Goal: Task Accomplishment & Management: Complete application form

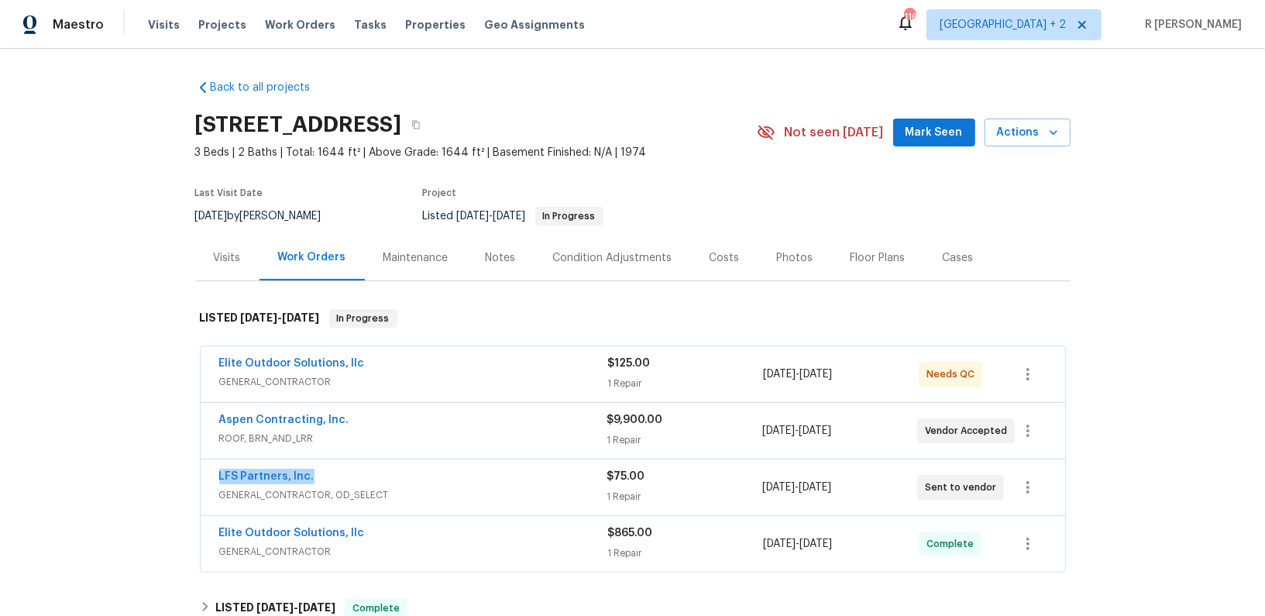
scroll to position [64, 0]
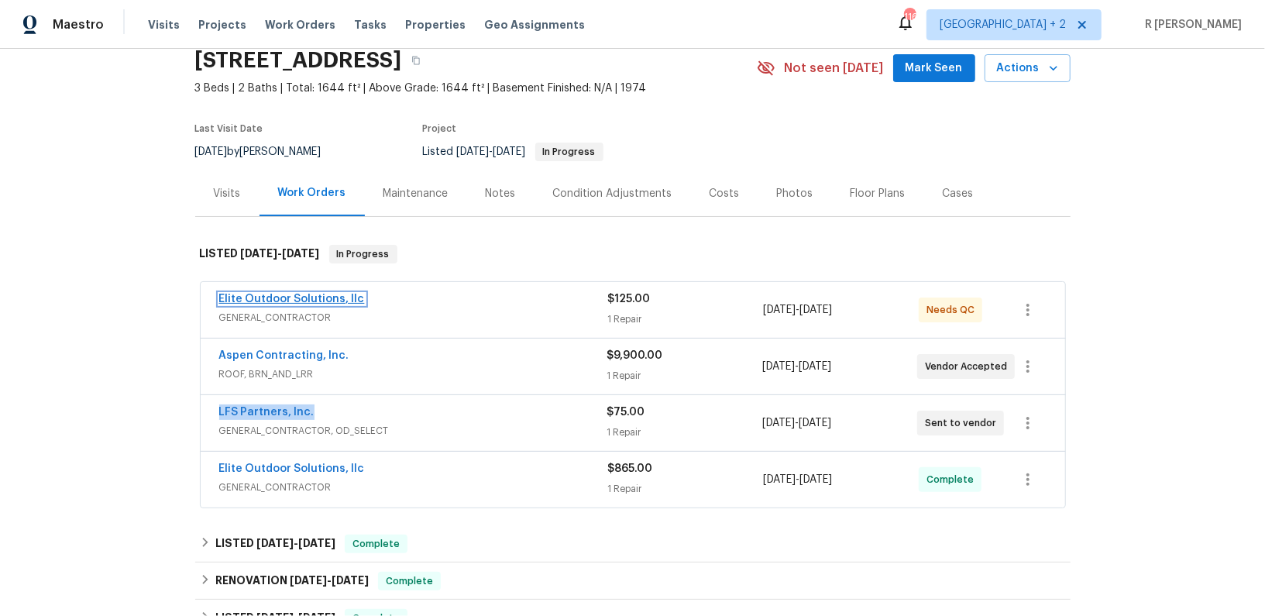
click at [280, 294] on link "Elite Outdoor Solutions, llc" at bounding box center [292, 299] width 146 height 11
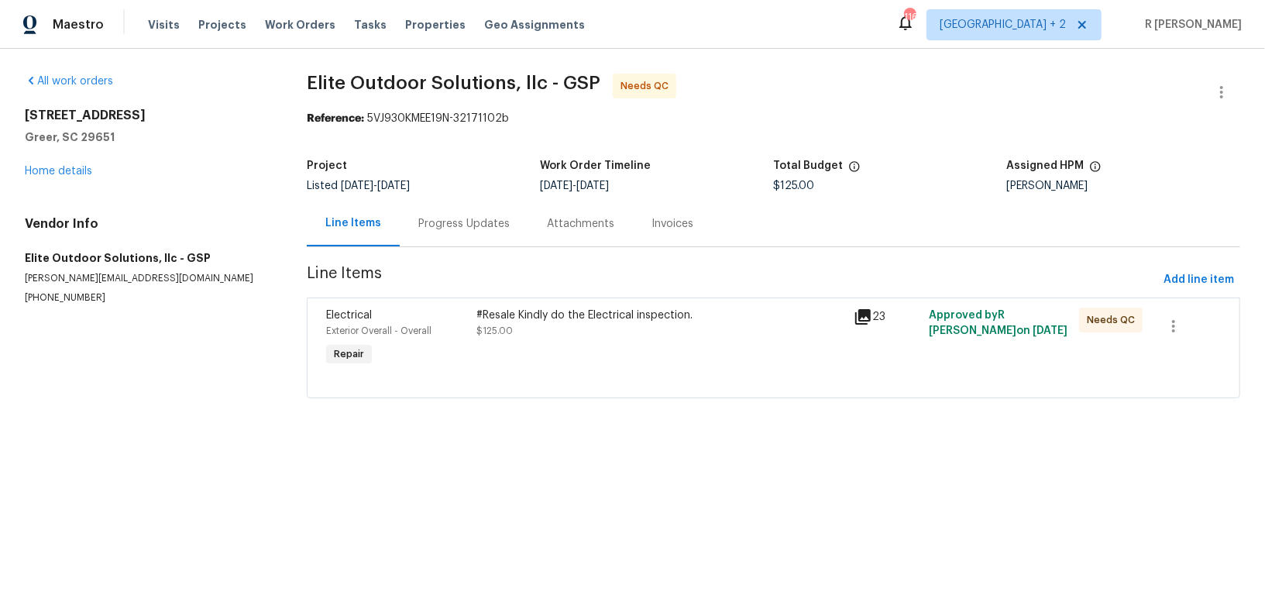
click at [454, 229] on div "Progress Updates" at bounding box center [463, 223] width 91 height 15
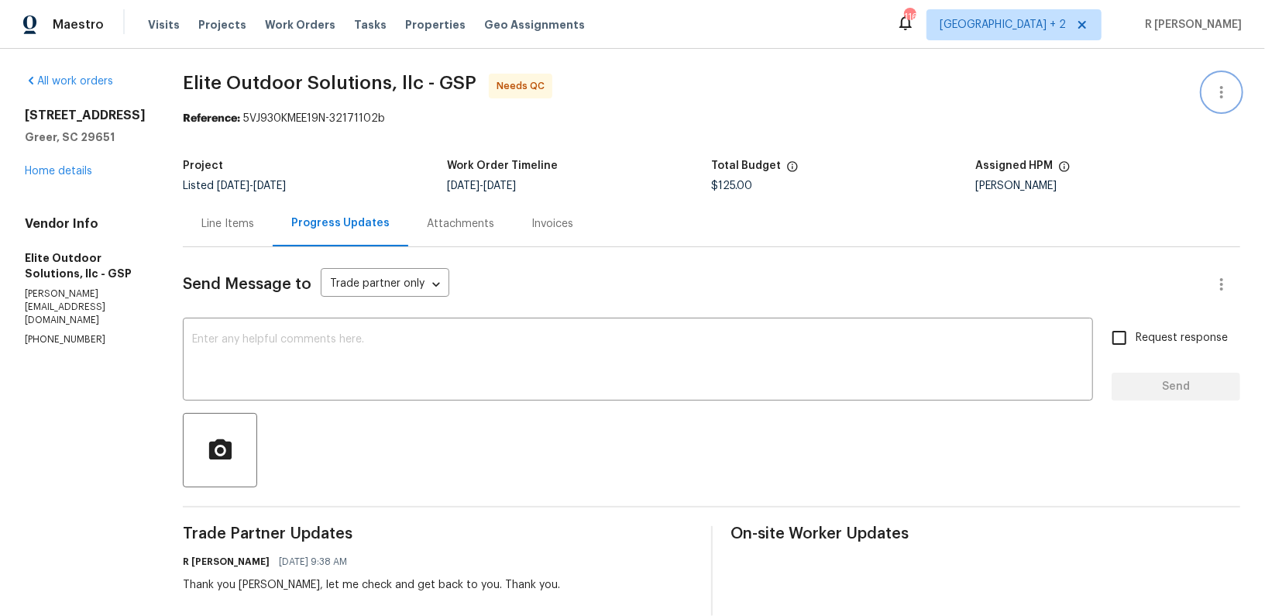
click at [1220, 95] on icon "button" at bounding box center [1221, 92] width 3 height 12
click at [1122, 97] on li "Edit" at bounding box center [1171, 92] width 167 height 26
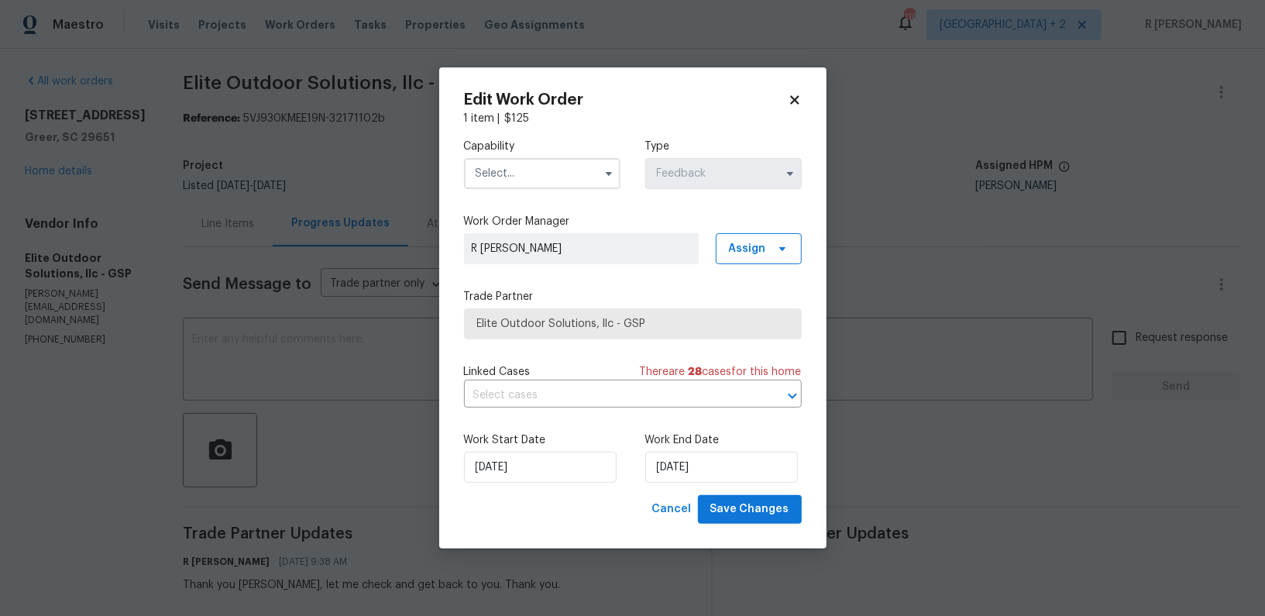
click at [505, 167] on input "text" at bounding box center [542, 173] width 157 height 31
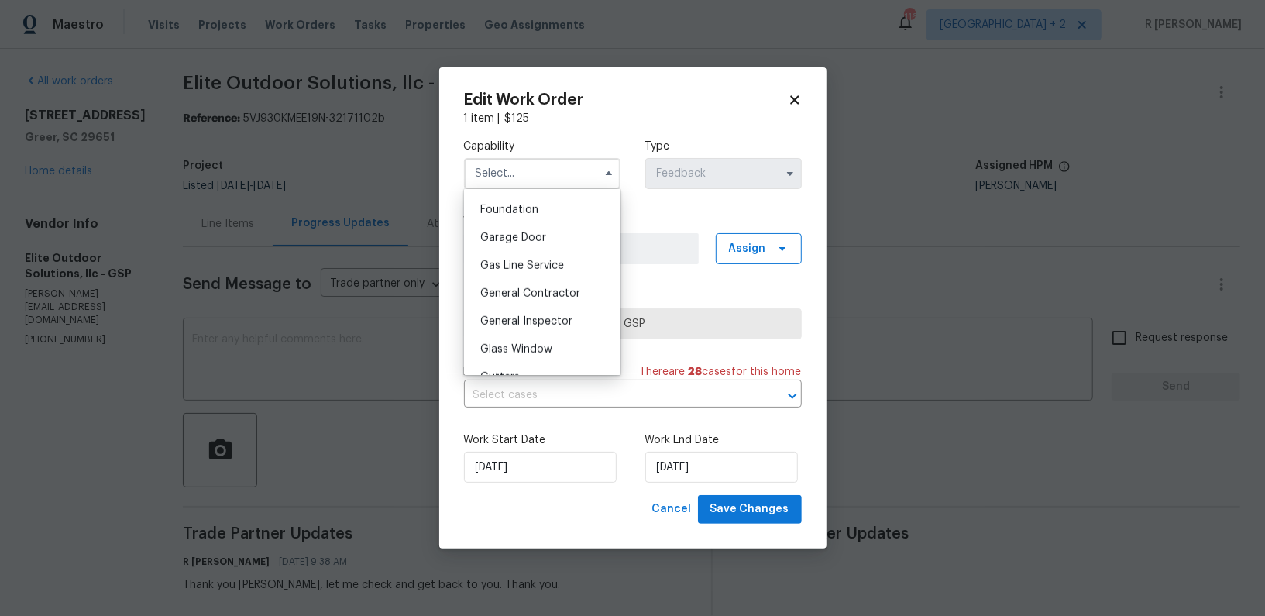
scroll to position [655, 0]
click at [532, 294] on span "General Contractor" at bounding box center [530, 292] width 100 height 11
type input "General Contractor"
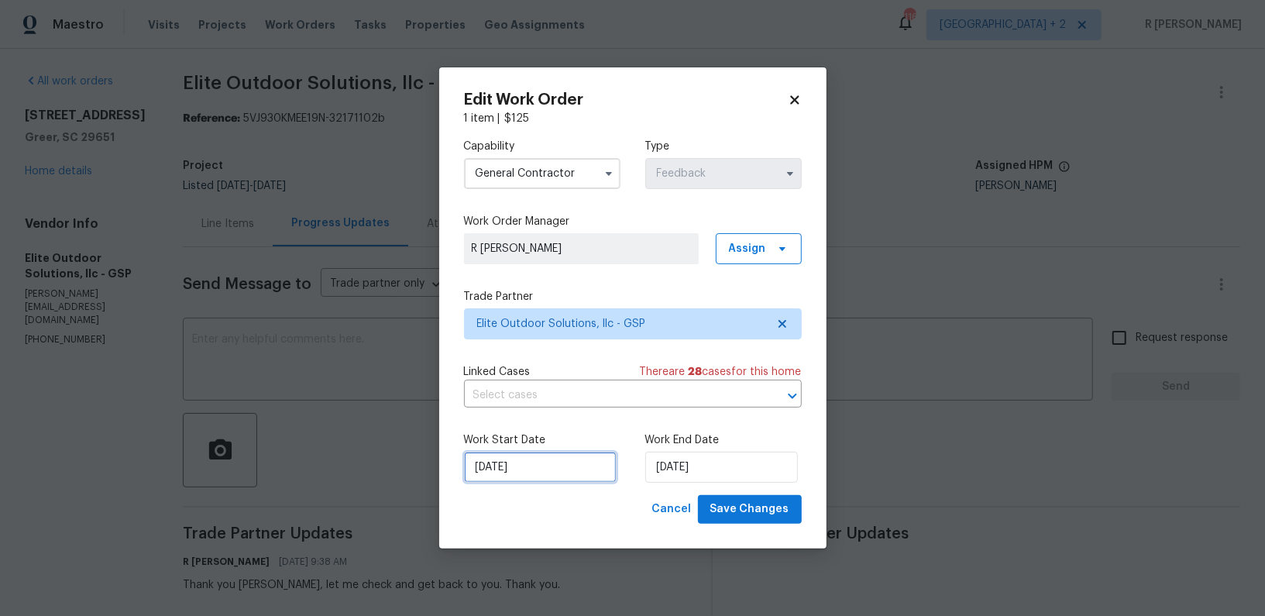
click at [516, 464] on input "11/09/2025" at bounding box center [540, 467] width 153 height 31
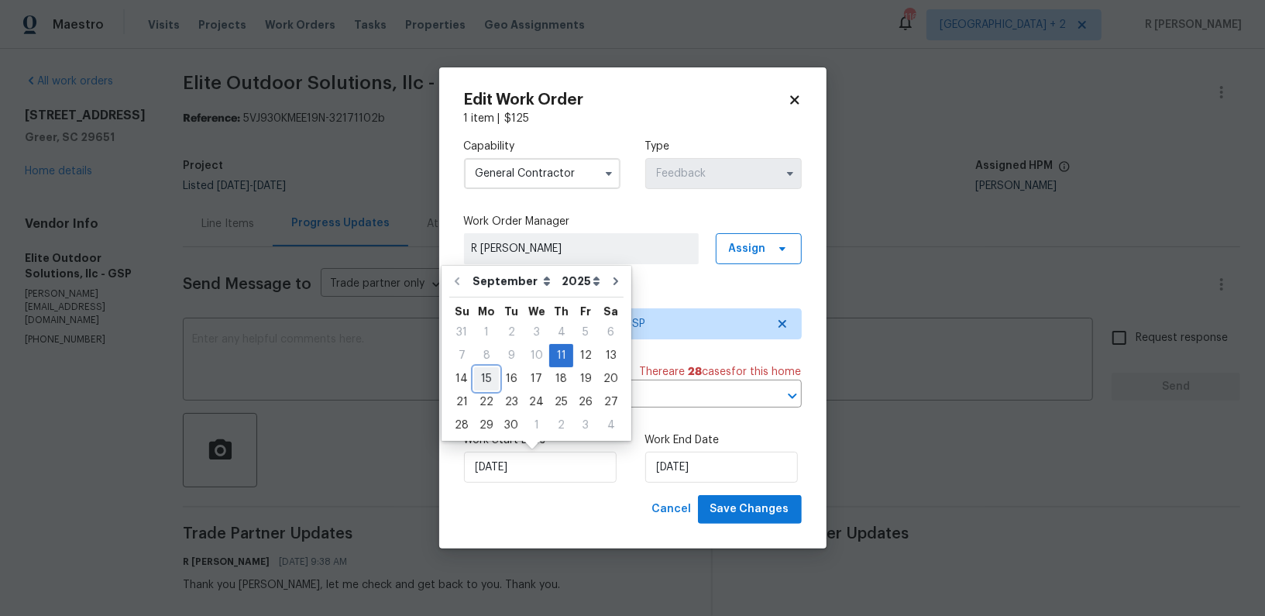
click at [495, 380] on div "15" at bounding box center [486, 379] width 25 height 22
type input "15/09/2025"
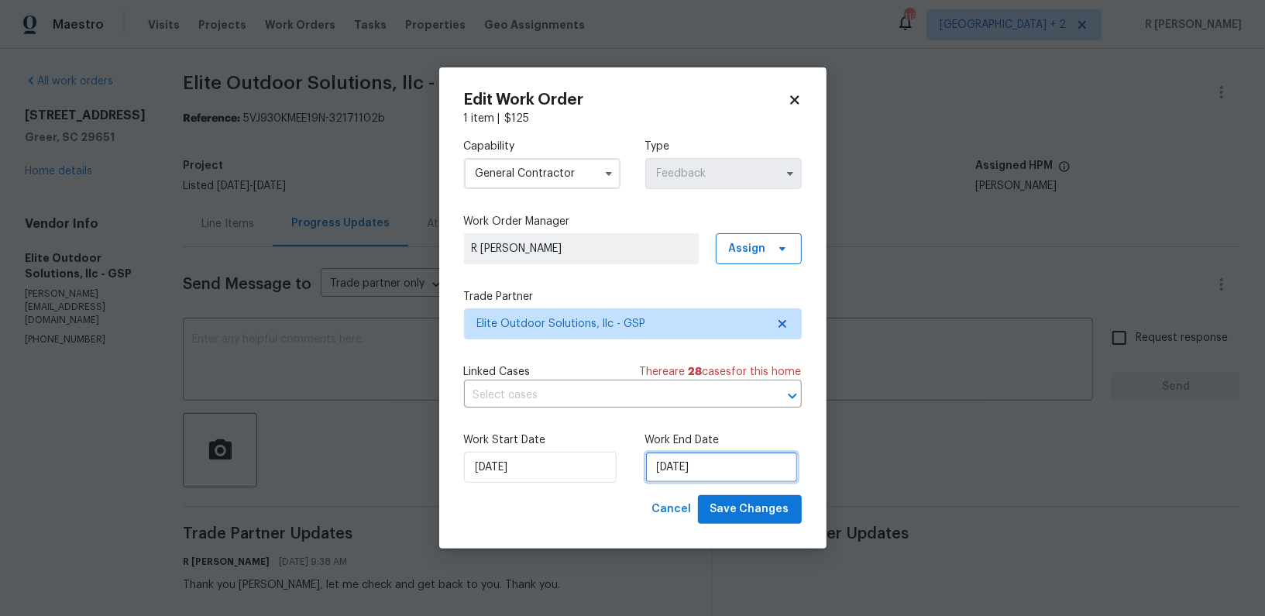
click at [710, 470] on input "15/09/2025" at bounding box center [721, 467] width 153 height 31
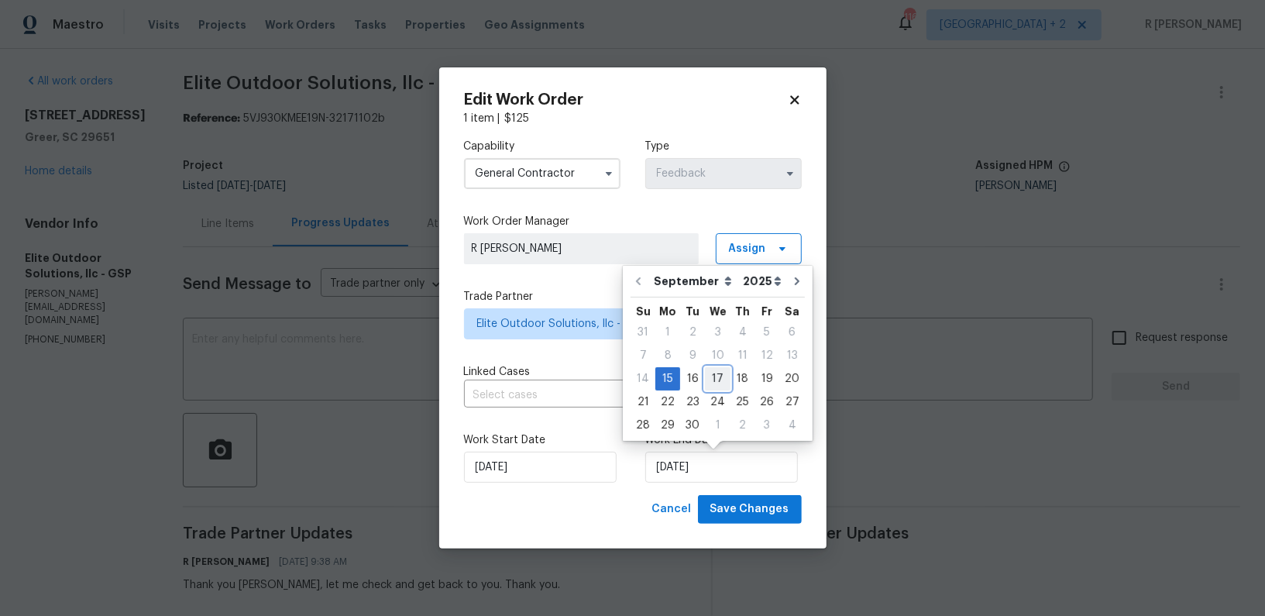
click at [721, 387] on div "17" at bounding box center [718, 379] width 26 height 22
type input "[DATE]"
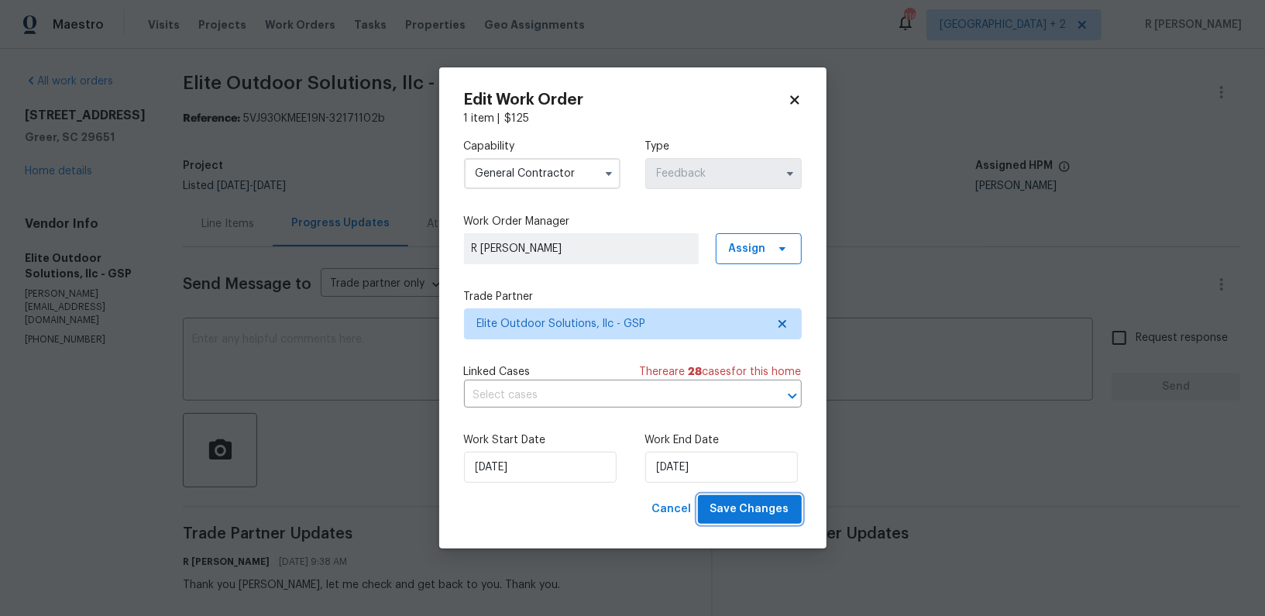
click at [751, 514] on span "Save Changes" at bounding box center [749, 509] width 79 height 19
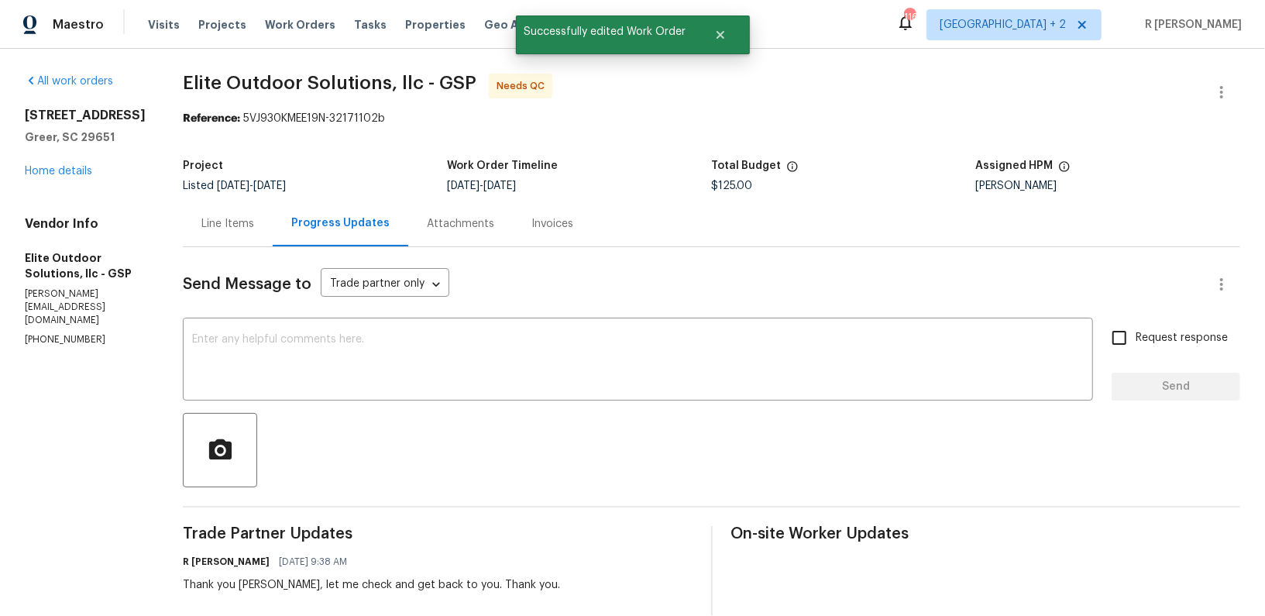
click at [222, 221] on div "Line Items" at bounding box center [227, 223] width 53 height 15
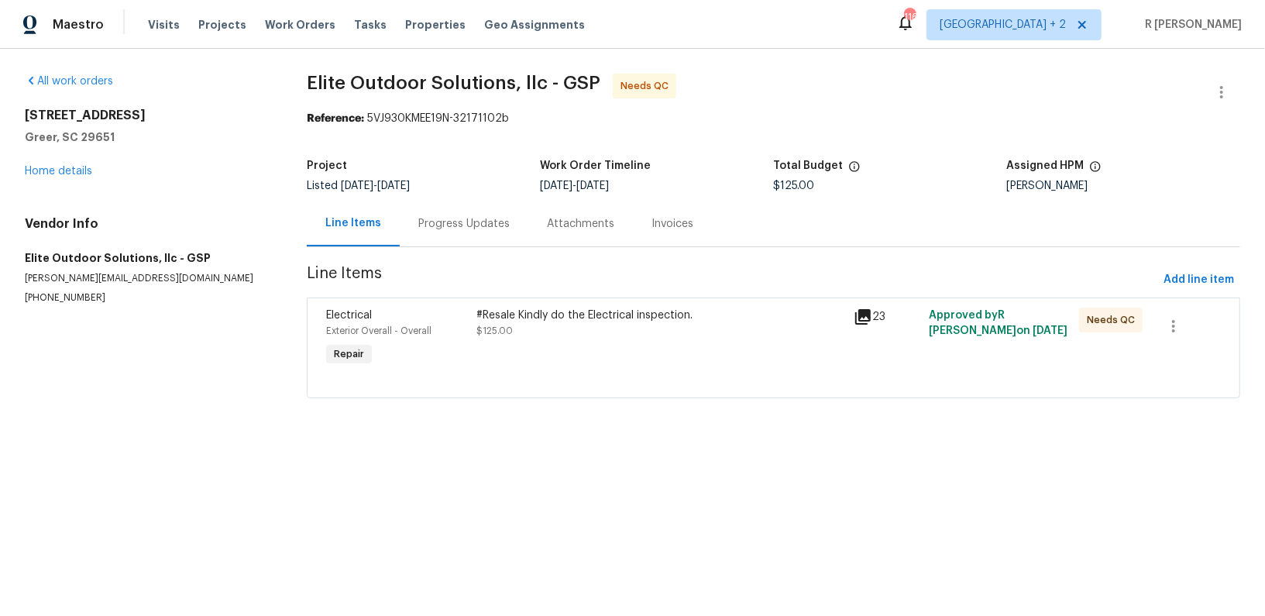
click at [653, 328] on div "#Resale Kindly do the Electrical inspection. $125.00" at bounding box center [660, 323] width 367 height 31
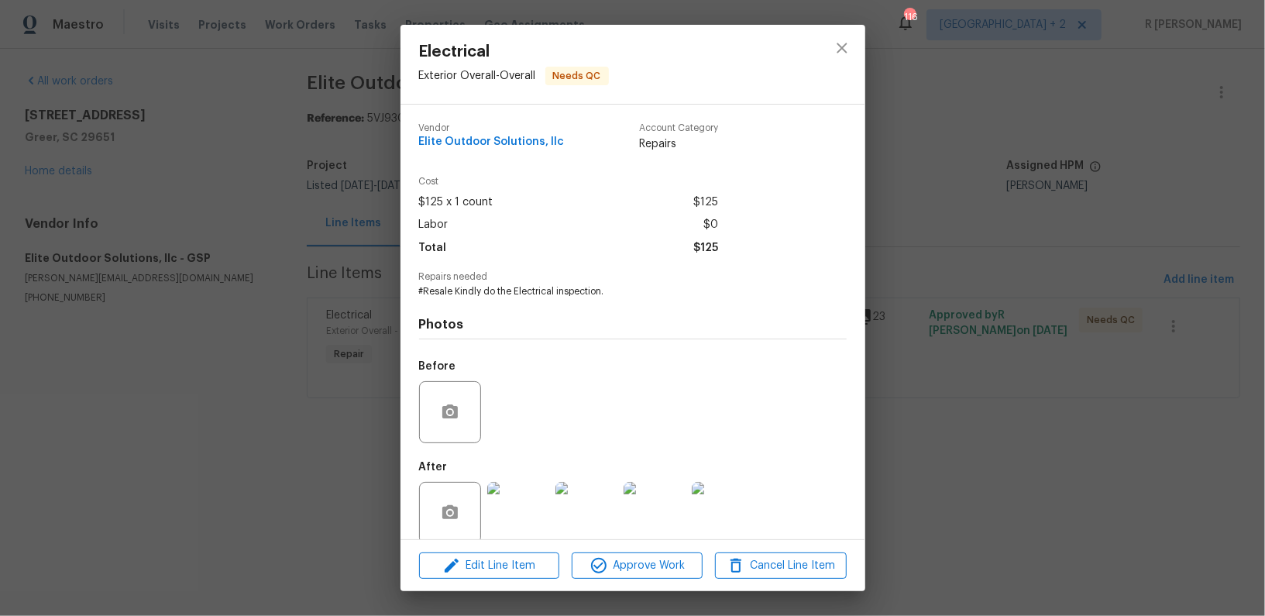
scroll to position [20, 0]
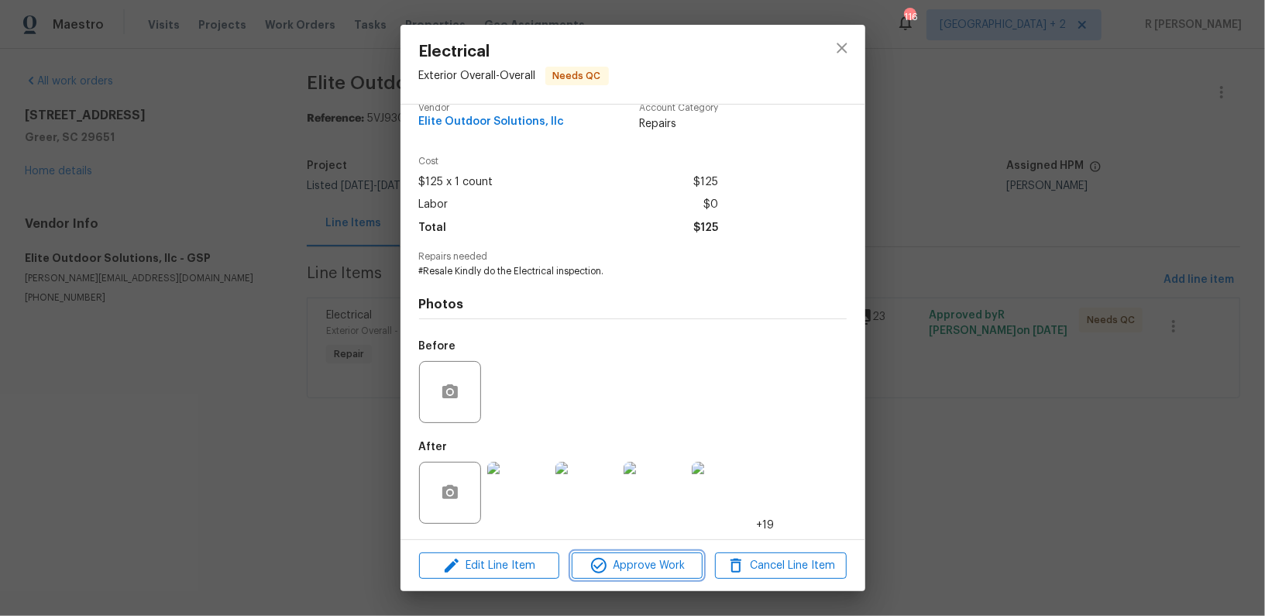
click at [655, 566] on span "Approve Work" at bounding box center [637, 565] width 122 height 19
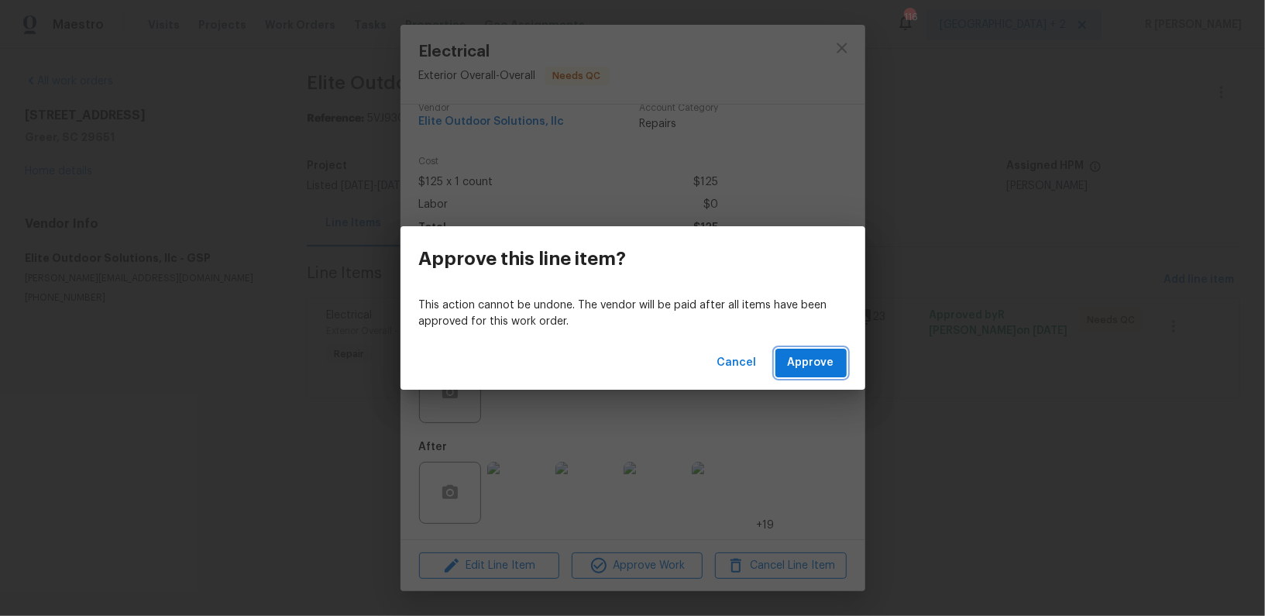
click at [807, 363] on span "Approve" at bounding box center [811, 362] width 46 height 19
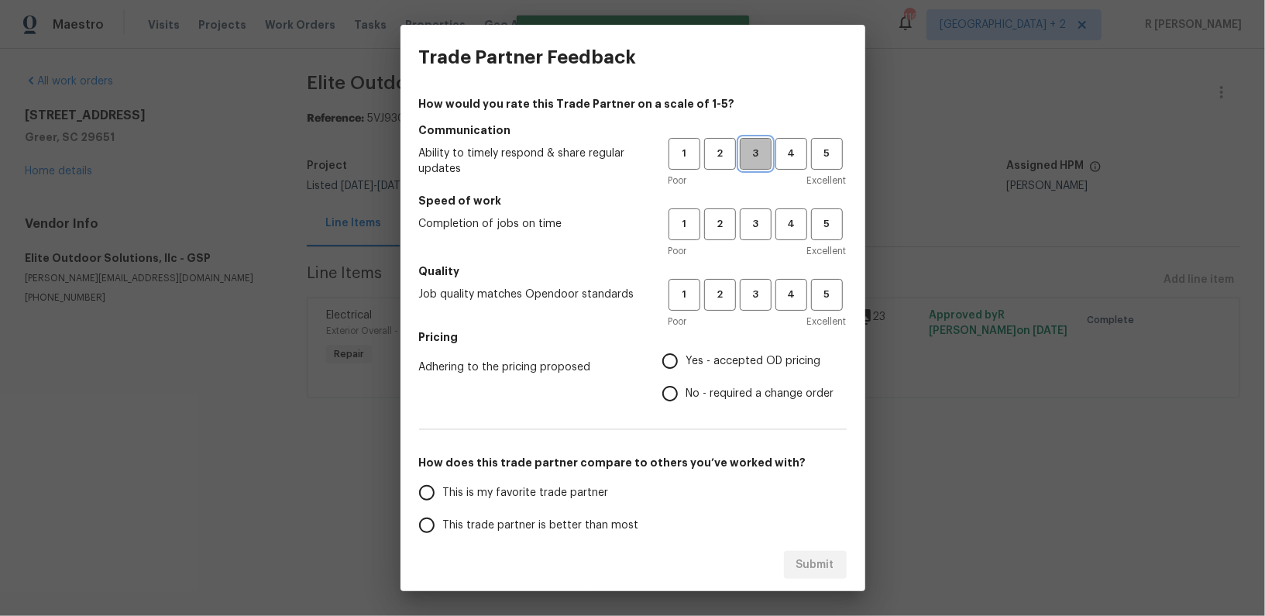
click at [761, 157] on span "3" at bounding box center [755, 154] width 29 height 18
click at [760, 230] on span "3" at bounding box center [755, 224] width 29 height 18
click at [765, 295] on span "3" at bounding box center [755, 295] width 29 height 18
click at [724, 366] on span "Yes - accepted OD pricing" at bounding box center [753, 361] width 135 height 16
click at [686, 366] on input "Yes - accepted OD pricing" at bounding box center [670, 361] width 33 height 33
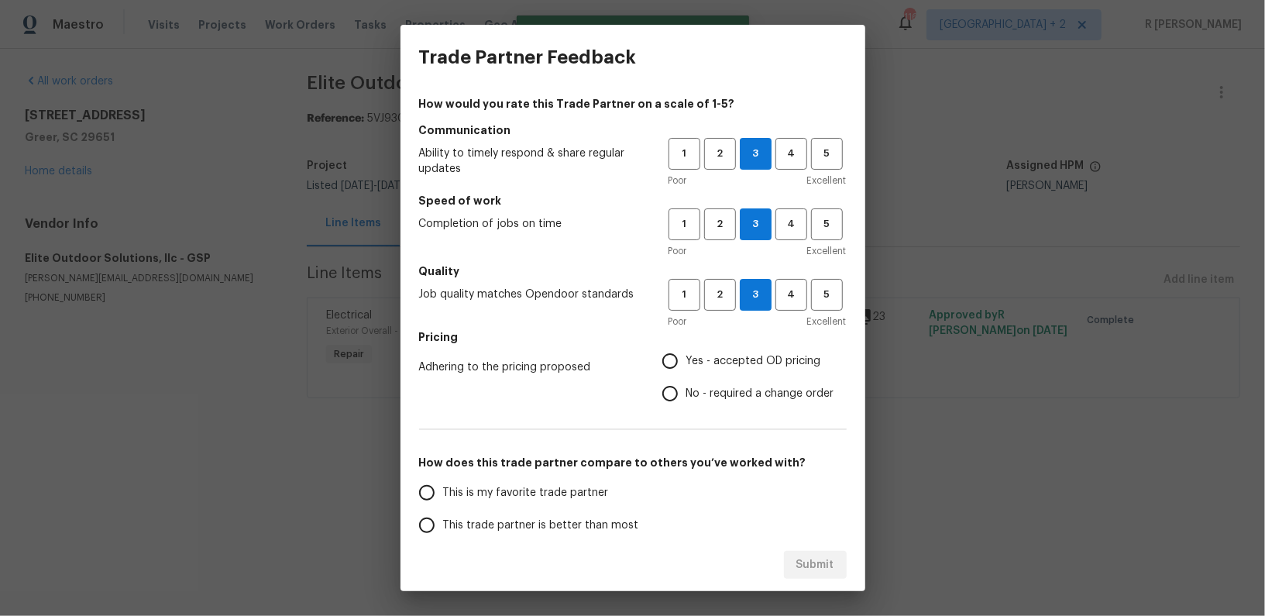
radio input "true"
click at [573, 512] on label "This trade partner is better than most" at bounding box center [533, 525] width 245 height 33
click at [443, 512] on input "This trade partner is better than most" at bounding box center [427, 525] width 33 height 33
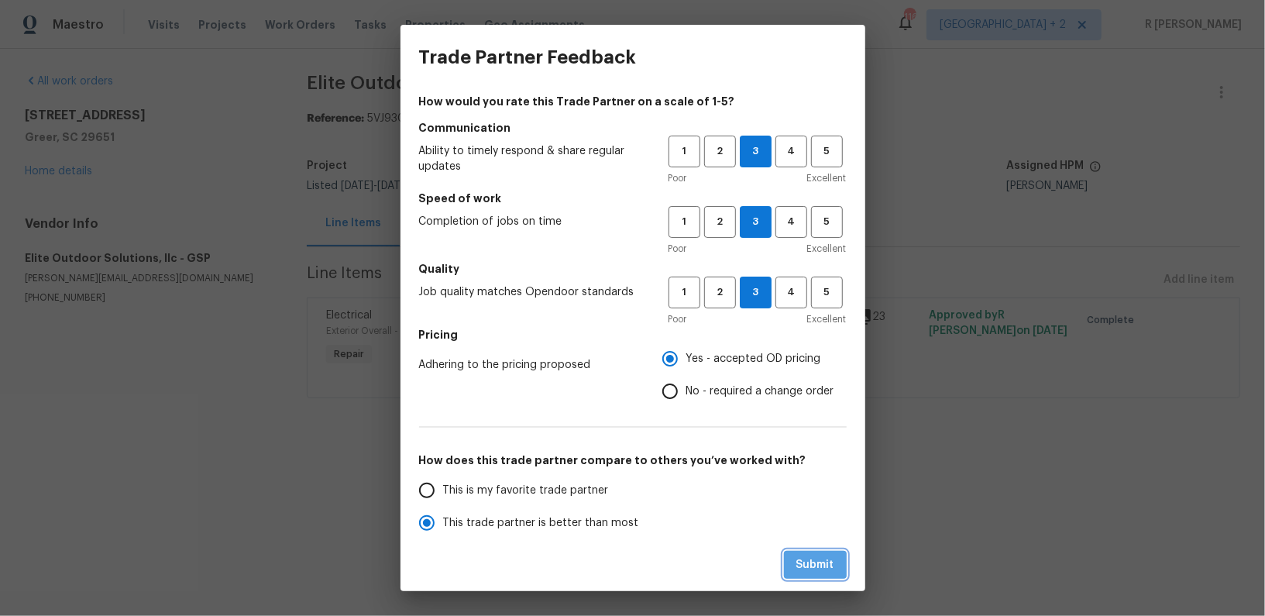
click at [810, 569] on span "Submit" at bounding box center [815, 565] width 38 height 19
radio input "true"
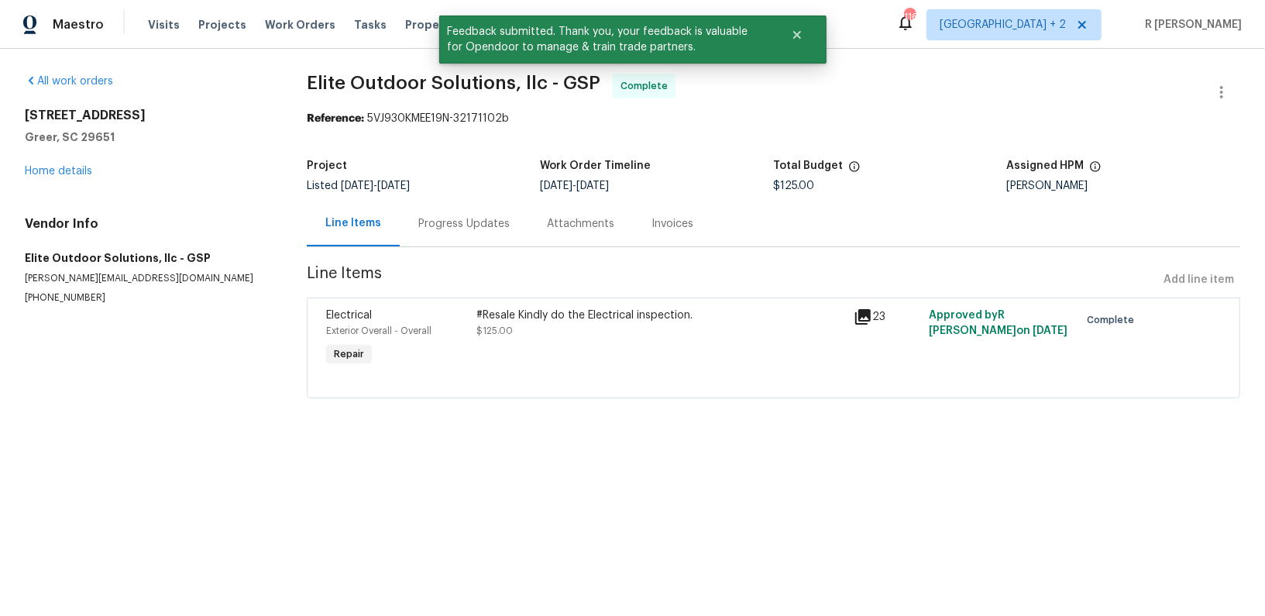
click at [456, 227] on div "Progress Updates" at bounding box center [463, 223] width 91 height 15
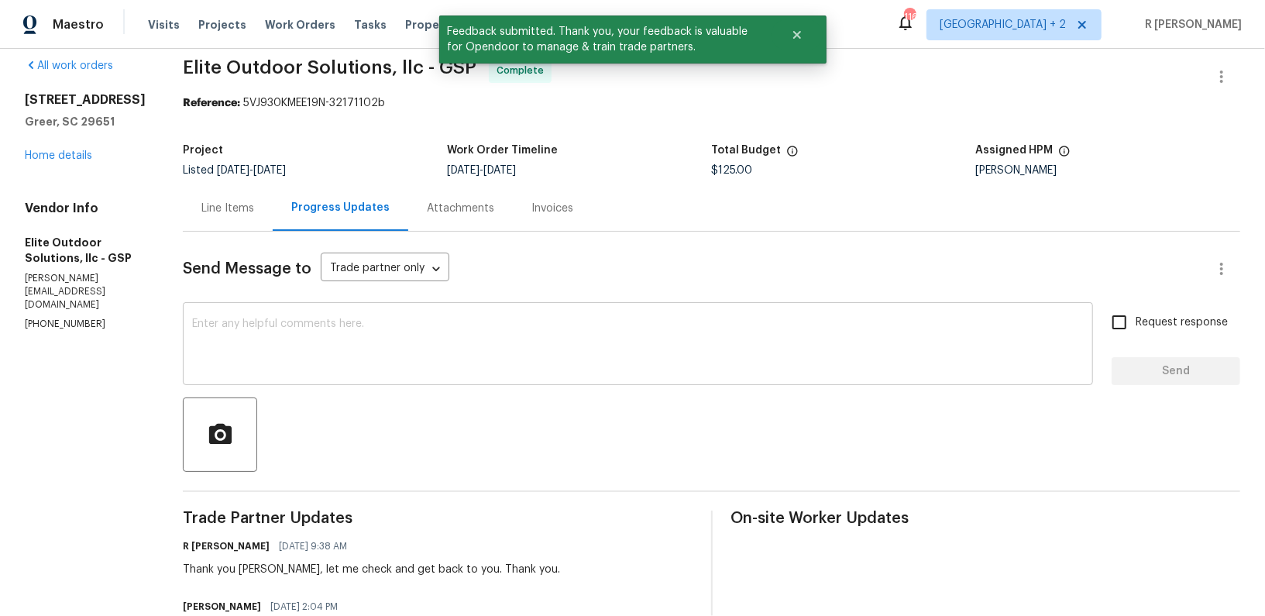
scroll to position [17, 0]
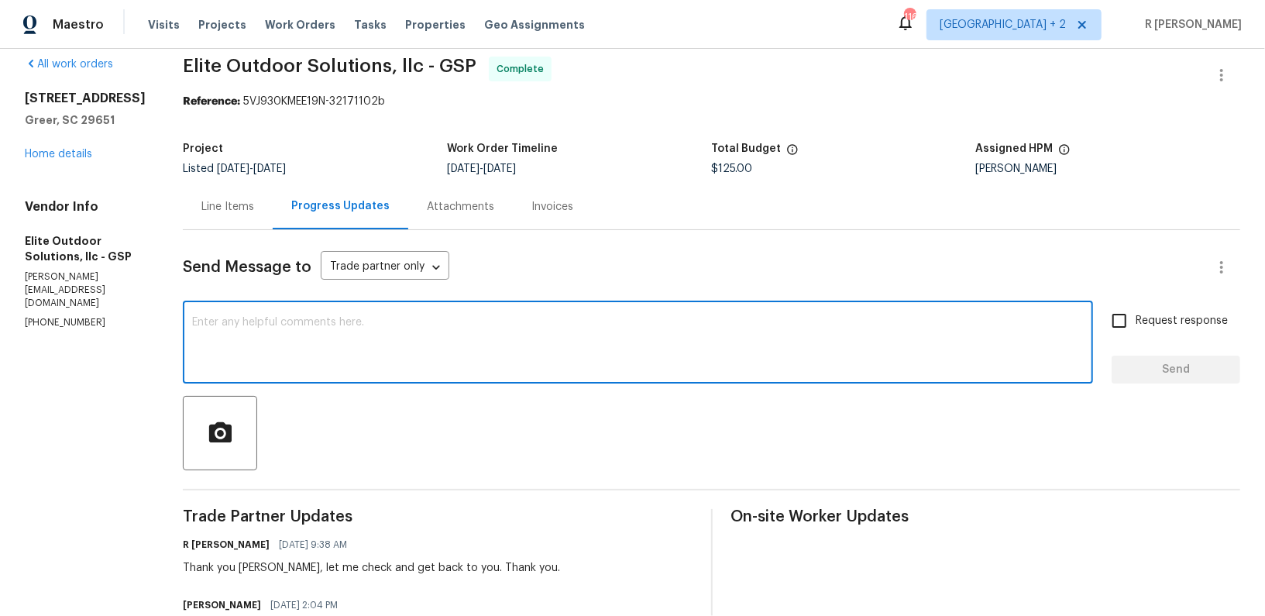
click at [605, 318] on textarea at bounding box center [638, 344] width 892 height 54
paste textarea "Hi Team, the work order has been approved. Kindly upload the detailed invoice. …"
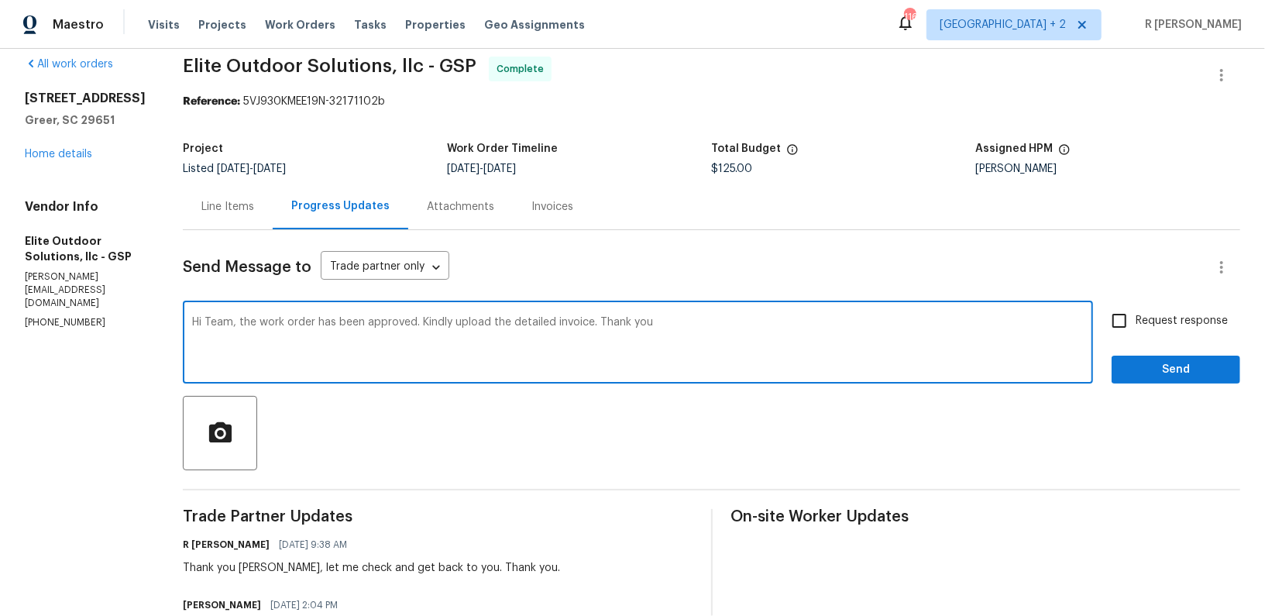
type textarea "Hi Team, the work order has been approved. Kindly upload the detailed invoice. …"
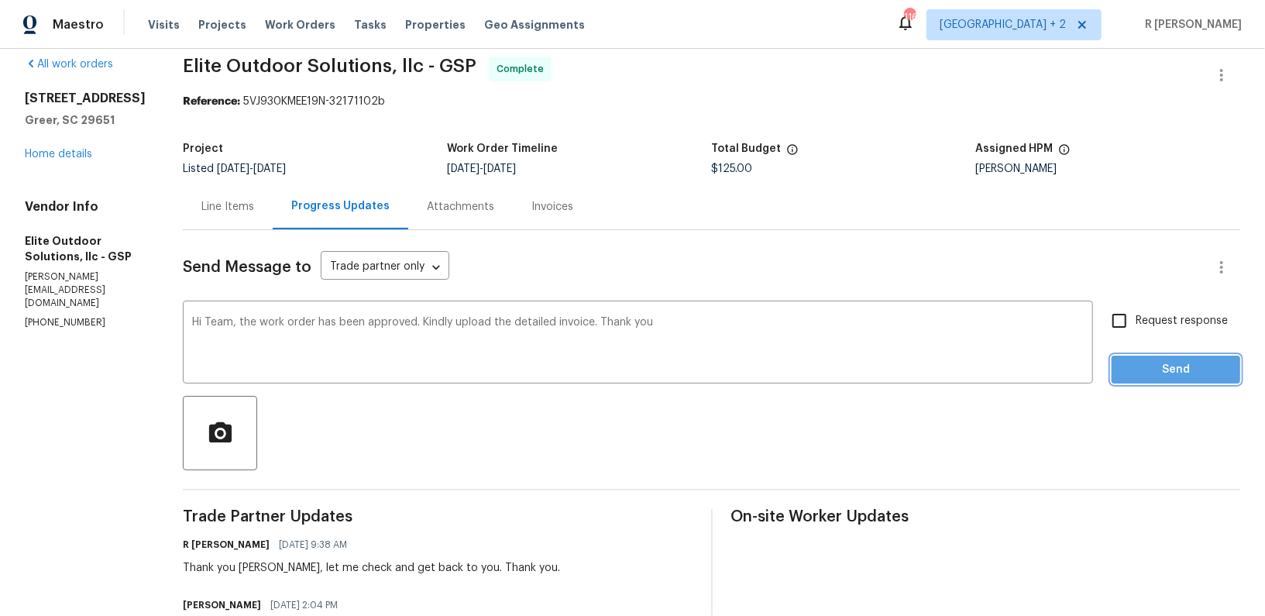
click at [1145, 377] on span "Send" at bounding box center [1176, 369] width 104 height 19
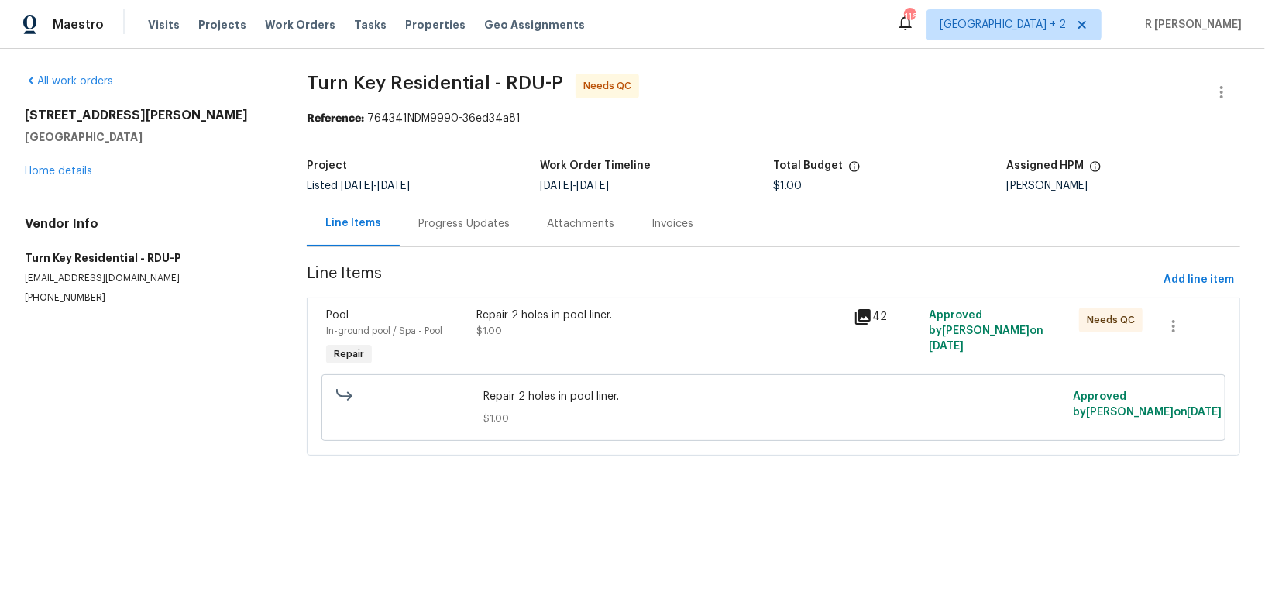
click at [456, 209] on div "Progress Updates" at bounding box center [464, 224] width 129 height 46
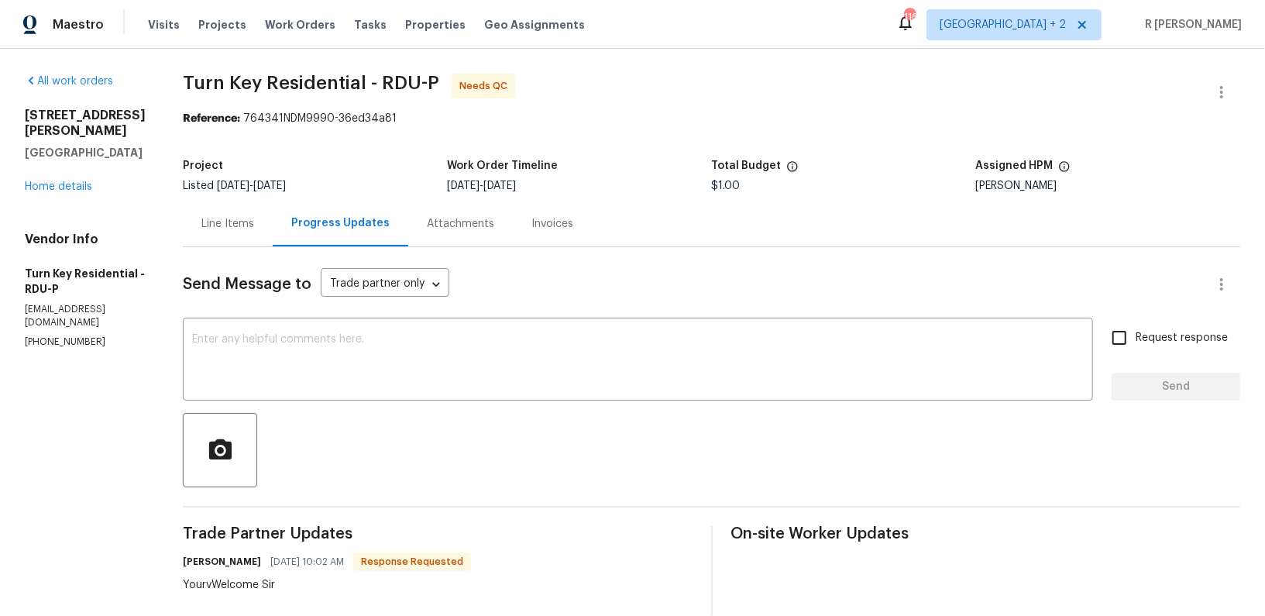
click at [254, 228] on div "Line Items" at bounding box center [227, 223] width 53 height 15
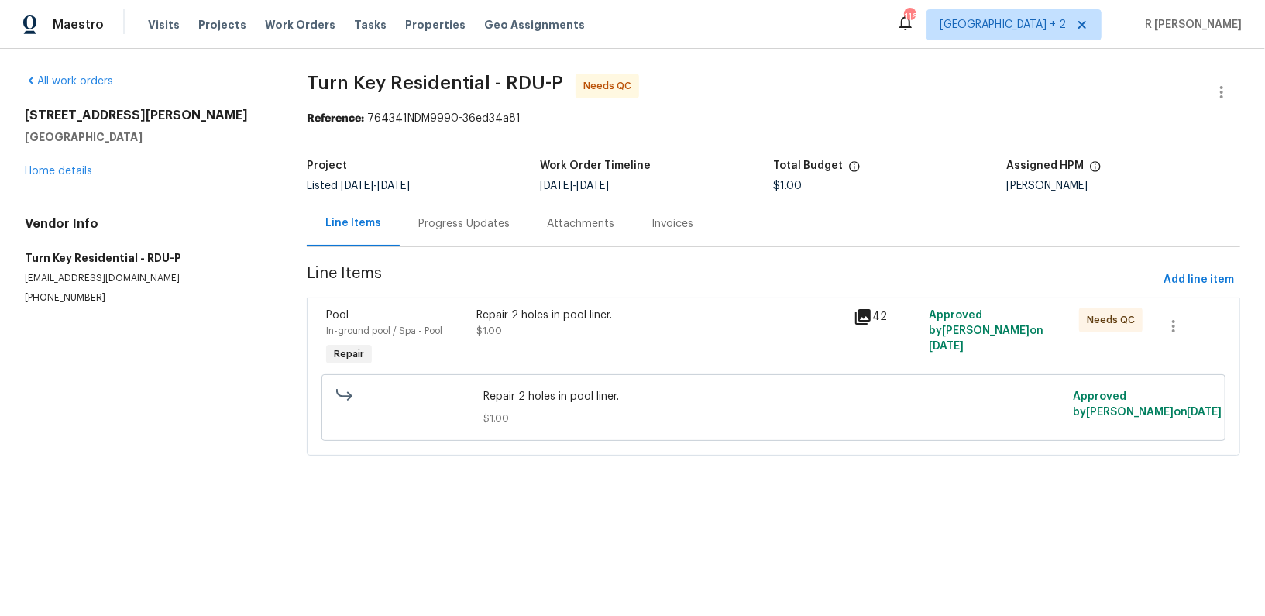
click at [861, 320] on icon at bounding box center [862, 316] width 15 height 15
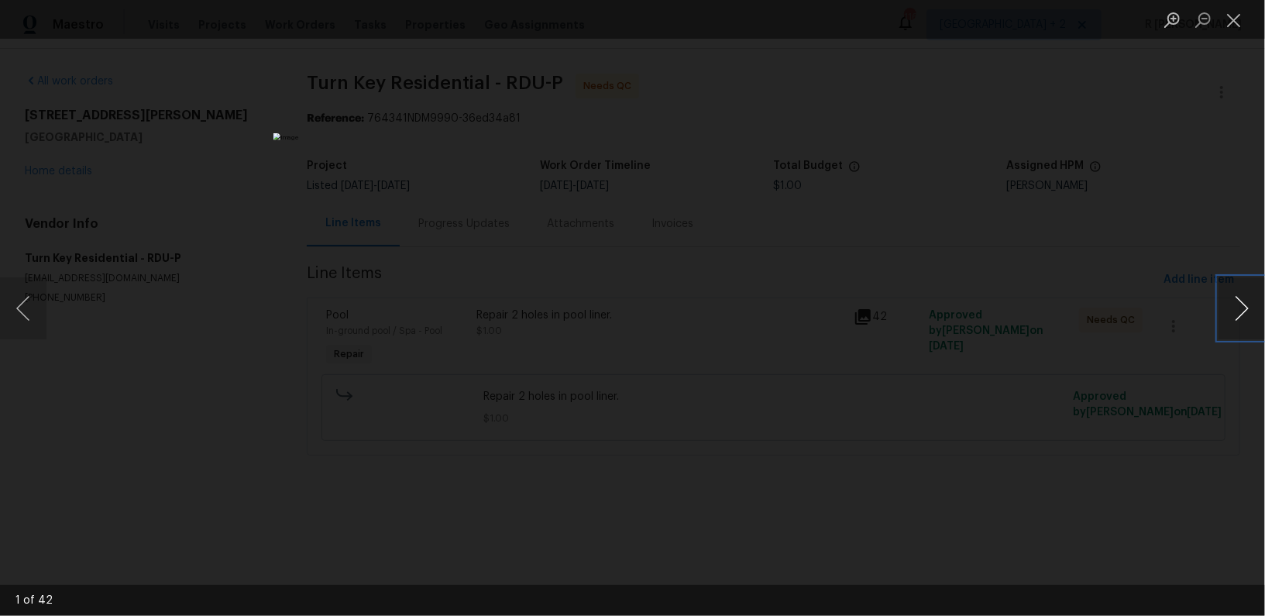
click at [1247, 308] on button "Next image" at bounding box center [1242, 308] width 46 height 62
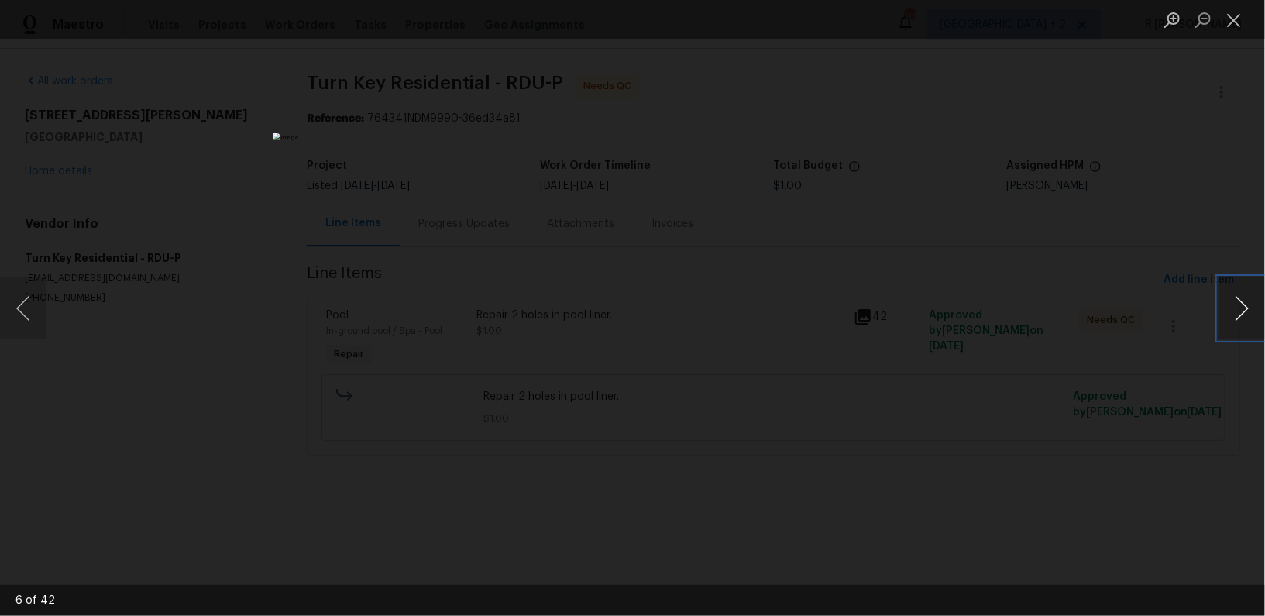
click at [1247, 308] on button "Next image" at bounding box center [1242, 308] width 46 height 62
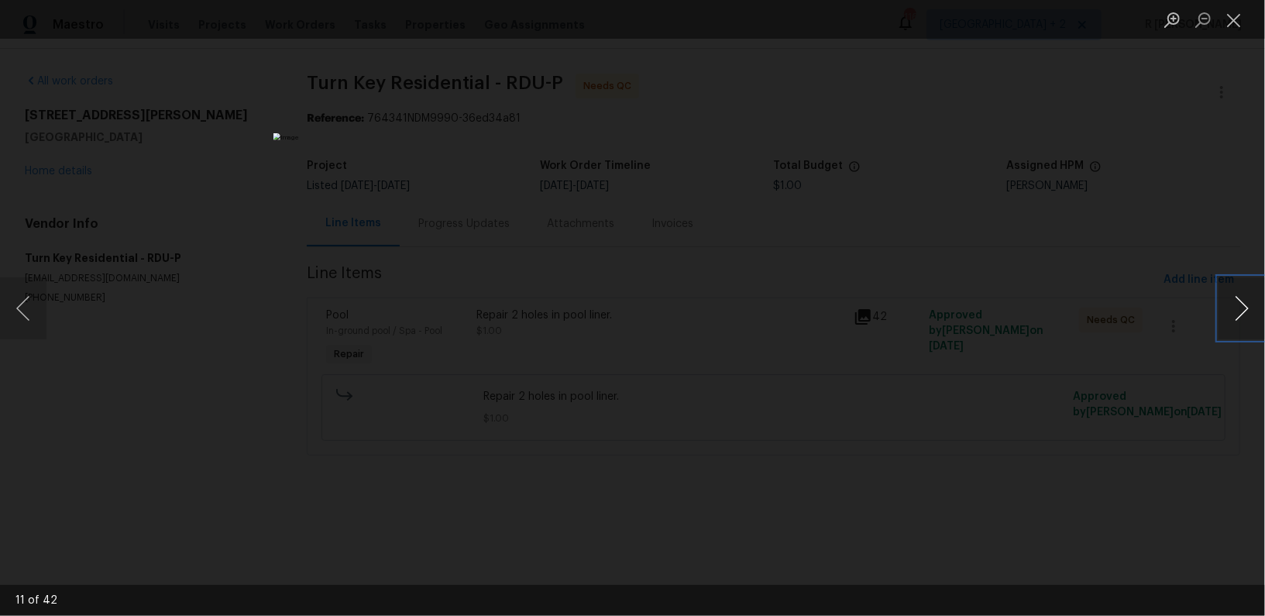
click at [1247, 308] on button "Next image" at bounding box center [1242, 308] width 46 height 62
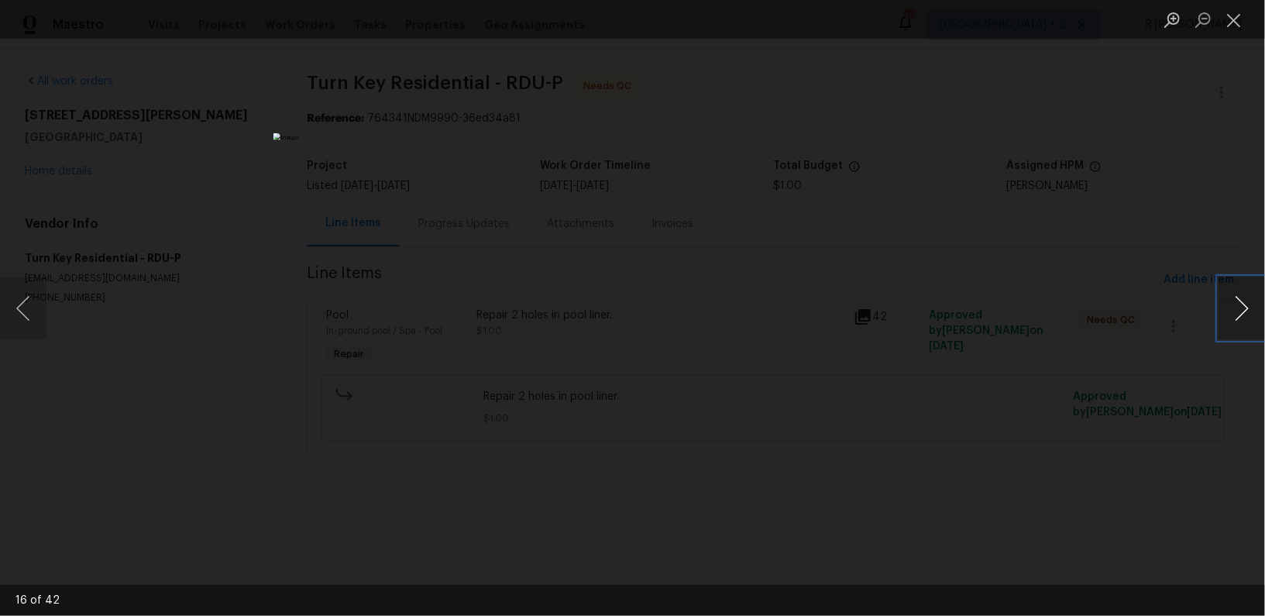
click at [1247, 308] on button "Next image" at bounding box center [1242, 308] width 46 height 62
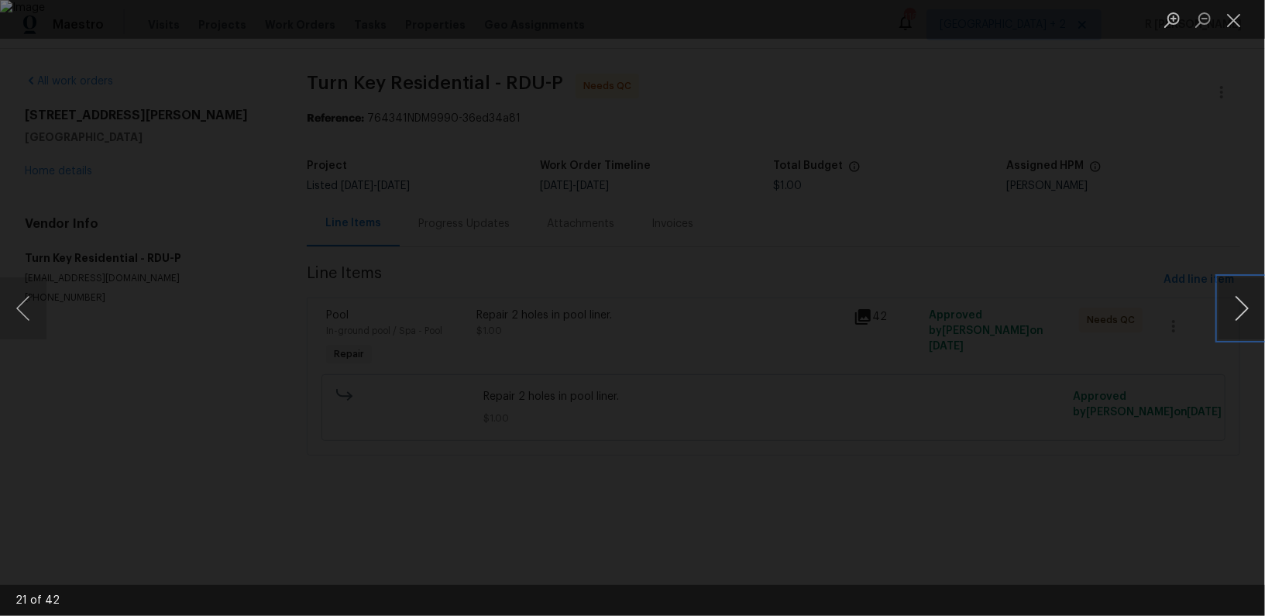
click at [1247, 308] on button "Next image" at bounding box center [1242, 308] width 46 height 62
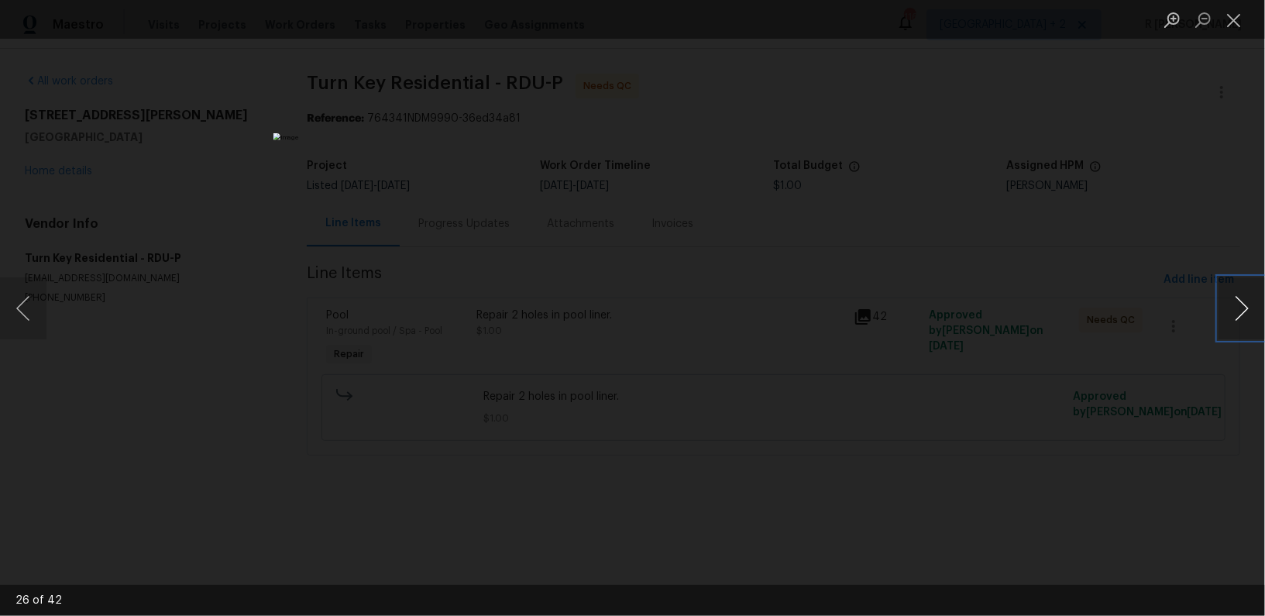
click at [1247, 308] on button "Next image" at bounding box center [1242, 308] width 46 height 62
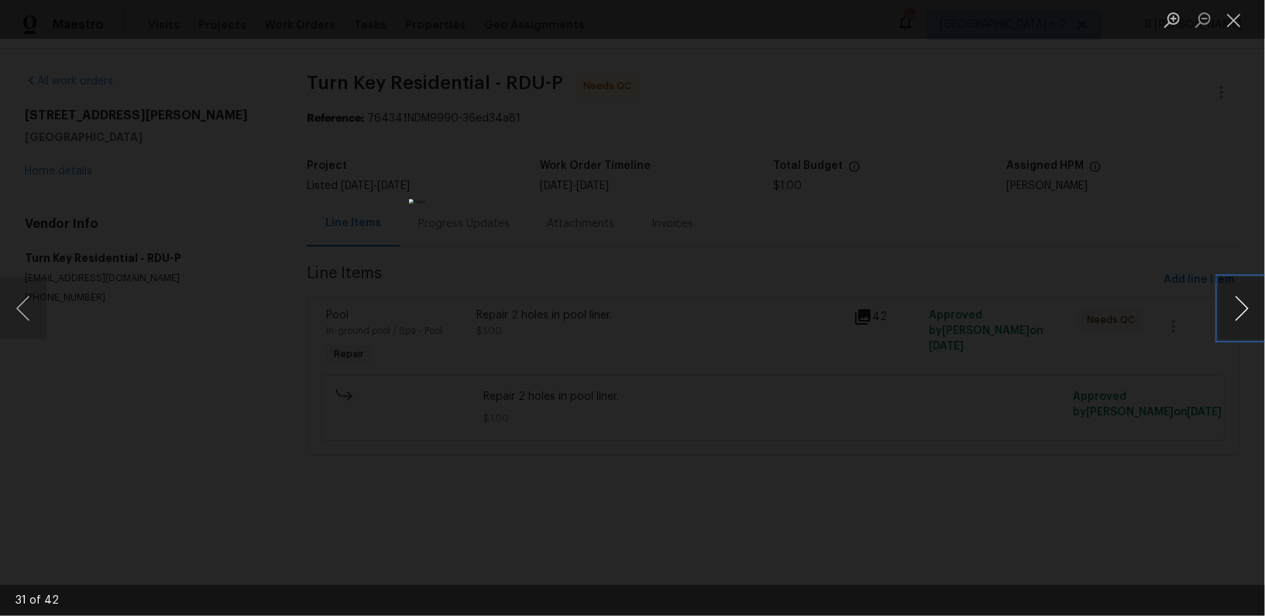
click at [1247, 308] on button "Next image" at bounding box center [1242, 308] width 46 height 62
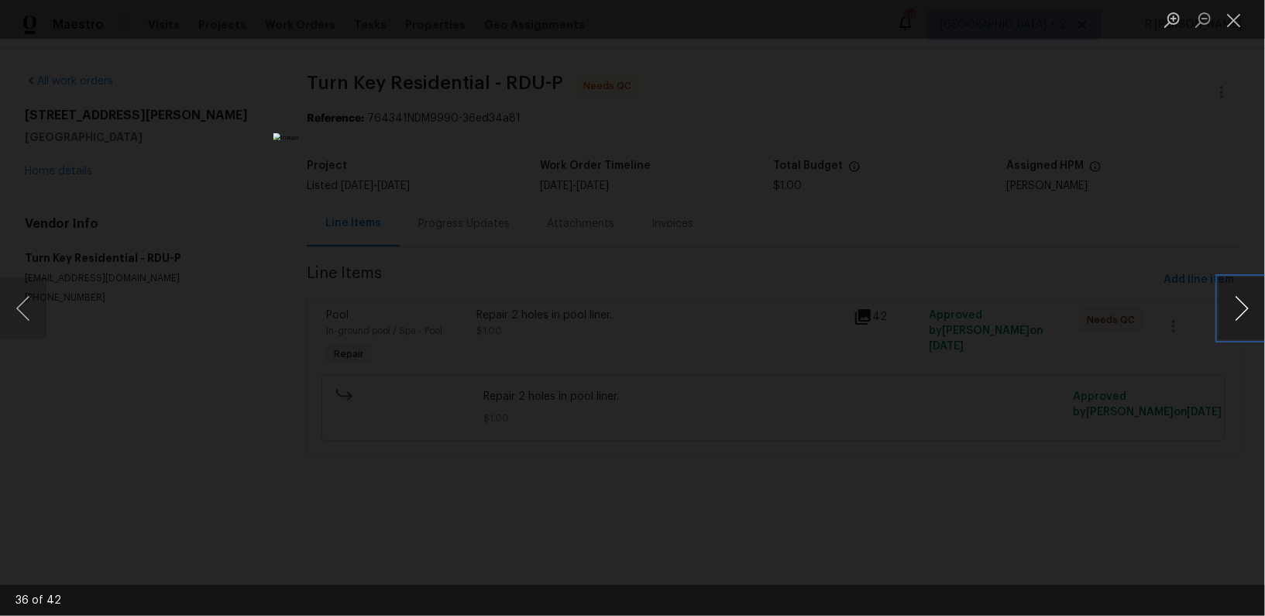
click at [1247, 308] on button "Next image" at bounding box center [1242, 308] width 46 height 62
click at [1230, 15] on button "Close lightbox" at bounding box center [1234, 19] width 31 height 27
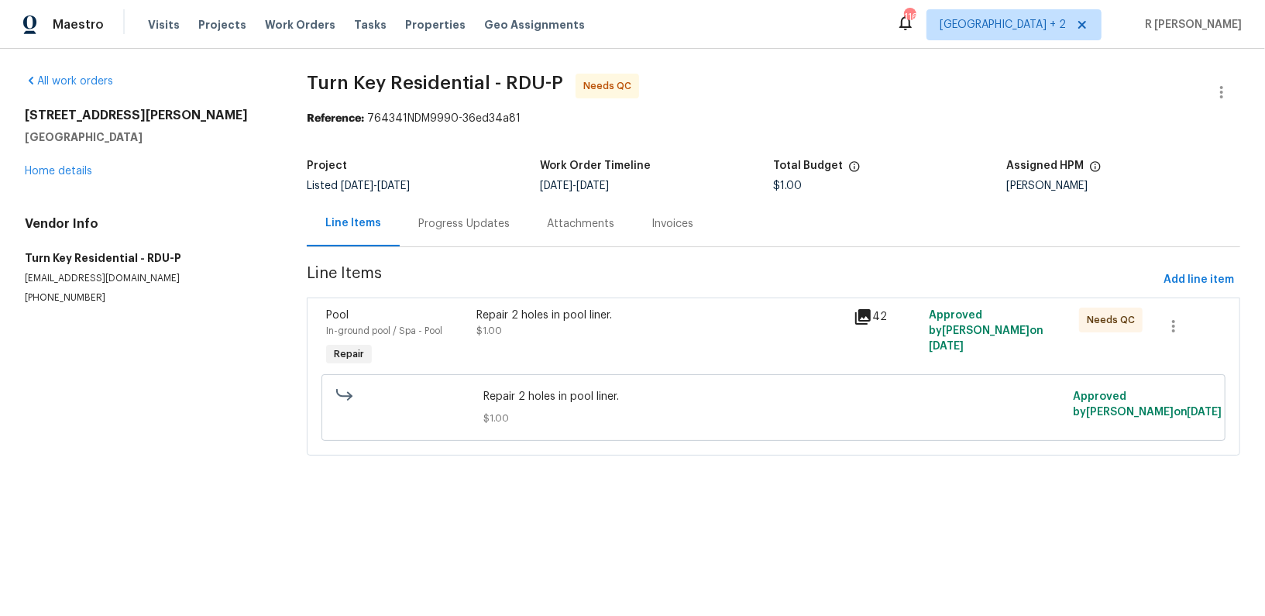
click at [476, 227] on div "Progress Updates" at bounding box center [463, 223] width 91 height 15
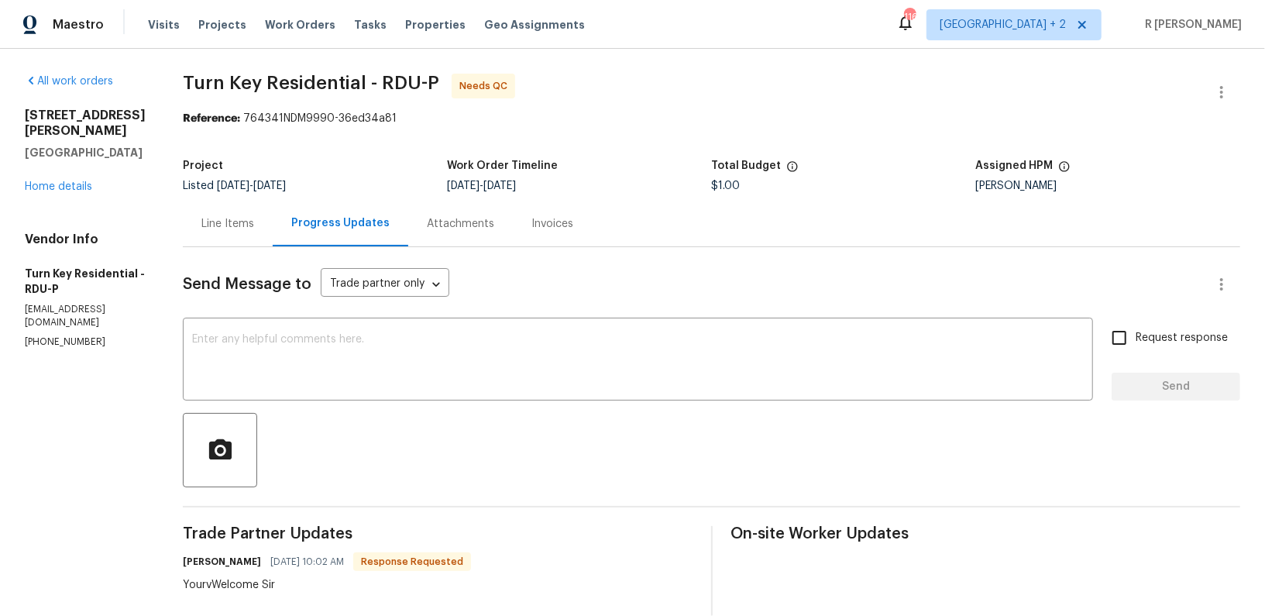
click at [254, 216] on div "Line Items" at bounding box center [227, 223] width 53 height 15
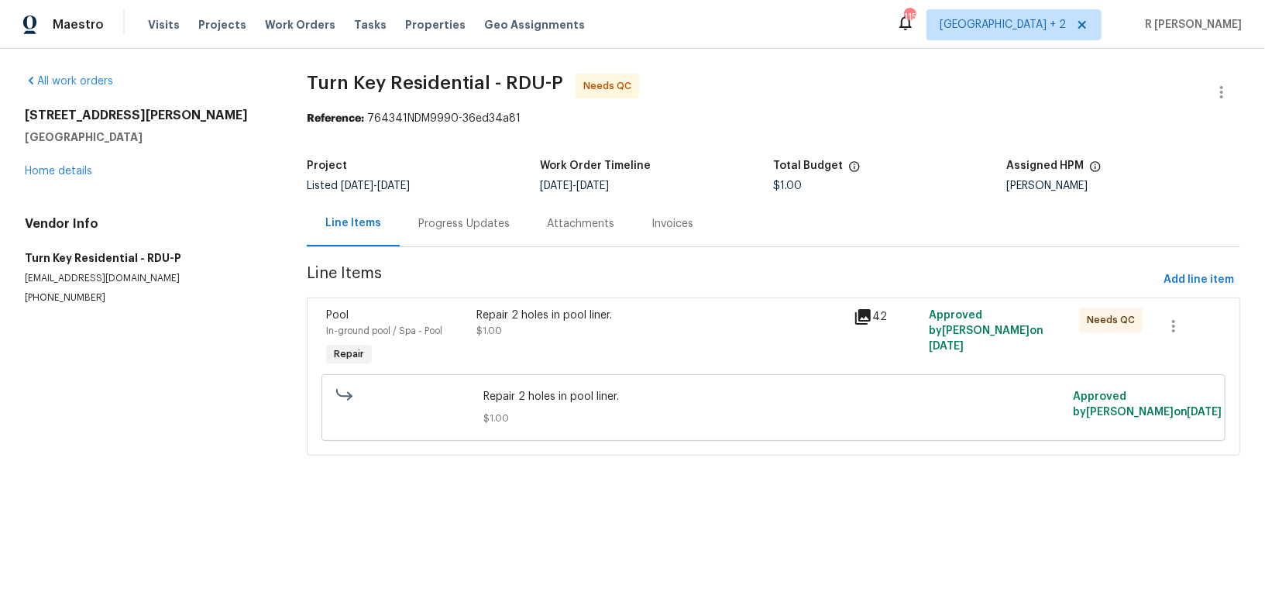
click at [36, 164] on div "1201 Dagmar Ln Wake Forest, NC 27587 Home details" at bounding box center [147, 143] width 245 height 71
click at [36, 177] on div "1201 Dagmar Ln Wake Forest, NC 27587 Home details" at bounding box center [147, 143] width 245 height 71
click at [39, 163] on div "1201 Dagmar Ln Wake Forest, NC 27587 Home details" at bounding box center [147, 143] width 245 height 71
click at [39, 170] on link "Home details" at bounding box center [58, 171] width 67 height 11
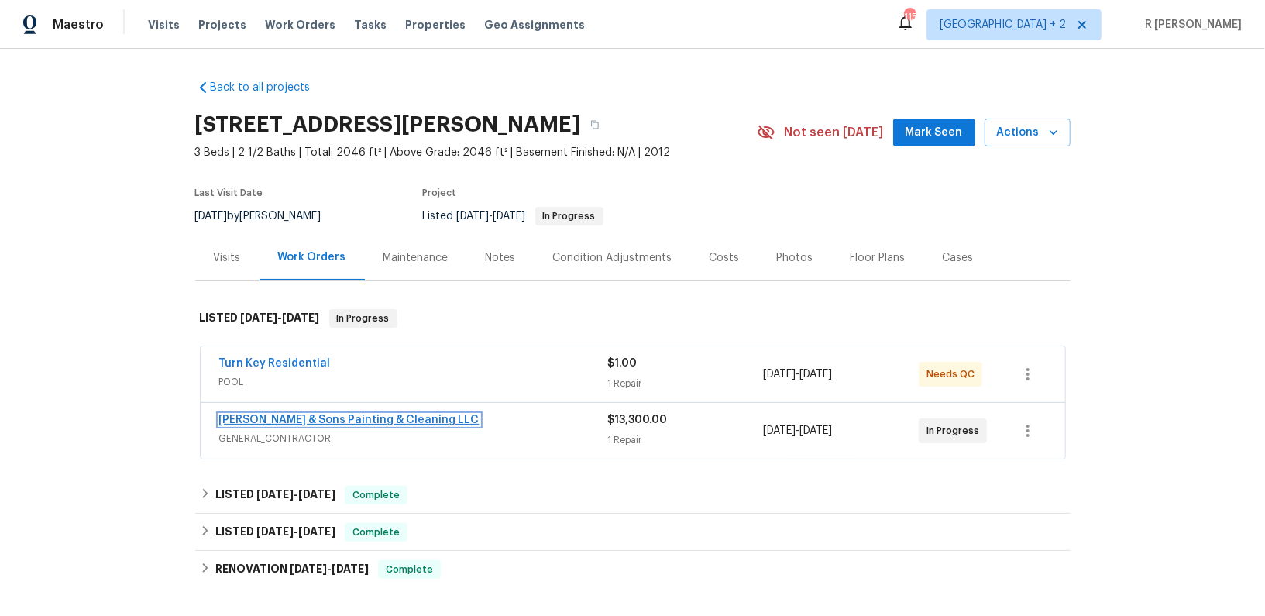
click at [353, 414] on link "Hodge & Sons Painting & Cleaning LLC" at bounding box center [349, 419] width 260 height 11
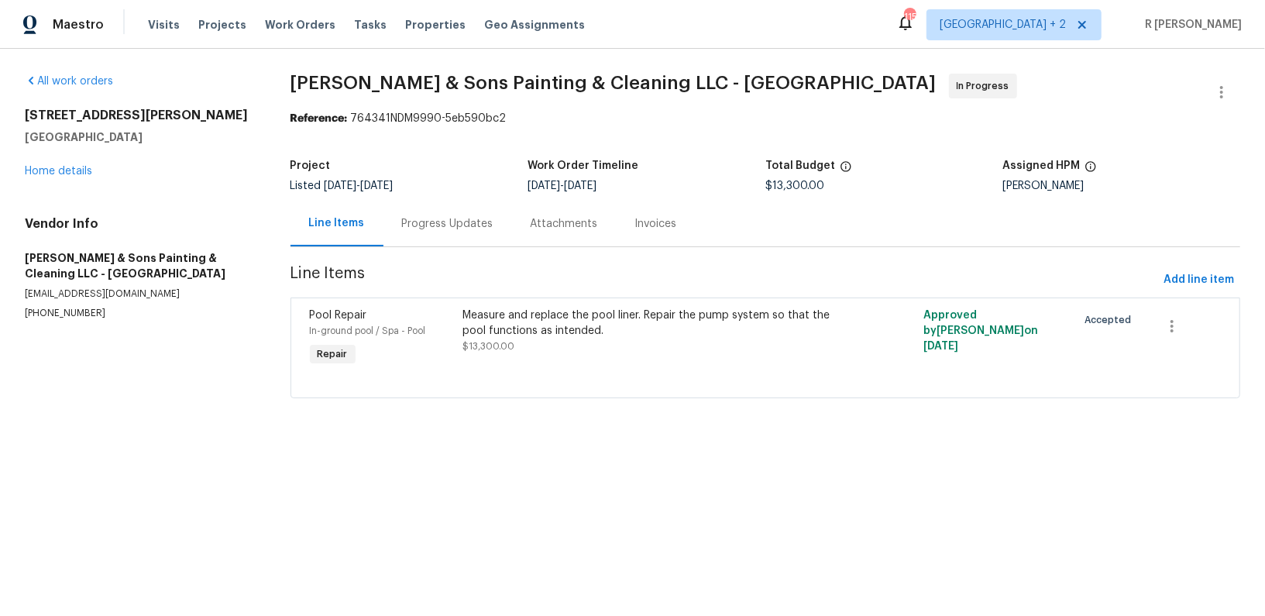
click at [620, 317] on div "Measure and replace the pool liner. Repair the pump system so that the pool fun…" at bounding box center [650, 323] width 374 height 31
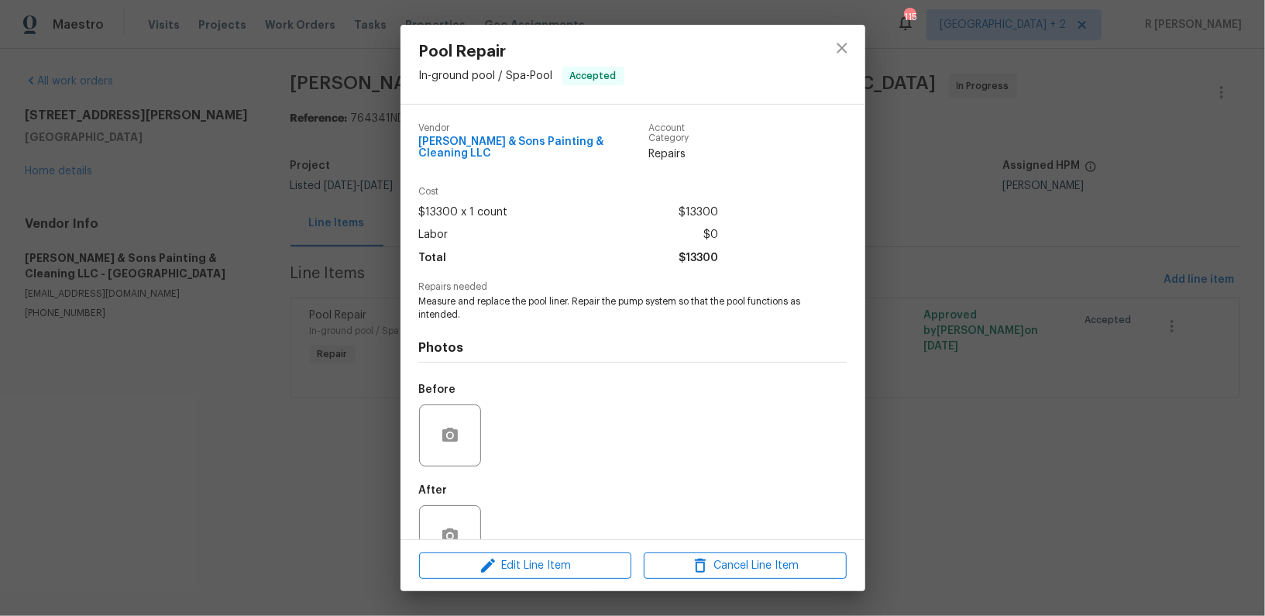
scroll to position [33, 0]
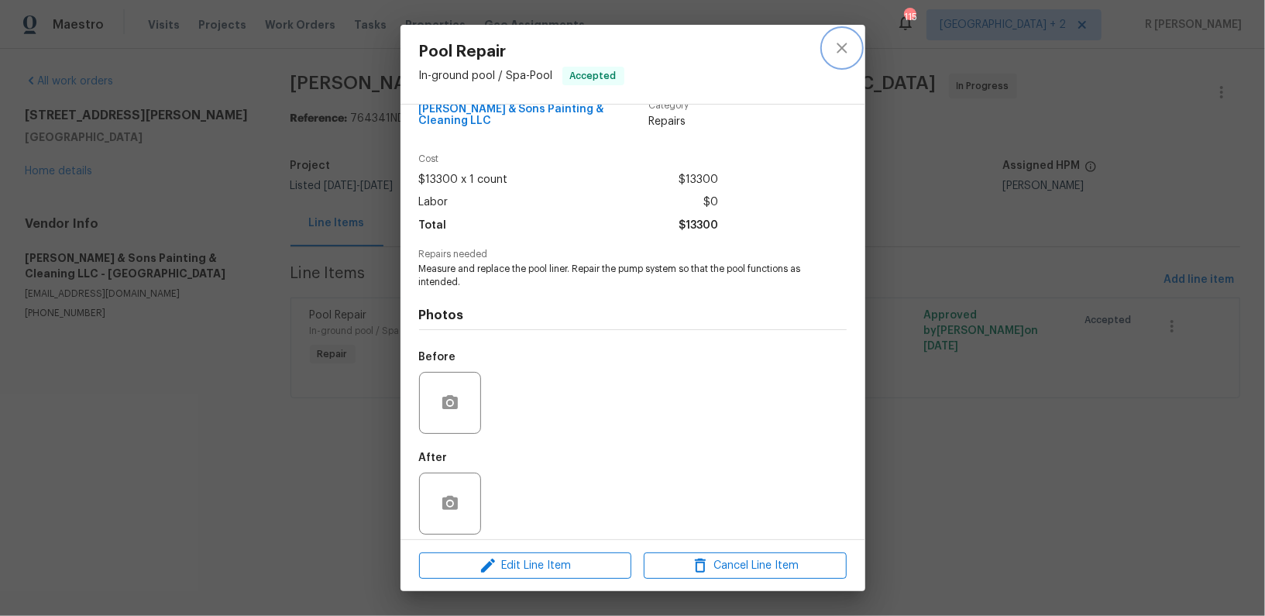
click at [843, 44] on icon "close" at bounding box center [842, 48] width 19 height 19
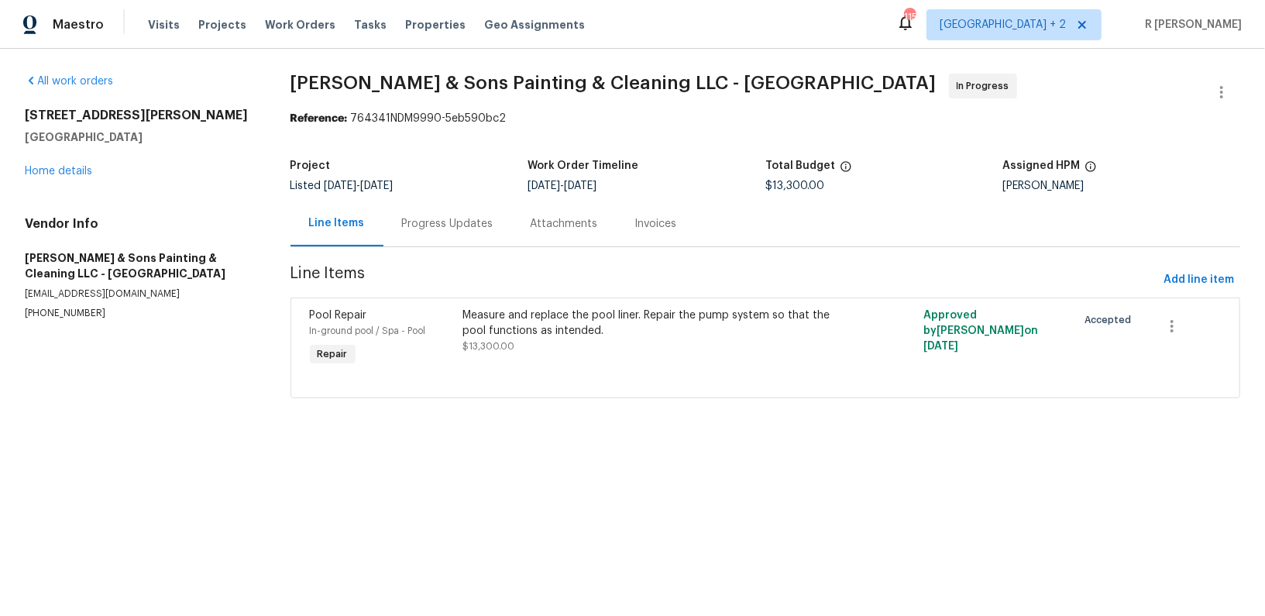
click at [445, 220] on div "Progress Updates" at bounding box center [447, 223] width 91 height 15
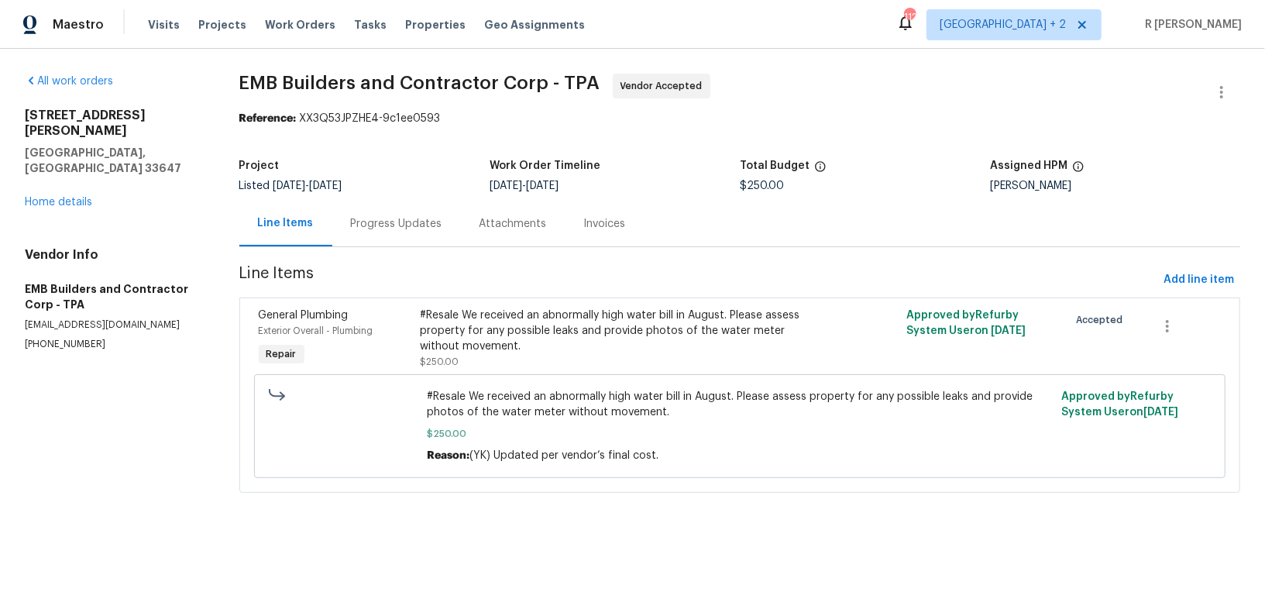
click at [425, 292] on span "Line Items" at bounding box center [698, 280] width 918 height 29
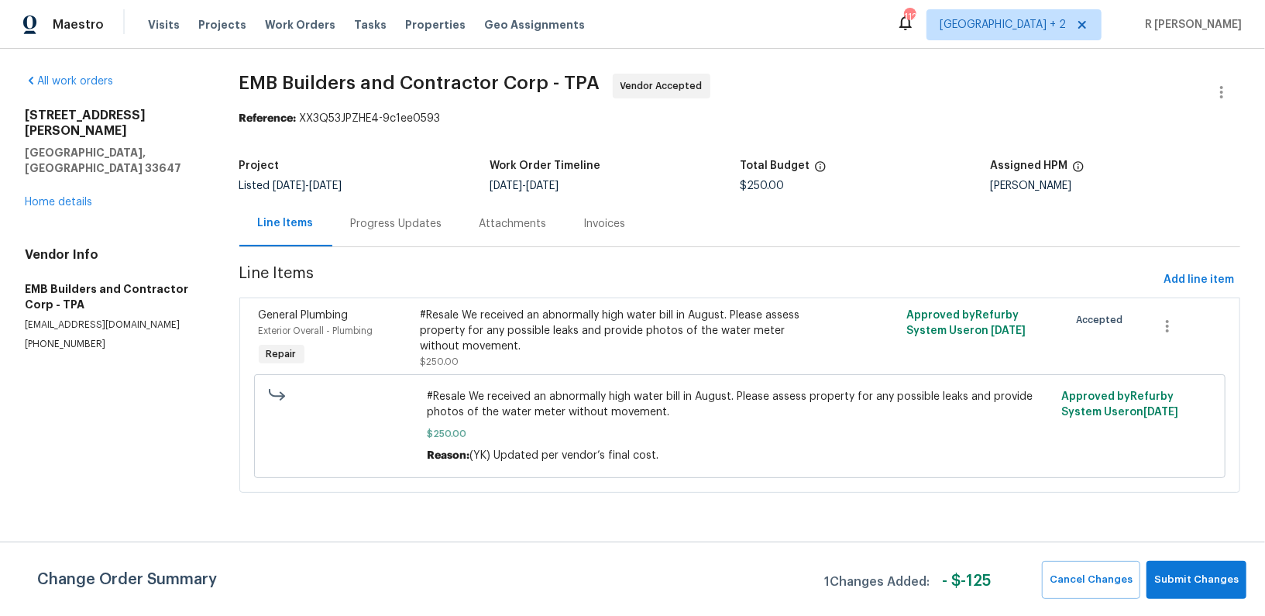
click at [401, 225] on div "Progress Updates" at bounding box center [396, 223] width 91 height 15
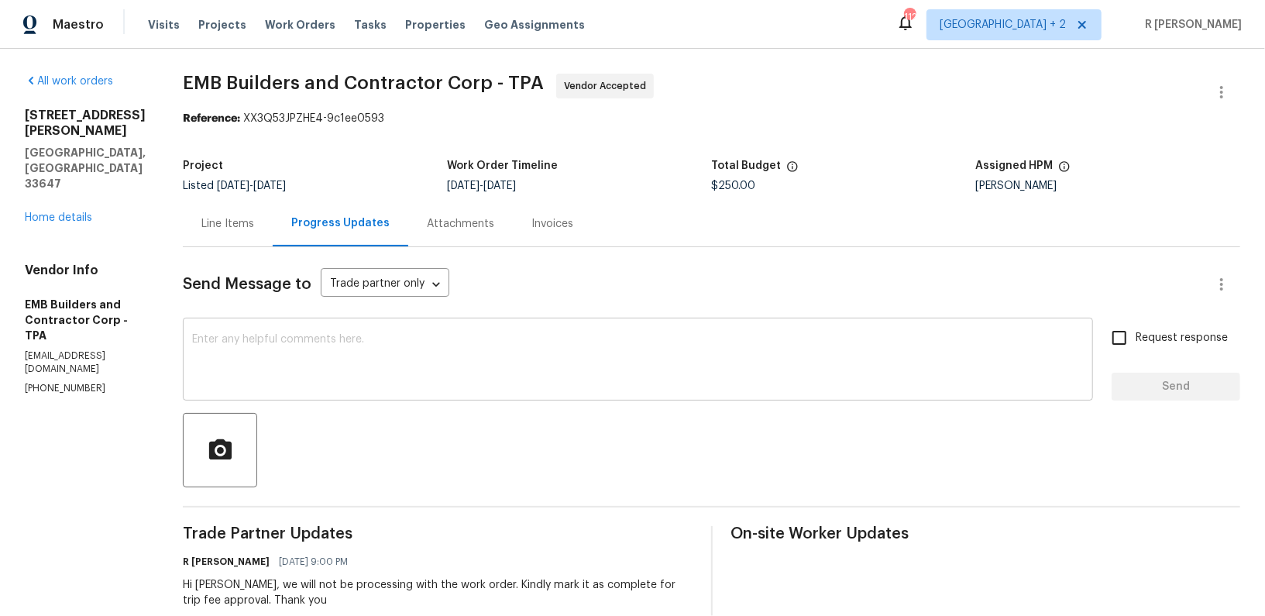
scroll to position [145, 0]
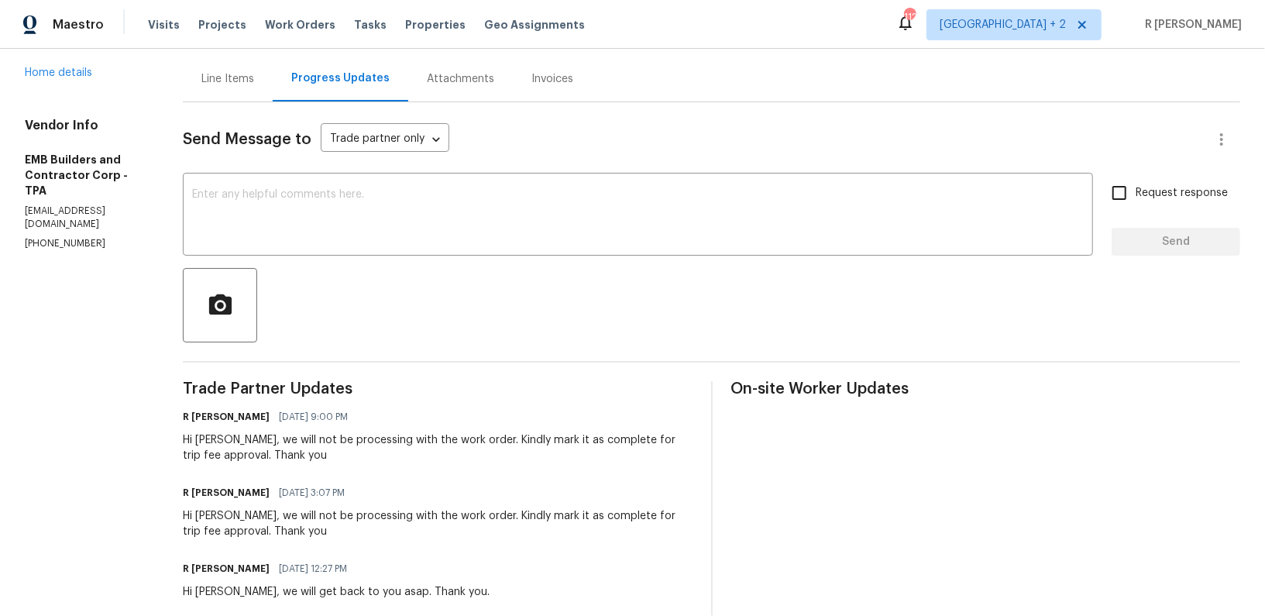
click at [232, 449] on div "Hi Andrea, we will not be processing with the work order. Kindly mark it as com…" at bounding box center [438, 447] width 510 height 31
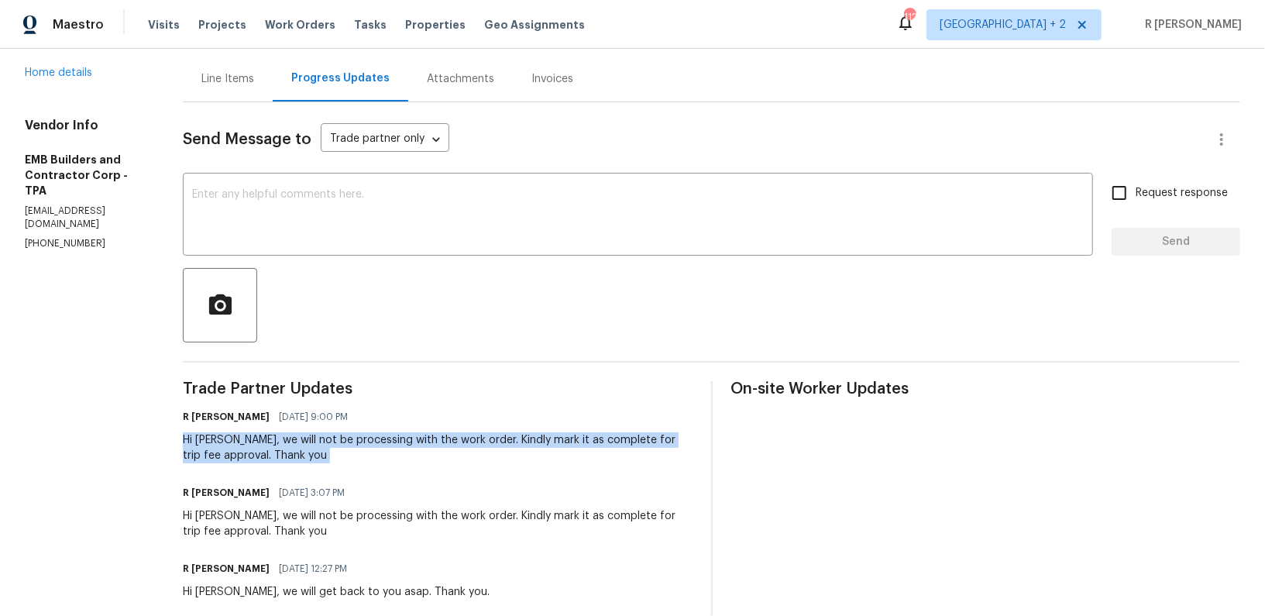
click at [232, 449] on div "Hi Andrea, we will not be processing with the work order. Kindly mark it as com…" at bounding box center [438, 447] width 510 height 31
copy div "Hi Andrea, we will not be processing with the work order. Kindly mark it as com…"
click at [329, 246] on div "x ​" at bounding box center [638, 216] width 910 height 79
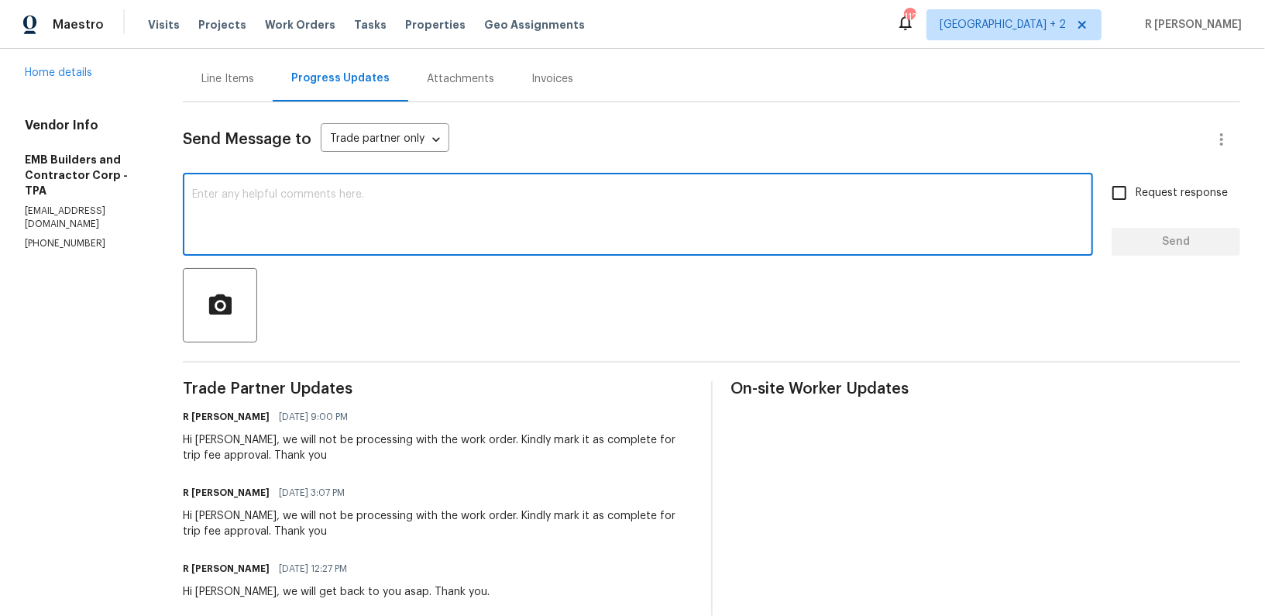
paste textarea "Hi Andrea, we will not be processing with the work order. Kindly mark it as com…"
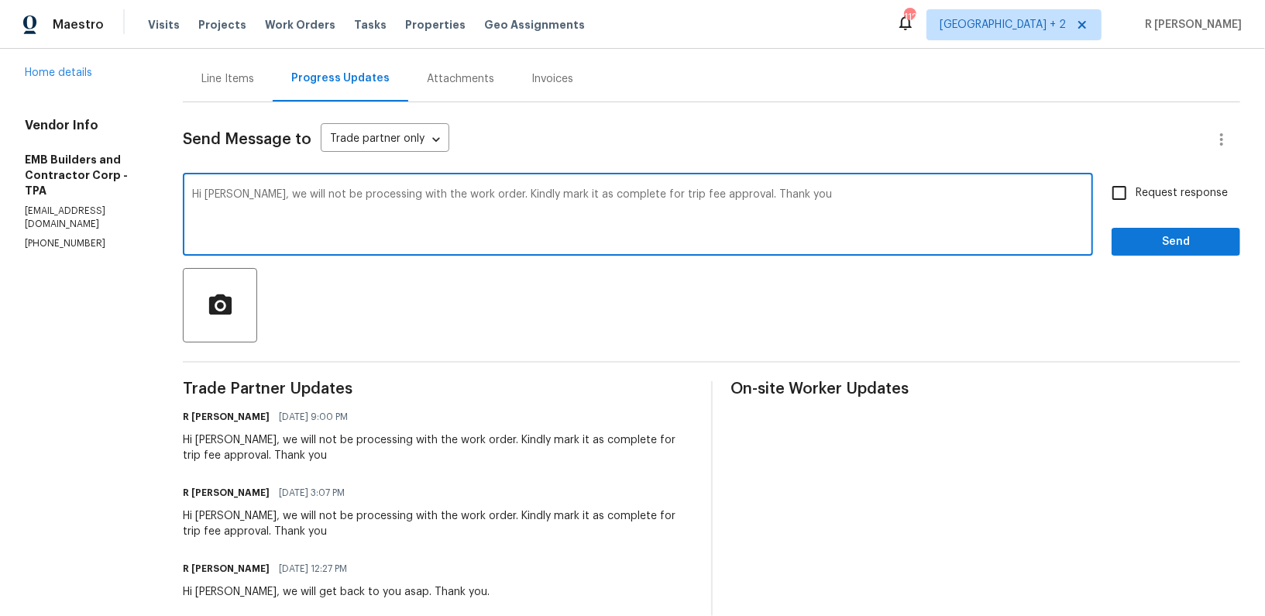
type textarea "Hi Andrea, we will not be processing with the work order. Kindly mark it as com…"
click at [1167, 246] on span "Send" at bounding box center [1176, 241] width 104 height 19
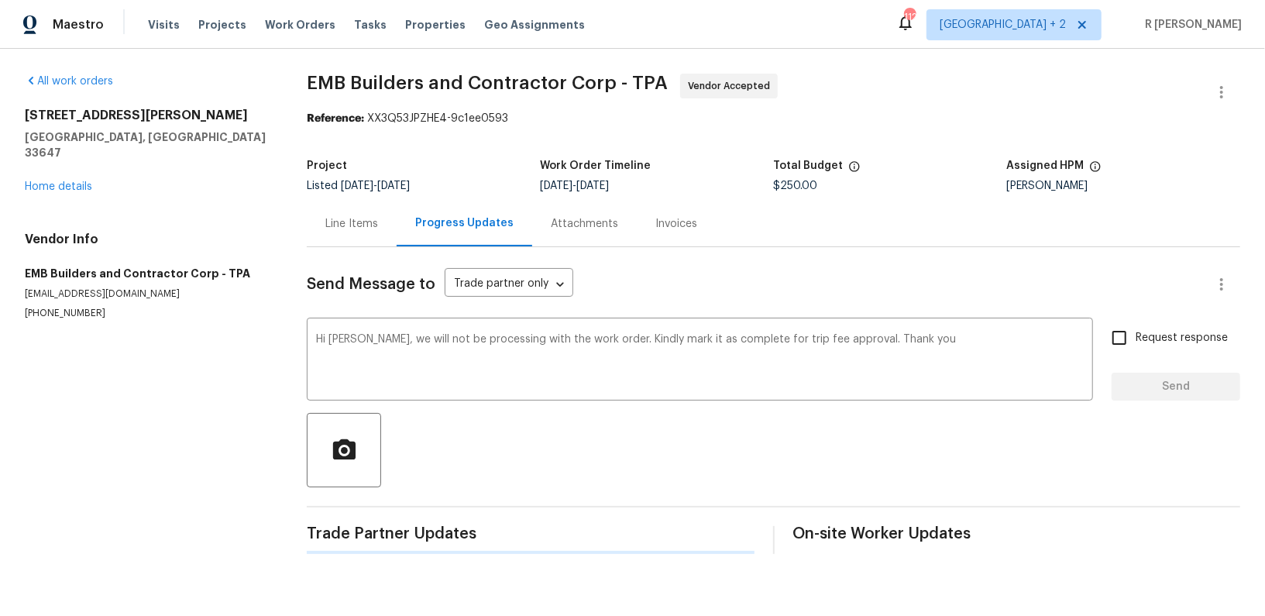
scroll to position [0, 0]
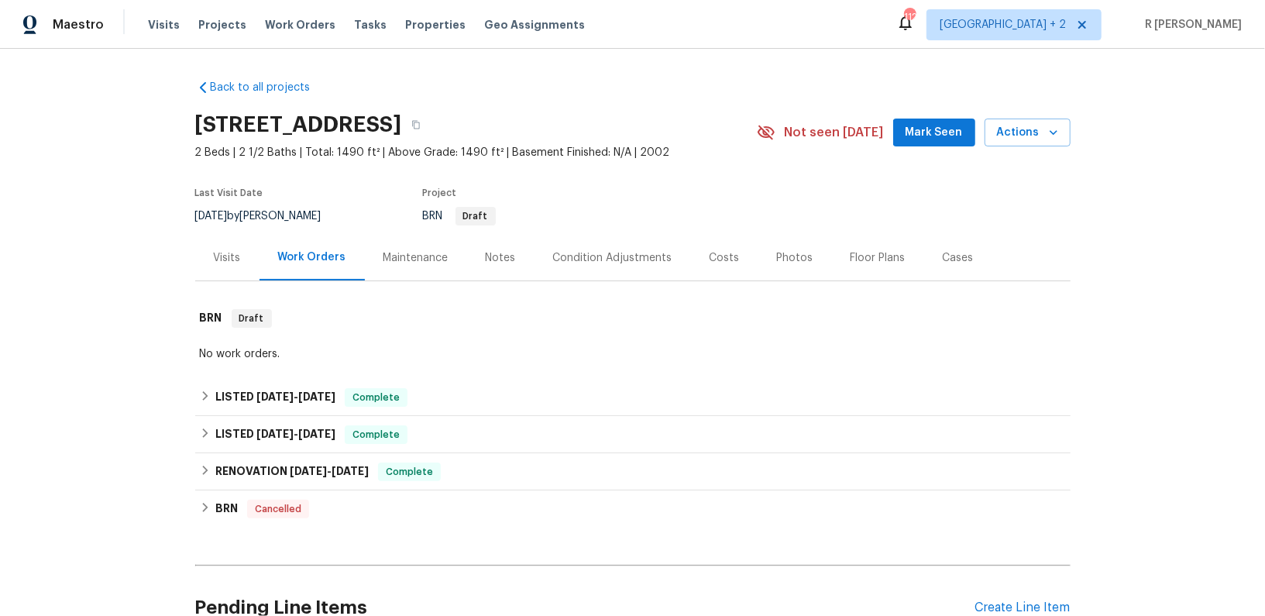
scroll to position [147, 0]
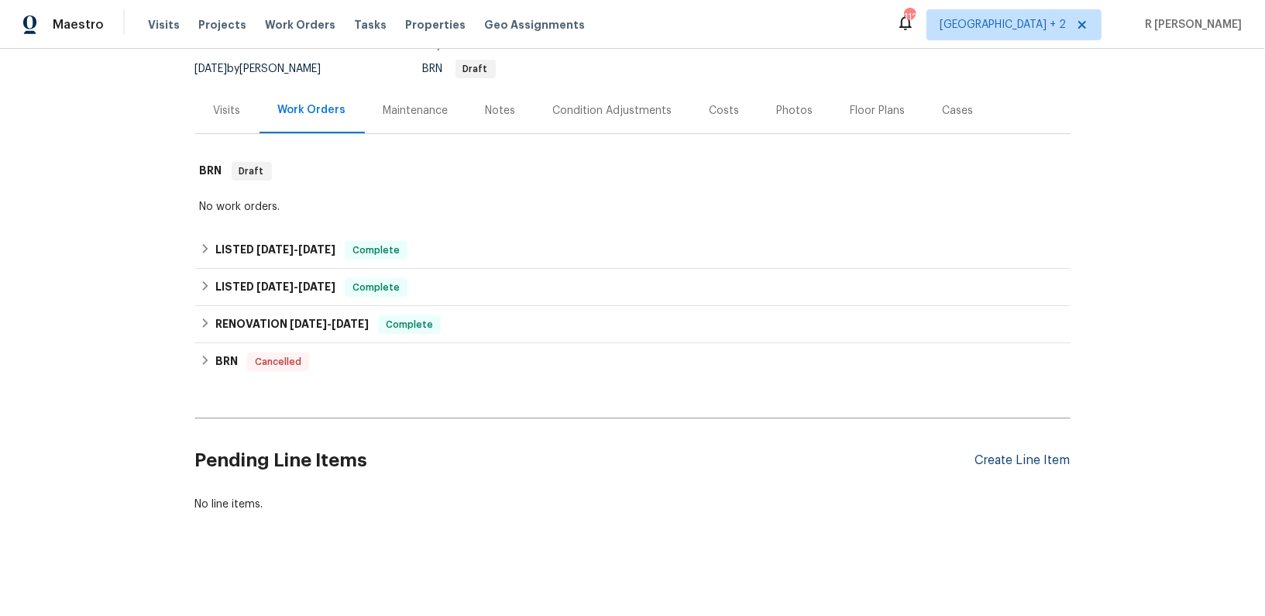
click at [1042, 461] on div "Create Line Item" at bounding box center [1022, 460] width 95 height 15
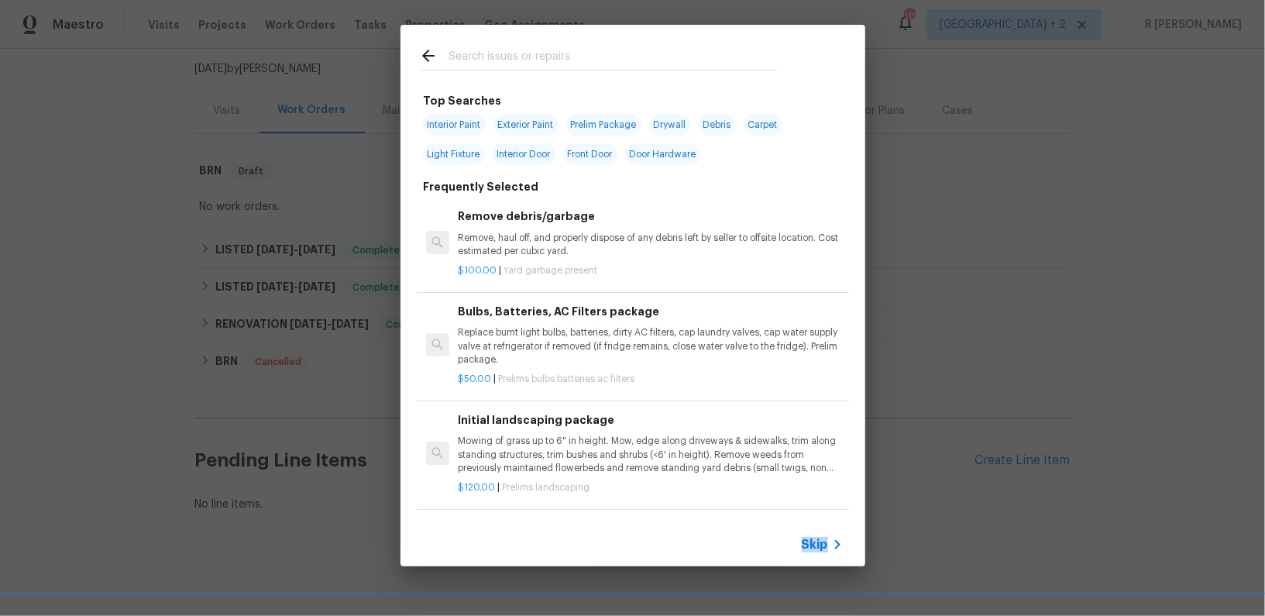
click at [825, 543] on span "Skip" at bounding box center [815, 544] width 26 height 15
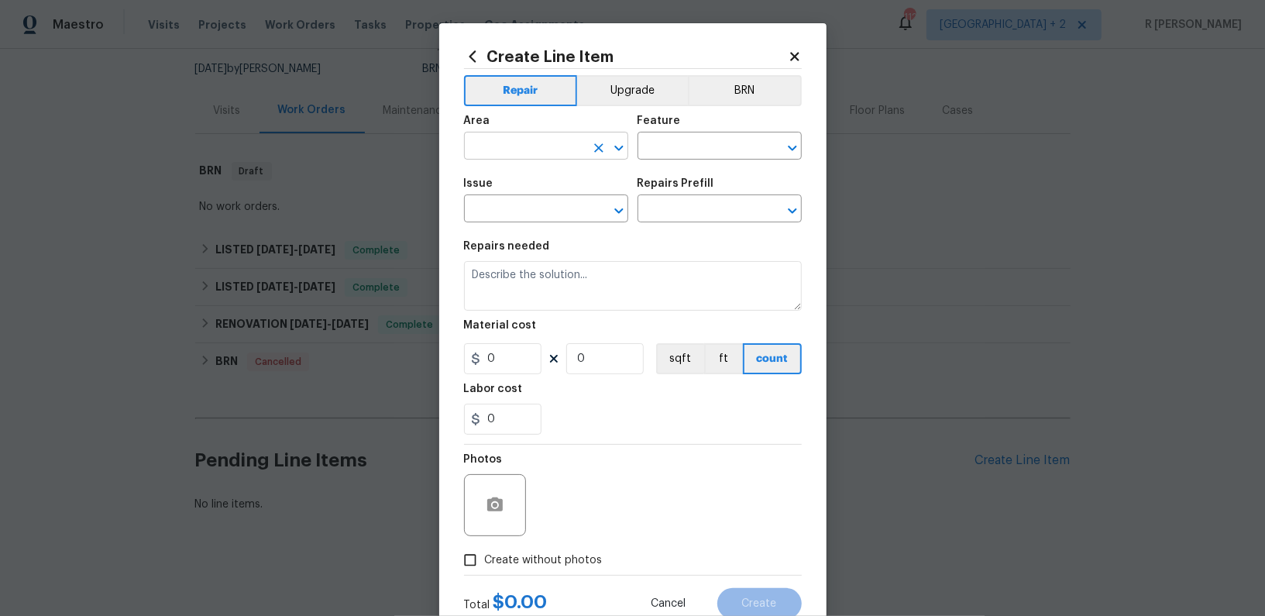
click at [504, 143] on input "text" at bounding box center [524, 148] width 121 height 24
click at [486, 192] on li "HVAC" at bounding box center [546, 183] width 164 height 26
type input "HVAC"
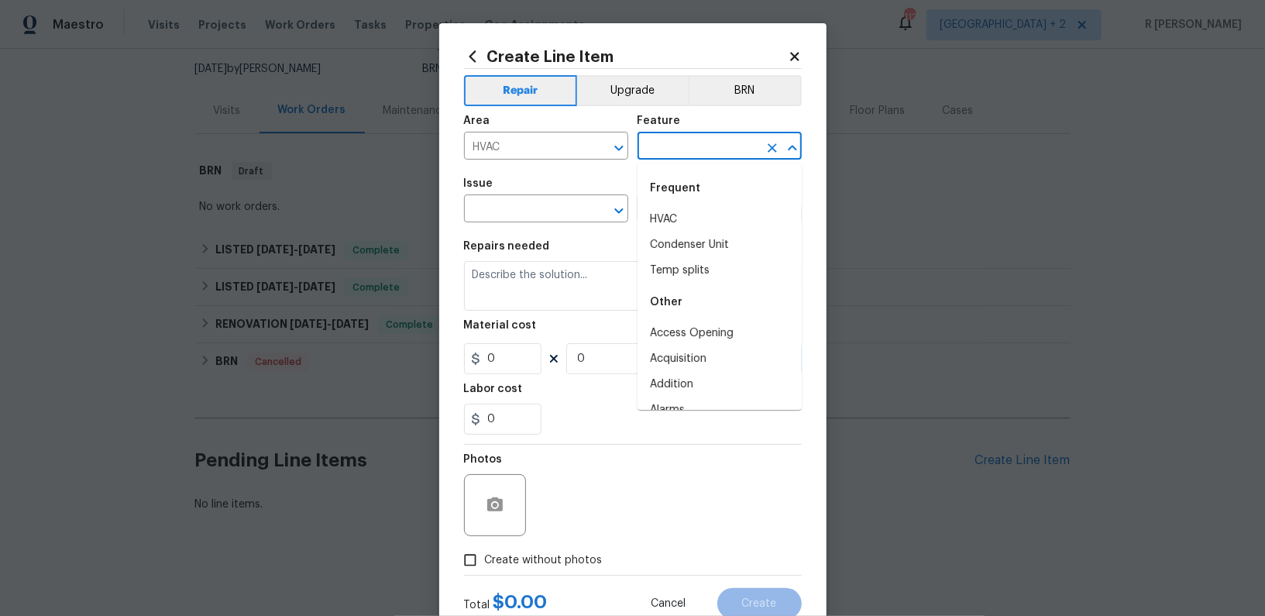
click at [677, 152] on input "text" at bounding box center [698, 148] width 121 height 24
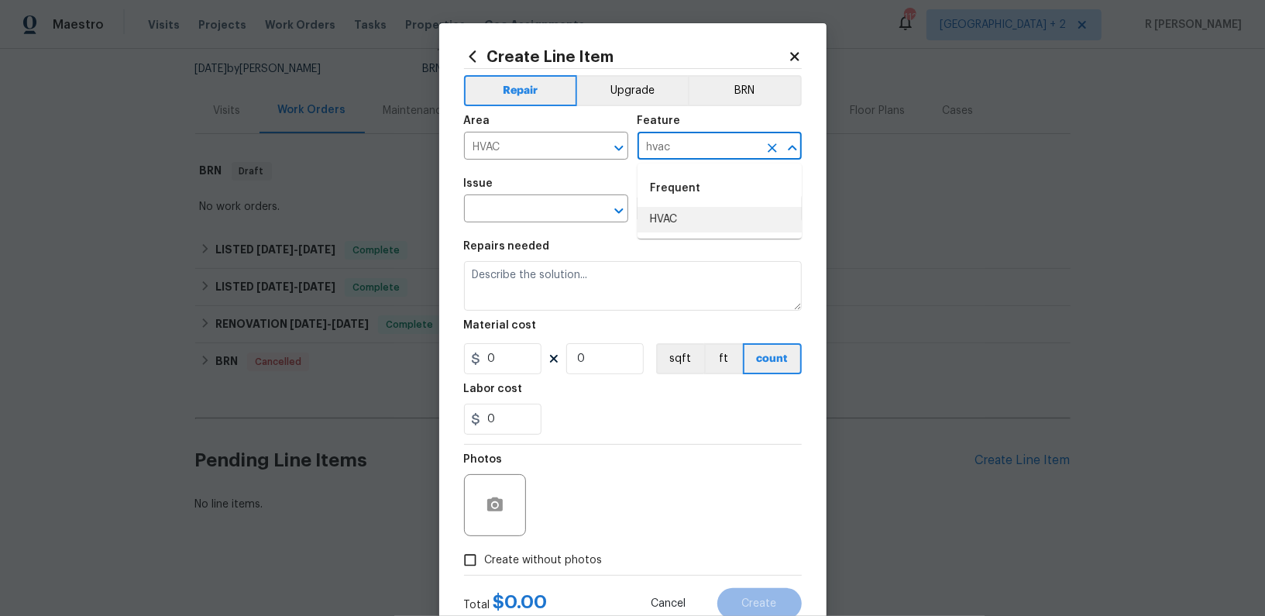
click at [688, 212] on li "HVAC" at bounding box center [720, 220] width 164 height 26
type input "HVAC"
click at [514, 206] on input "text" at bounding box center [524, 210] width 121 height 24
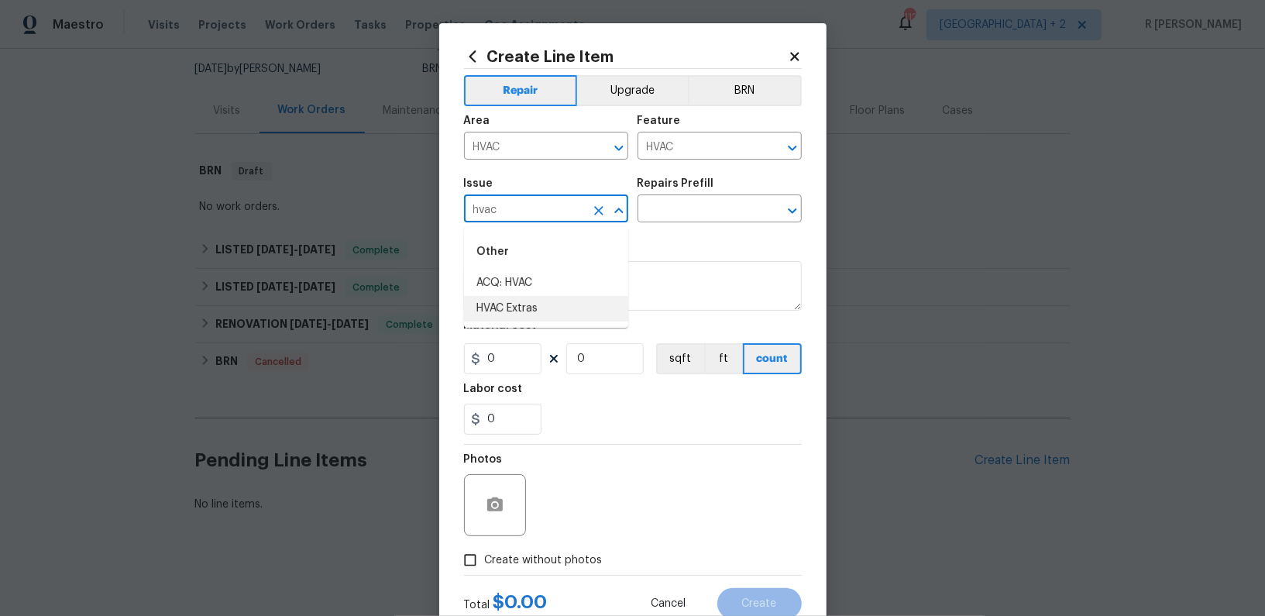
click at [538, 311] on li "HVAC Extras" at bounding box center [546, 309] width 164 height 26
type input "HVAC Extras"
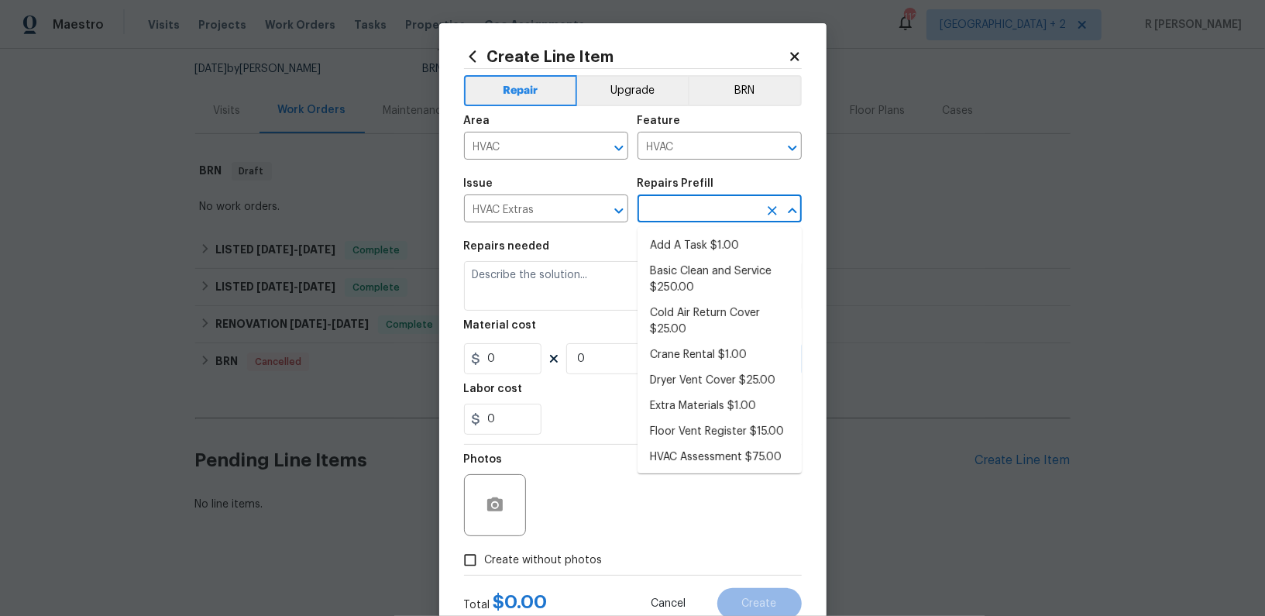
click at [728, 221] on input "text" at bounding box center [698, 210] width 121 height 24
click at [724, 243] on li "Add A Task $1.00" at bounding box center [720, 246] width 164 height 26
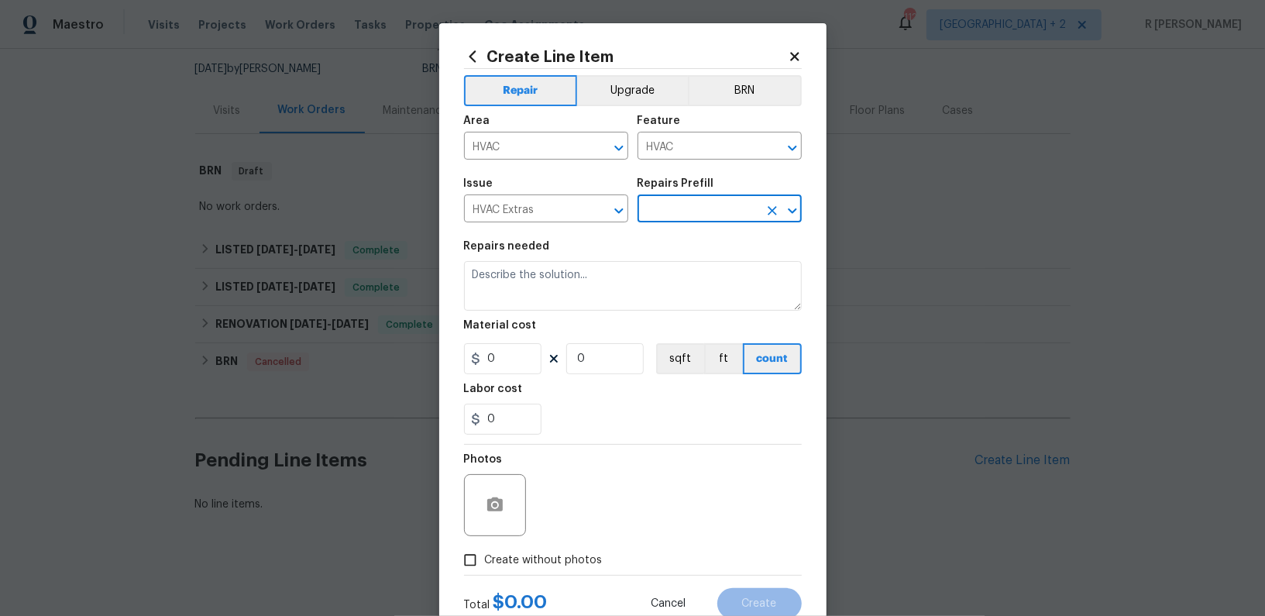
type input "Add A Task $1.00"
type textarea "HPM to detail"
type input "1"
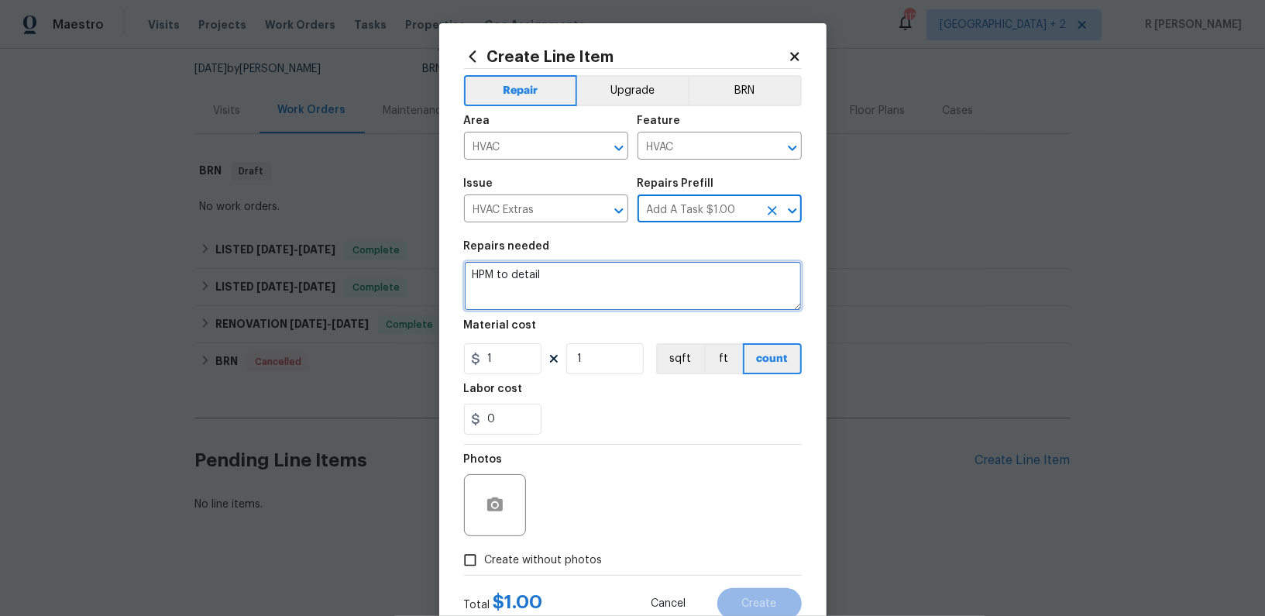
click at [549, 291] on textarea "HPM to detail" at bounding box center [633, 286] width 338 height 50
paste textarea "Received feedback Ecobee thermostat installed which requires a 4 digit code to …"
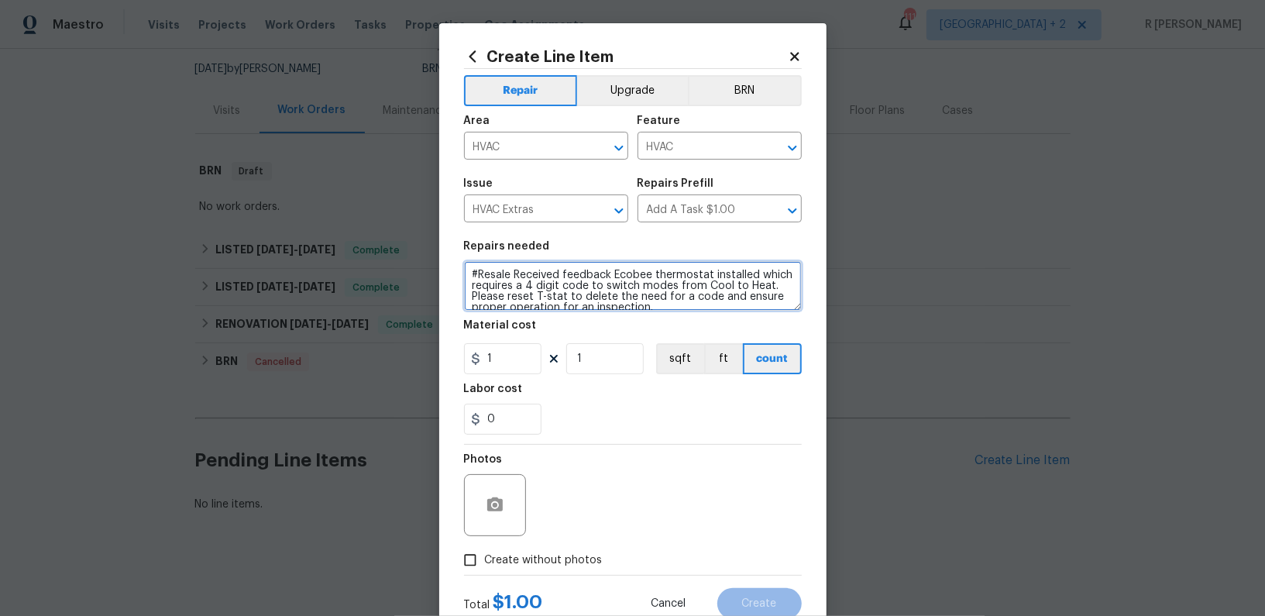
scroll to position [3, 0]
type textarea "#Resale Received feedback Ecobee thermostat installed which requires a 4 digit …"
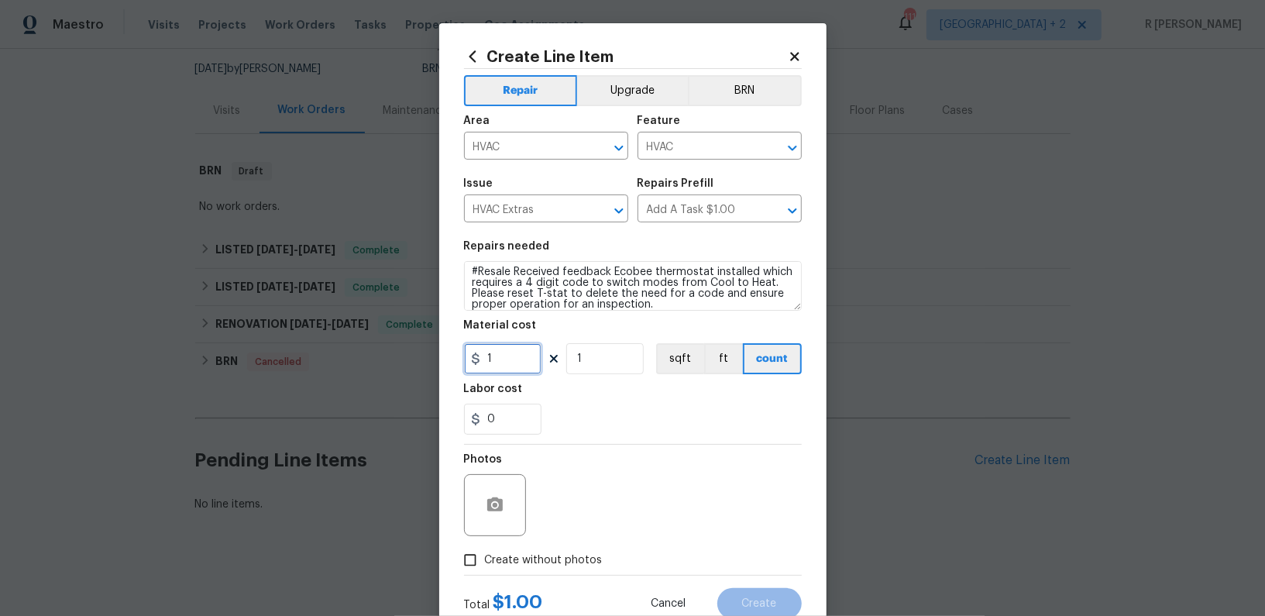
click at [525, 358] on input "1" at bounding box center [502, 358] width 77 height 31
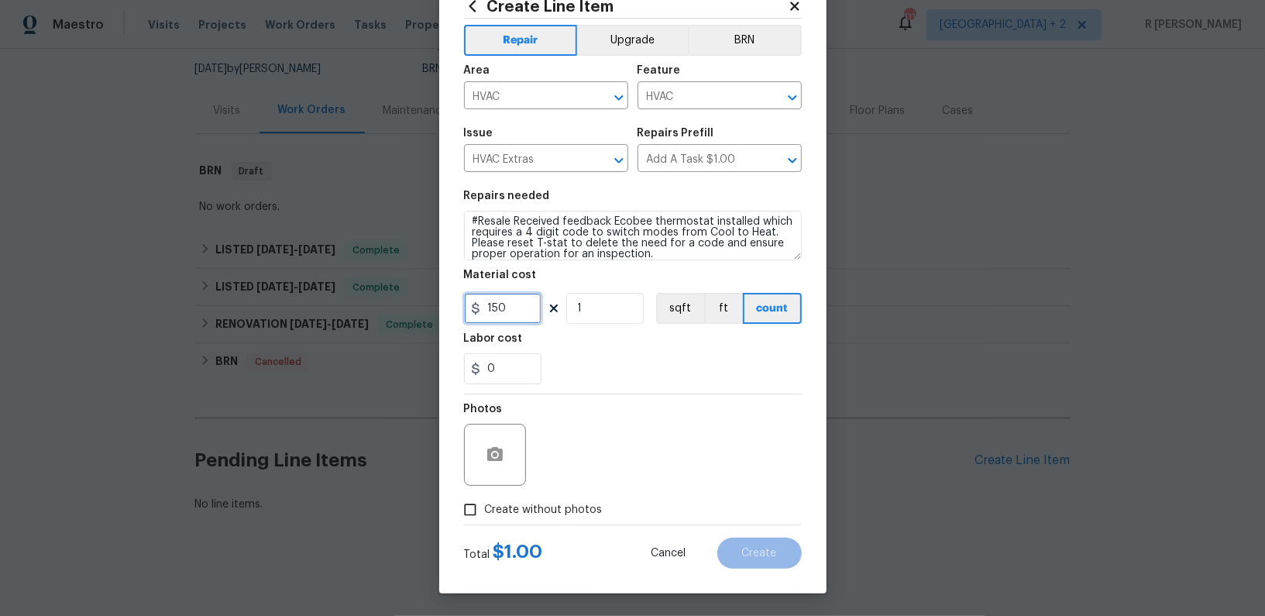
type input "150"
click at [555, 503] on span "Create without photos" at bounding box center [544, 510] width 118 height 16
click at [485, 503] on input "Create without photos" at bounding box center [470, 509] width 29 height 29
checkbox input "true"
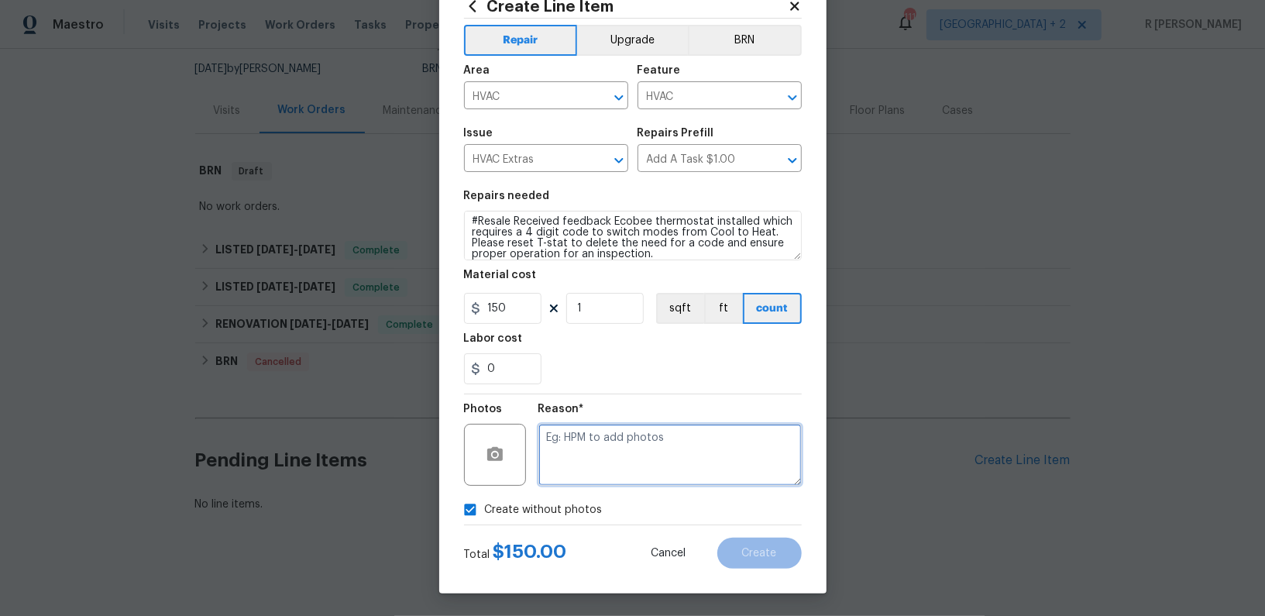
click at [632, 448] on textarea at bounding box center [669, 455] width 263 height 62
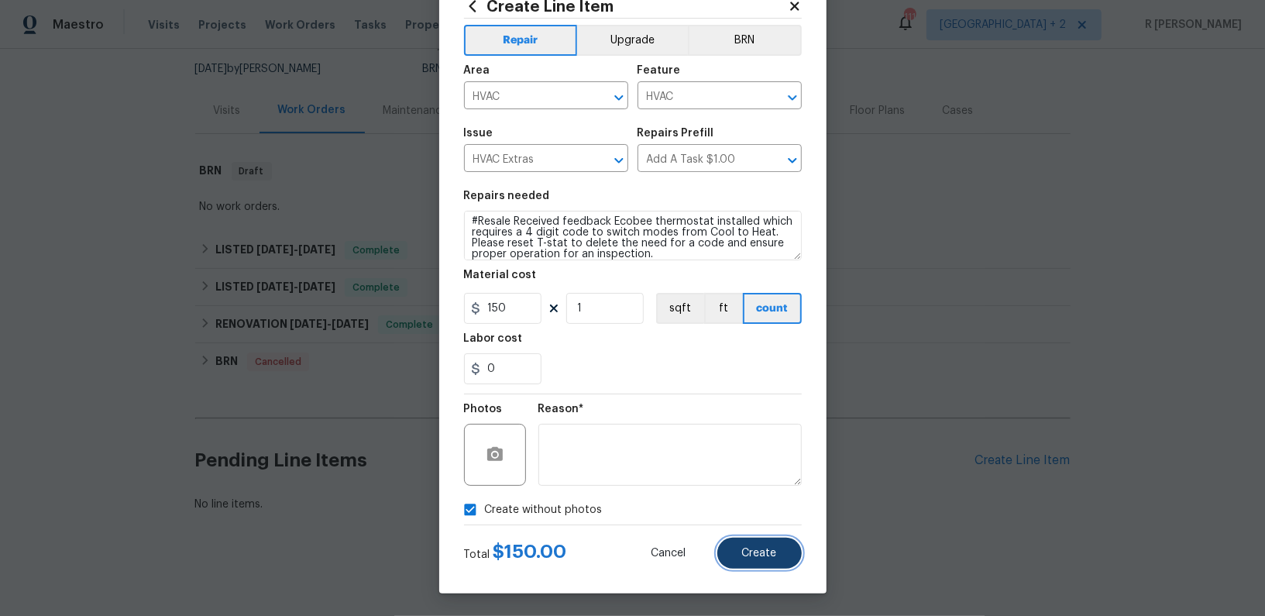
click at [741, 542] on button "Create" at bounding box center [759, 553] width 84 height 31
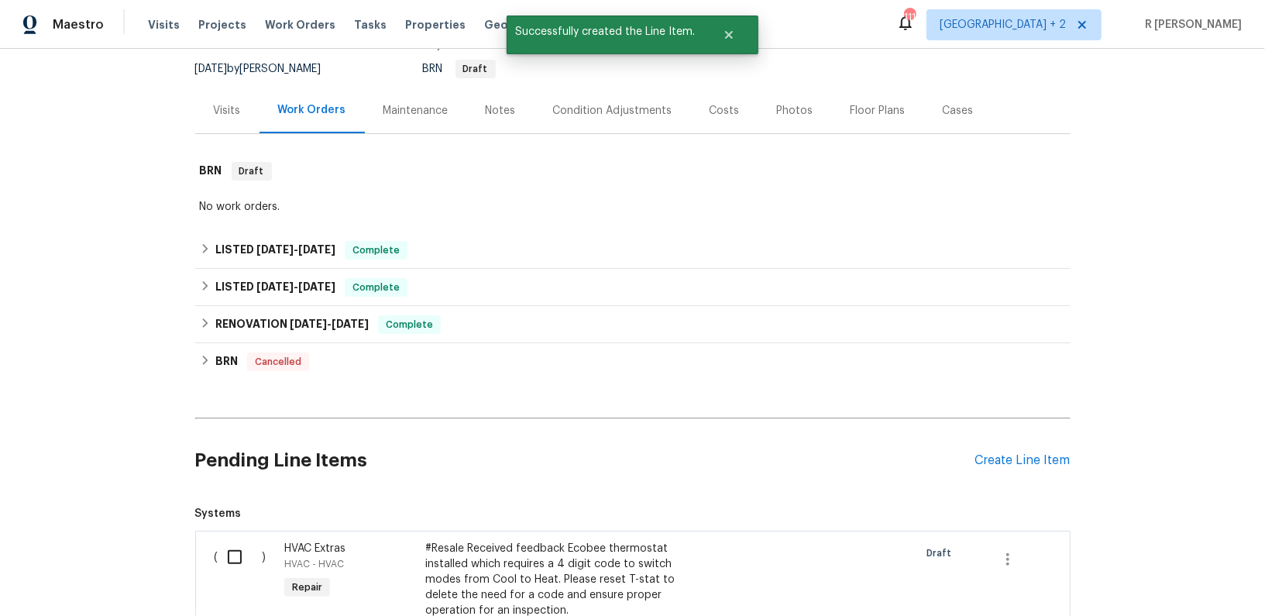
scroll to position [384, 0]
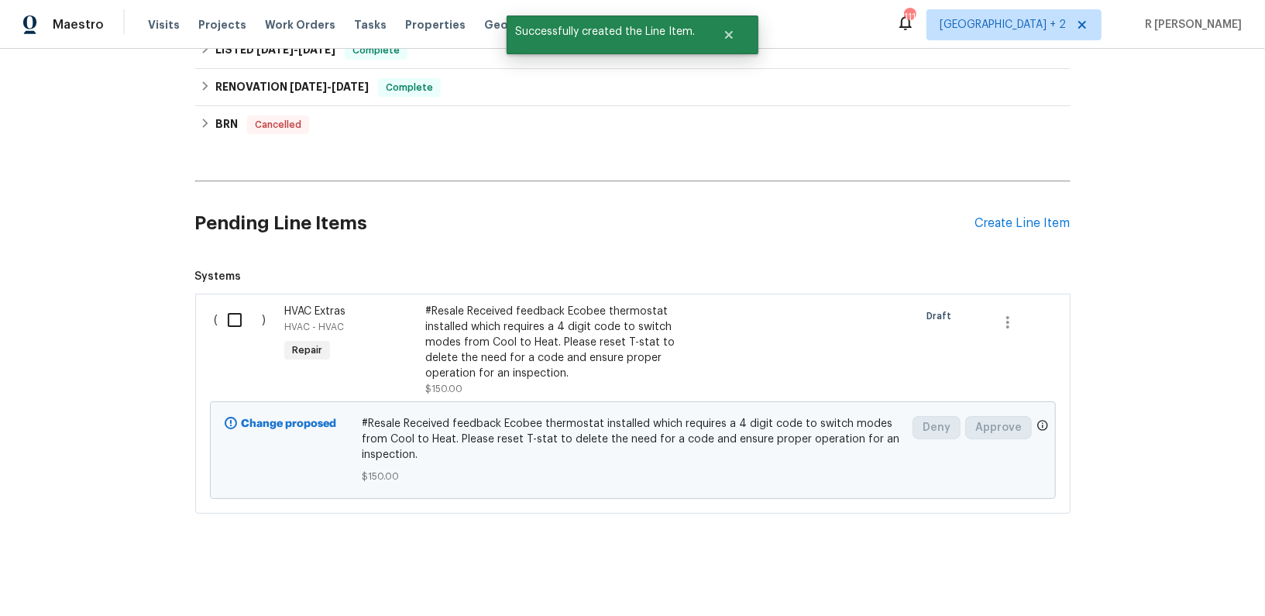
click at [239, 309] on input "checkbox" at bounding box center [240, 320] width 44 height 33
checkbox input "true"
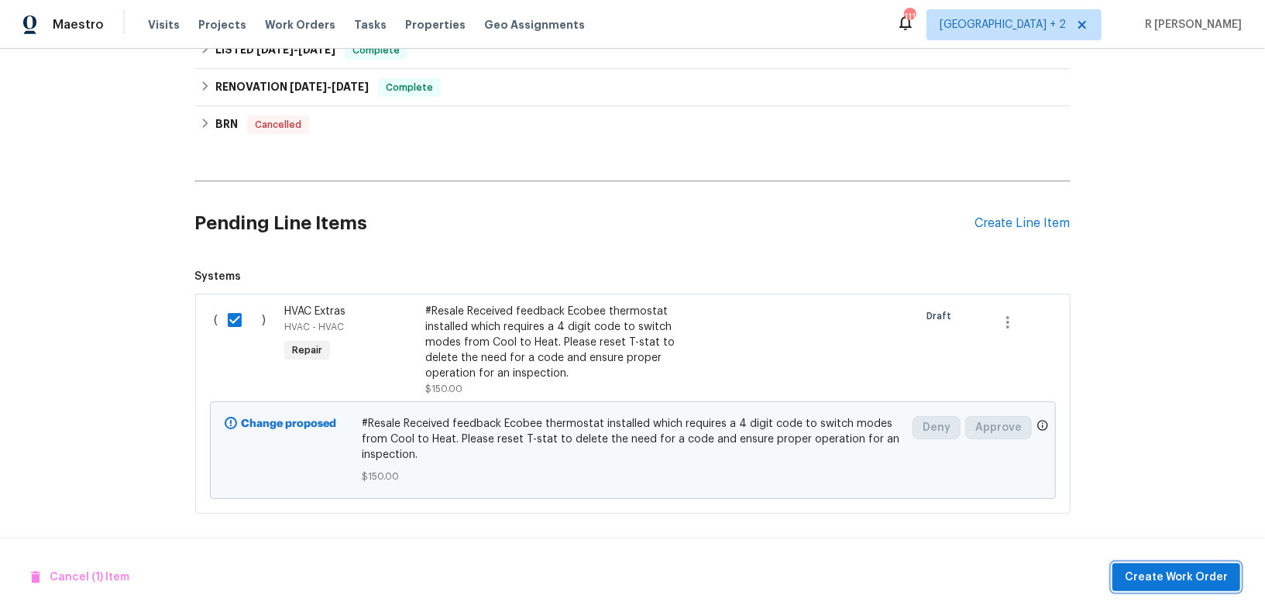
click at [1162, 571] on span "Create Work Order" at bounding box center [1176, 577] width 103 height 19
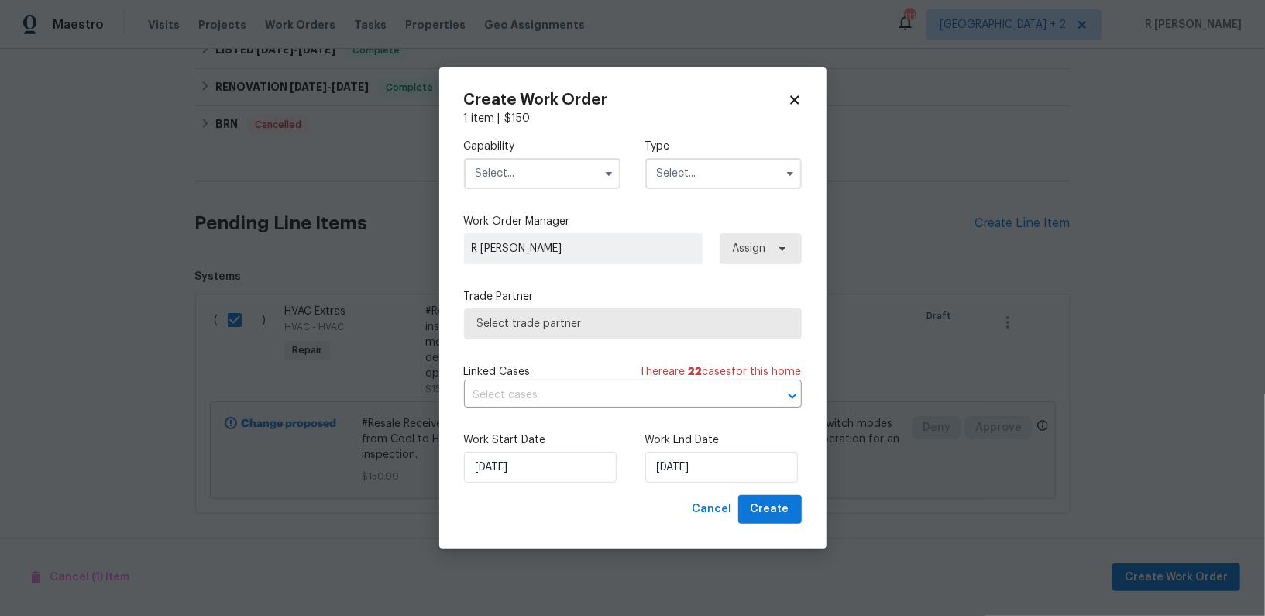
click at [552, 167] on input "text" at bounding box center [542, 173] width 157 height 31
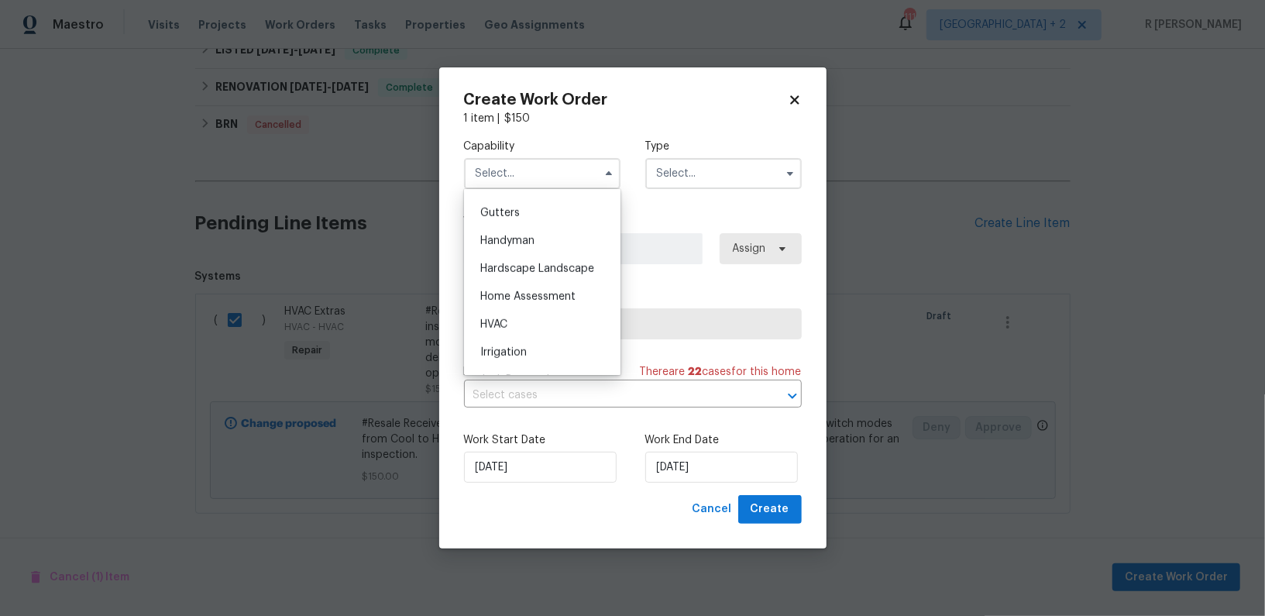
scroll to position [831, 0]
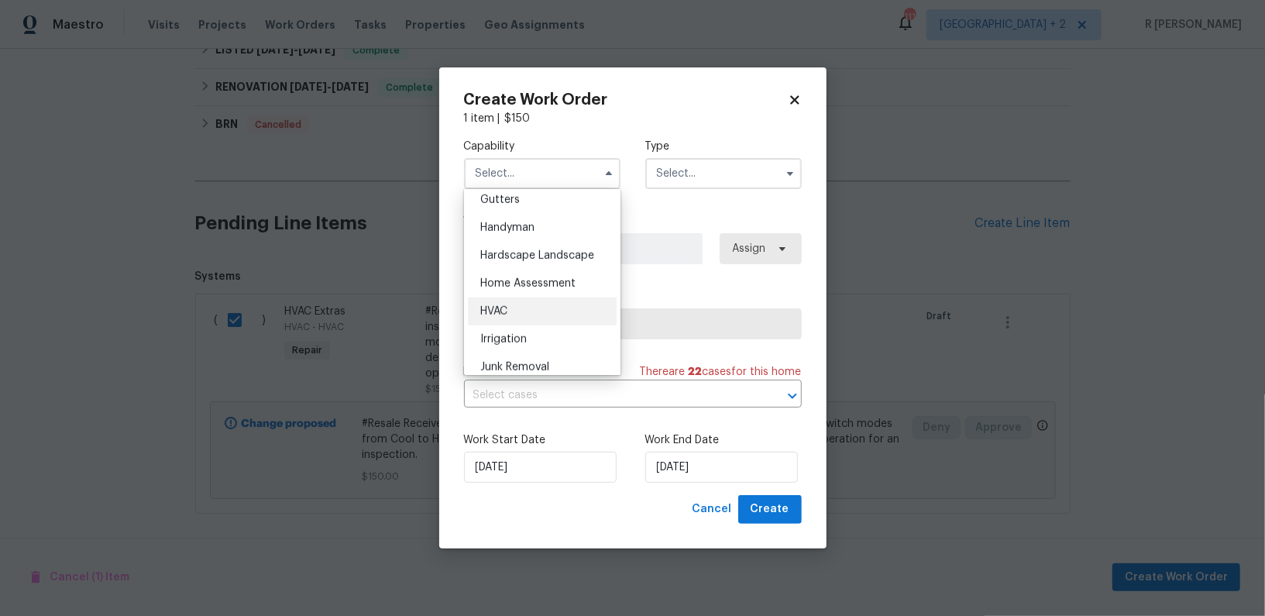
click at [520, 318] on div "HVAC" at bounding box center [542, 312] width 149 height 28
type input "HVAC"
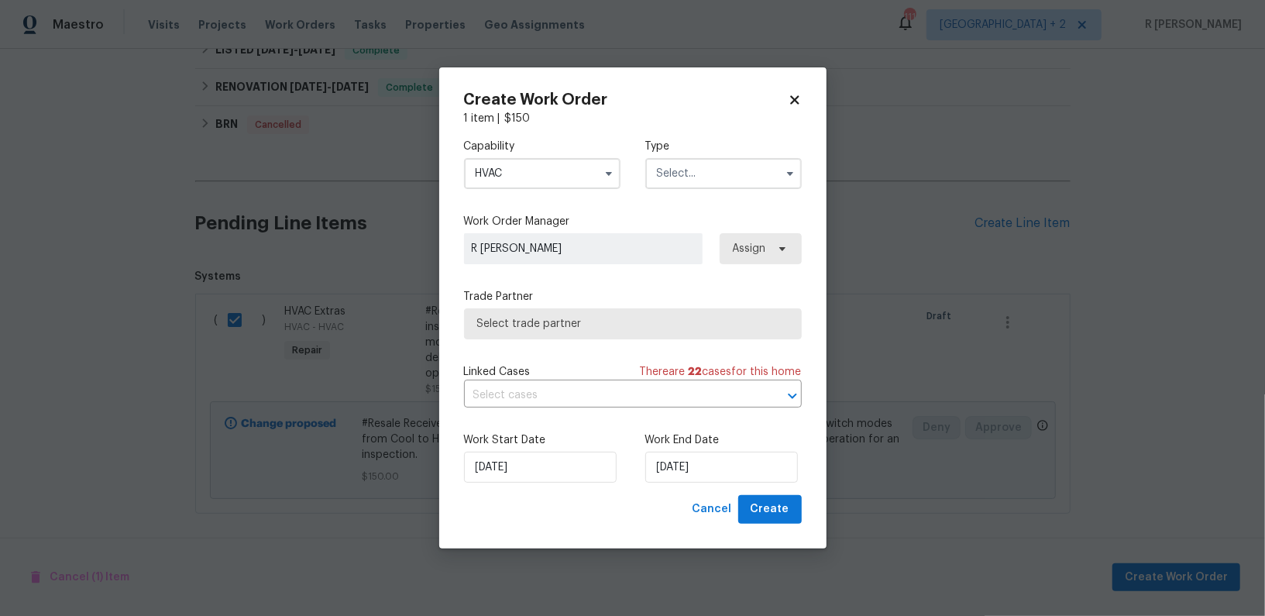
click at [705, 179] on input "text" at bounding box center [723, 173] width 157 height 31
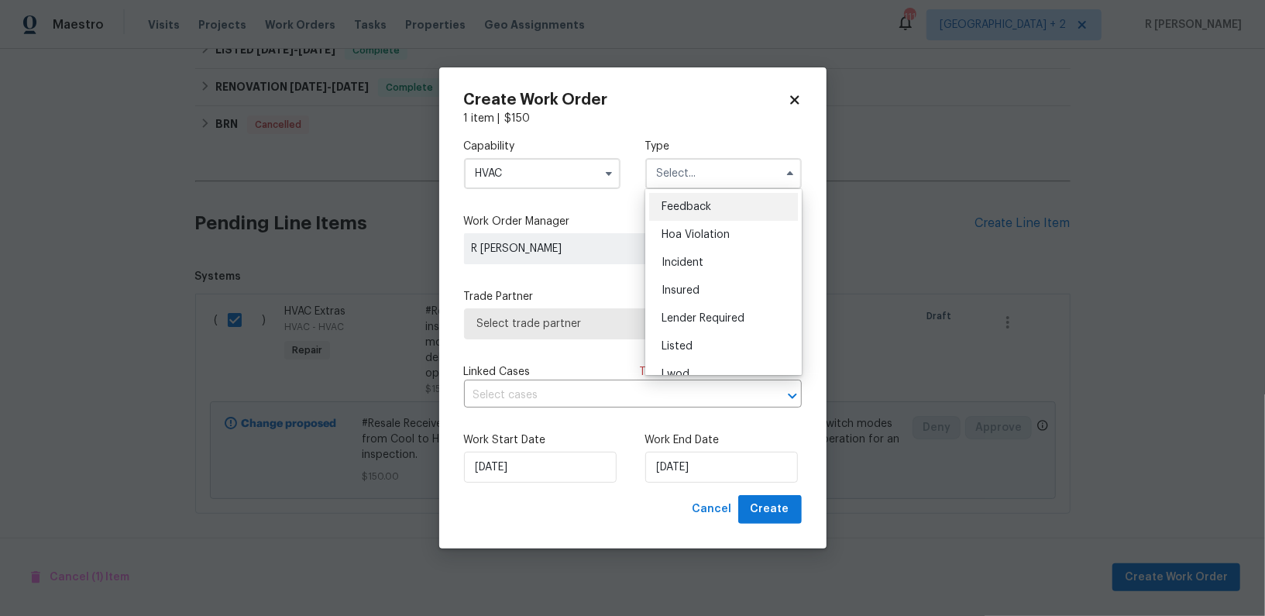
click at [694, 219] on div "Feedback" at bounding box center [723, 207] width 149 height 28
type input "Feedback"
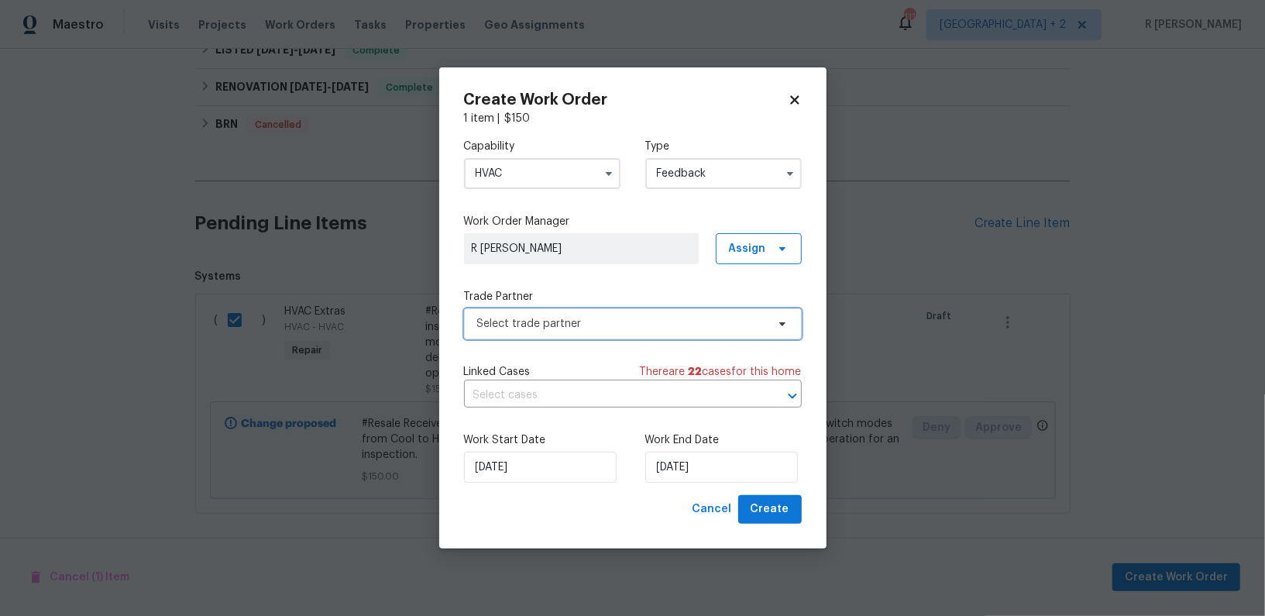
click at [559, 325] on span "Select trade partner" at bounding box center [621, 323] width 289 height 15
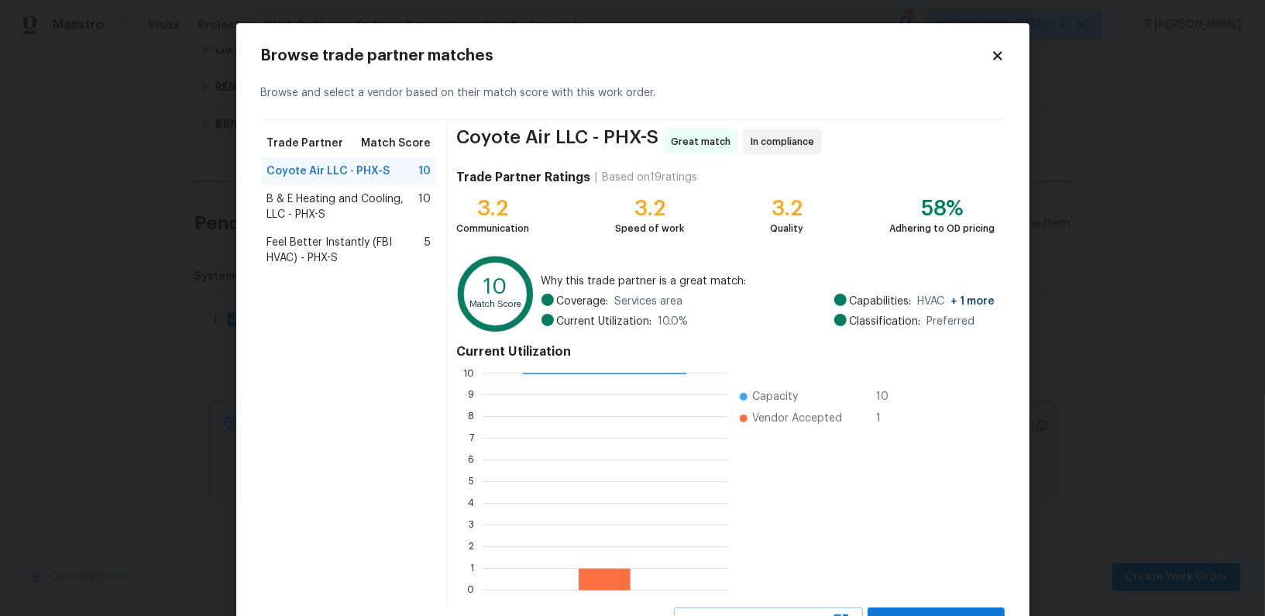
scroll to position [67, 0]
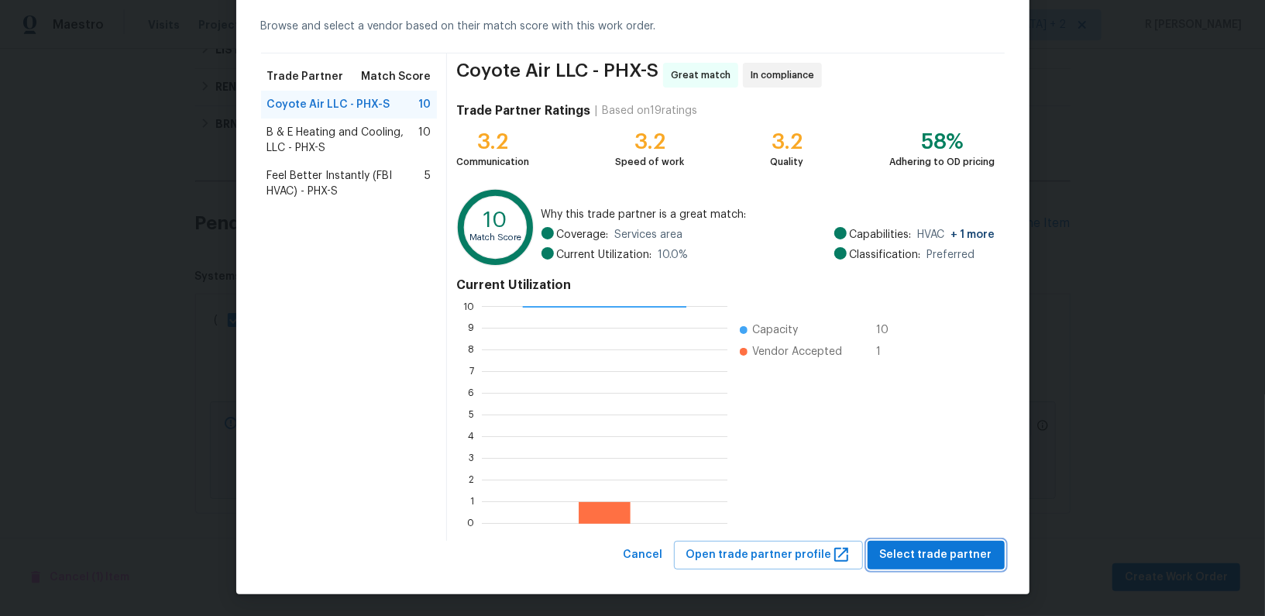
click at [925, 545] on span "Select trade partner" at bounding box center [936, 554] width 112 height 19
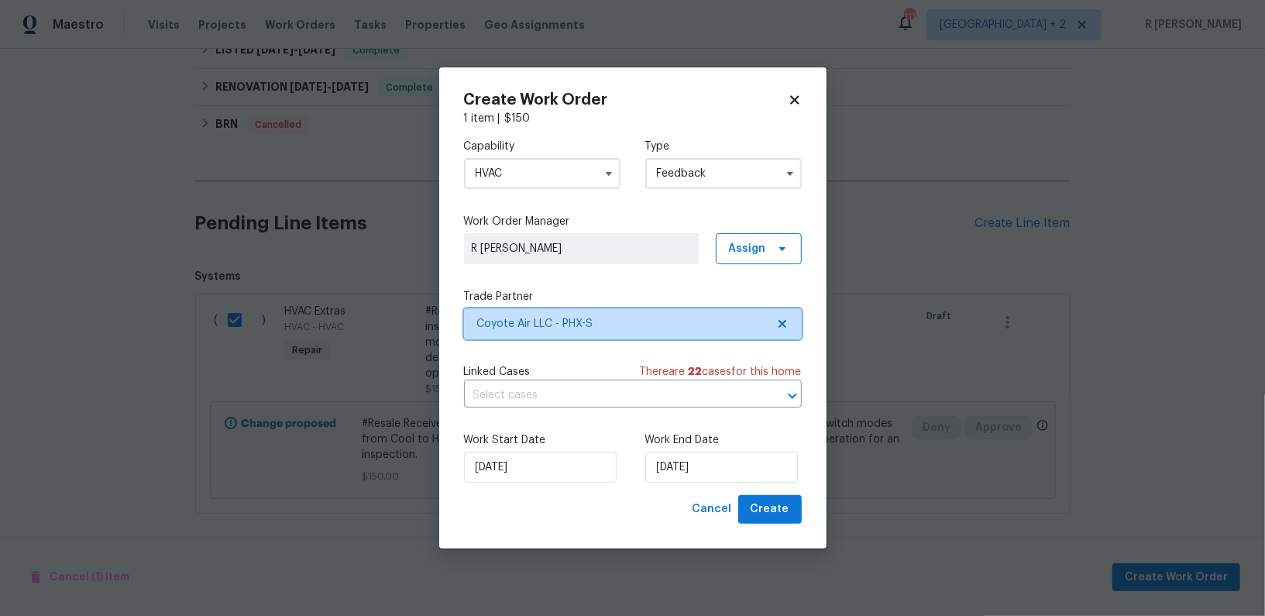
scroll to position [0, 0]
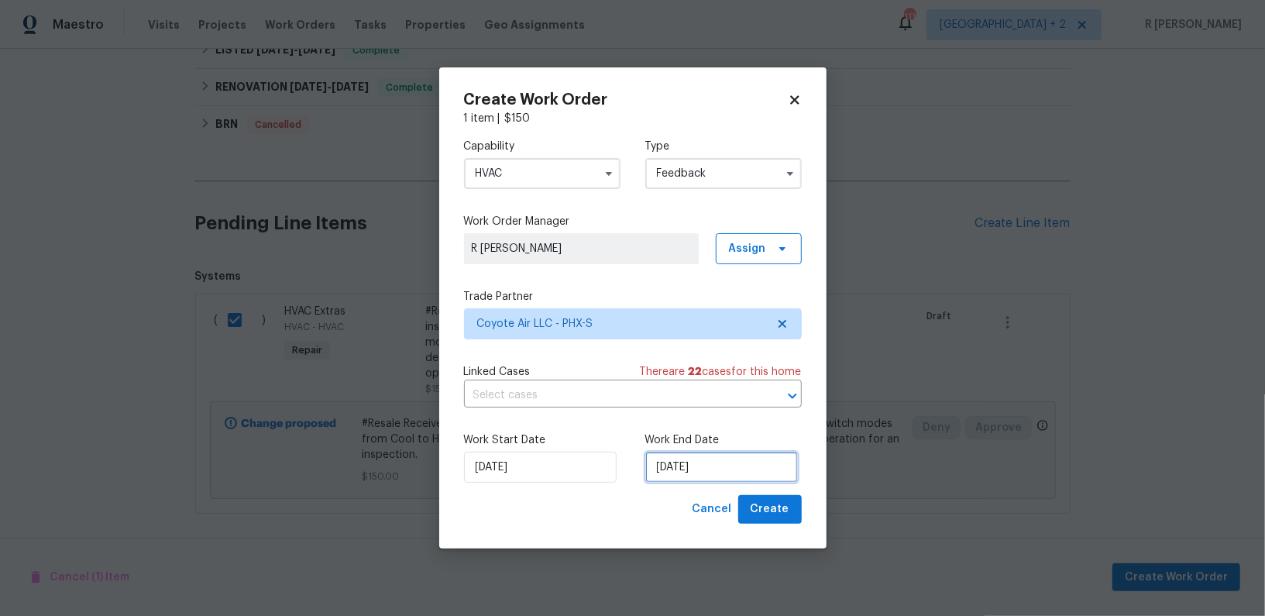
click at [697, 456] on input "[DATE]" at bounding box center [721, 467] width 153 height 31
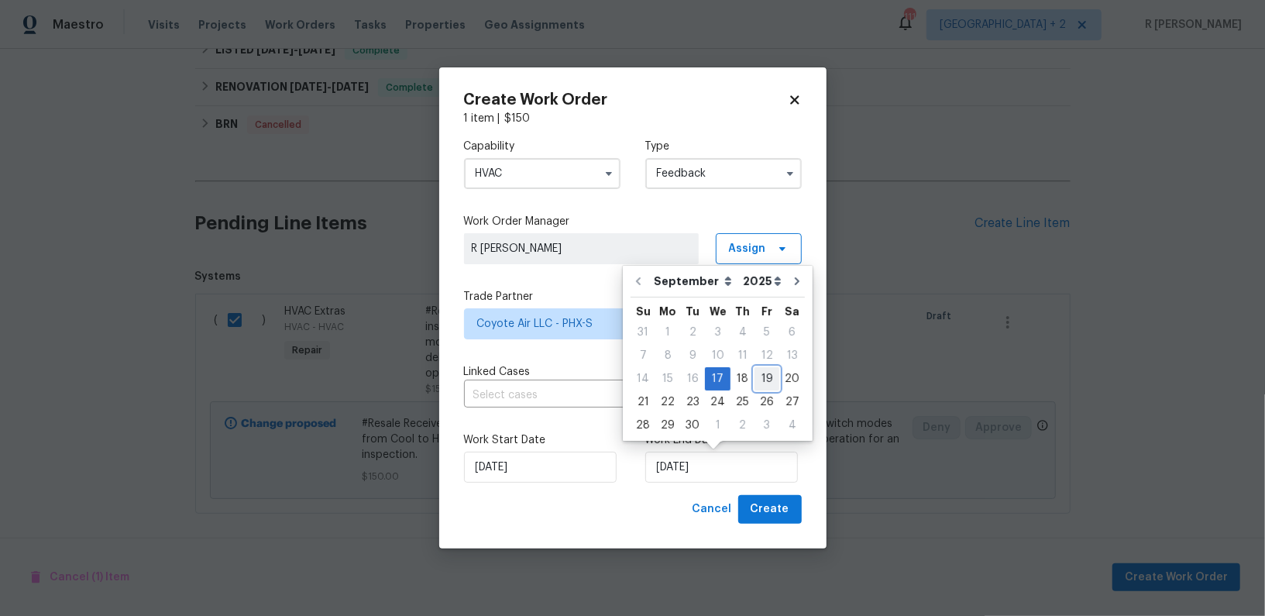
click at [765, 370] on div "19" at bounding box center [767, 379] width 25 height 22
type input "[DATE]"
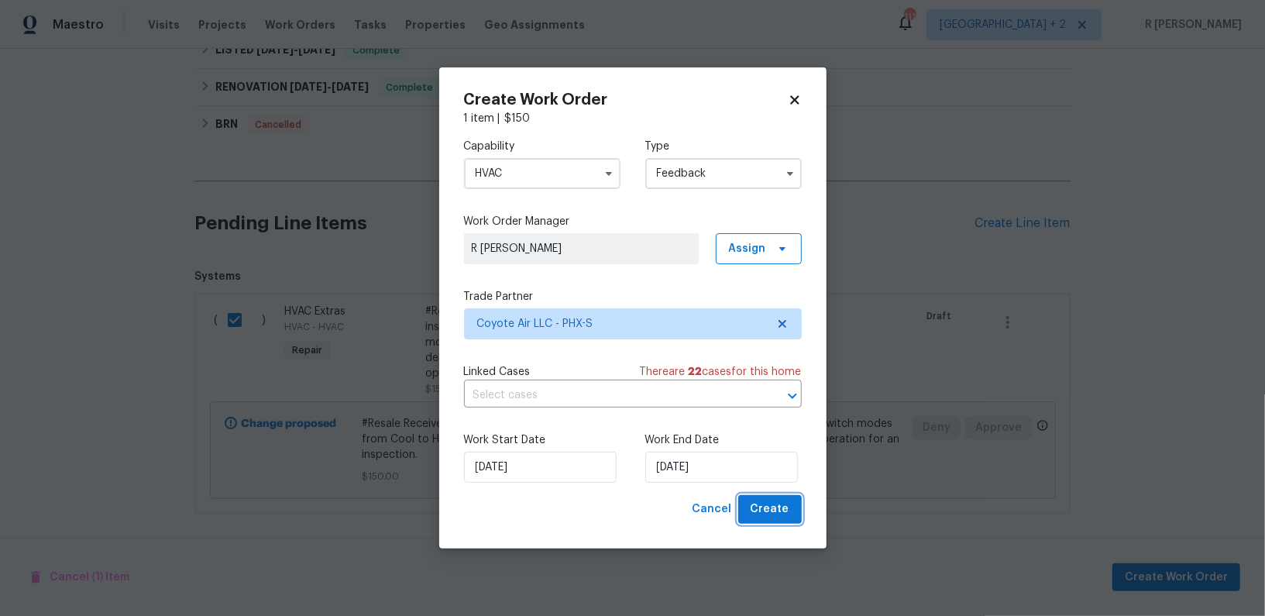
click at [786, 512] on span "Create" at bounding box center [770, 509] width 39 height 19
checkbox input "false"
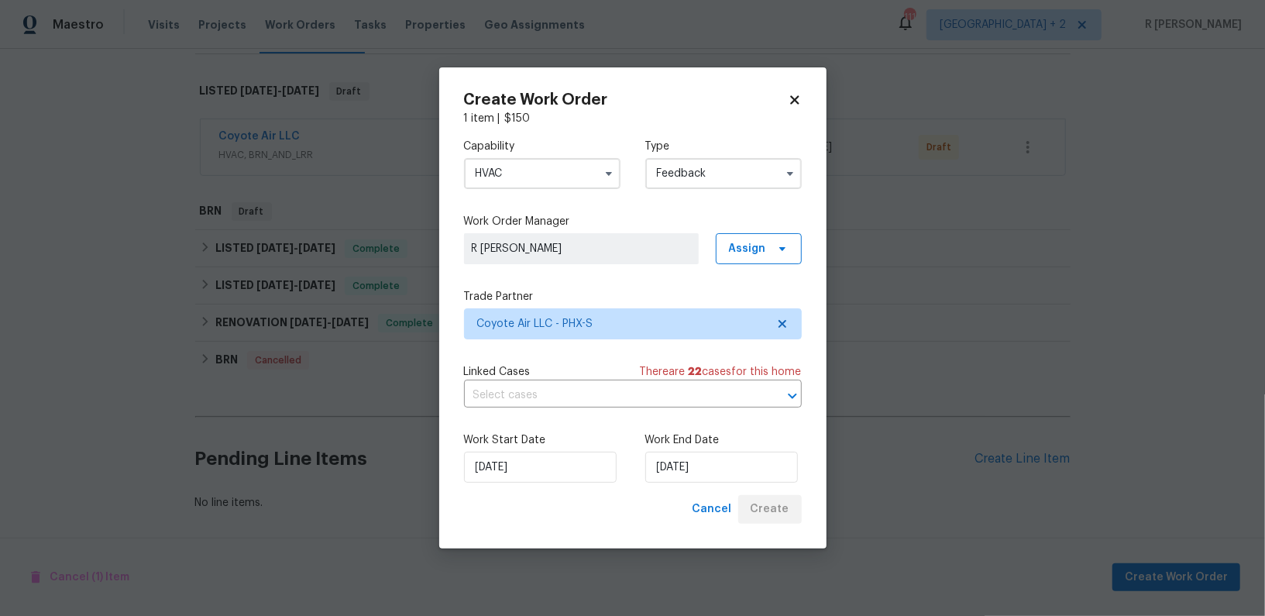
scroll to position [225, 0]
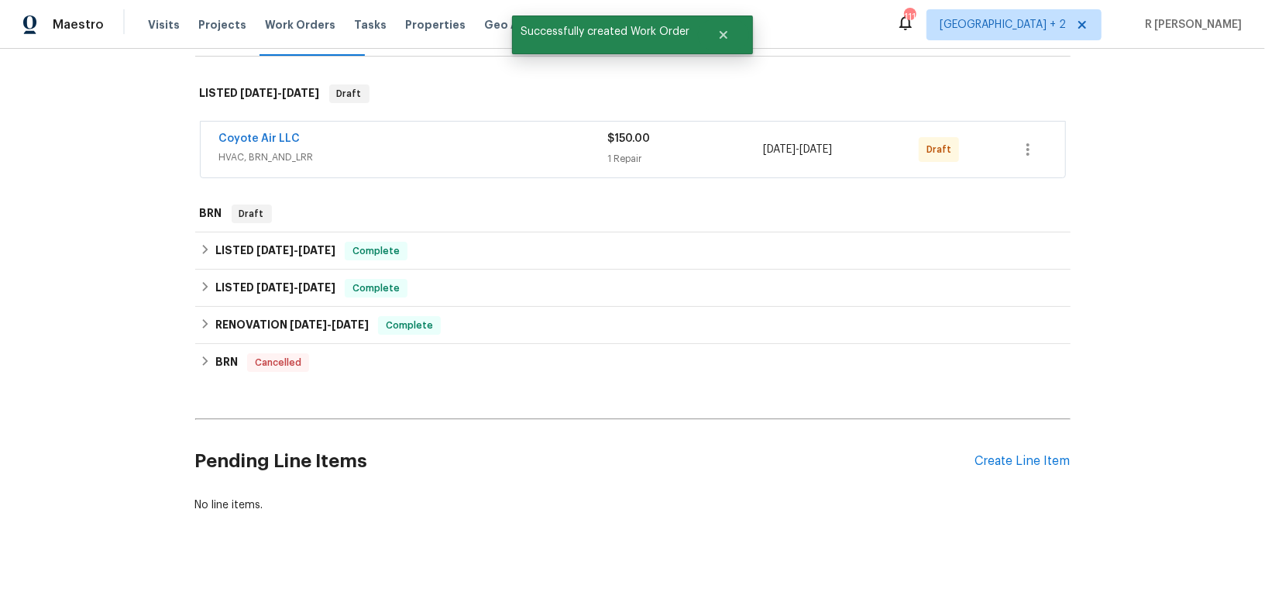
drag, startPoint x: 311, startPoint y: 137, endPoint x: 174, endPoint y: 126, distance: 138.3
click at [174, 126] on div "Back to all projects 5015 E Cheyenne Dr Unit 14, Phoenix, AZ 85044 2 Beds | 2 1…" at bounding box center [632, 332] width 1265 height 567
copy link "Coyote Air LLC"
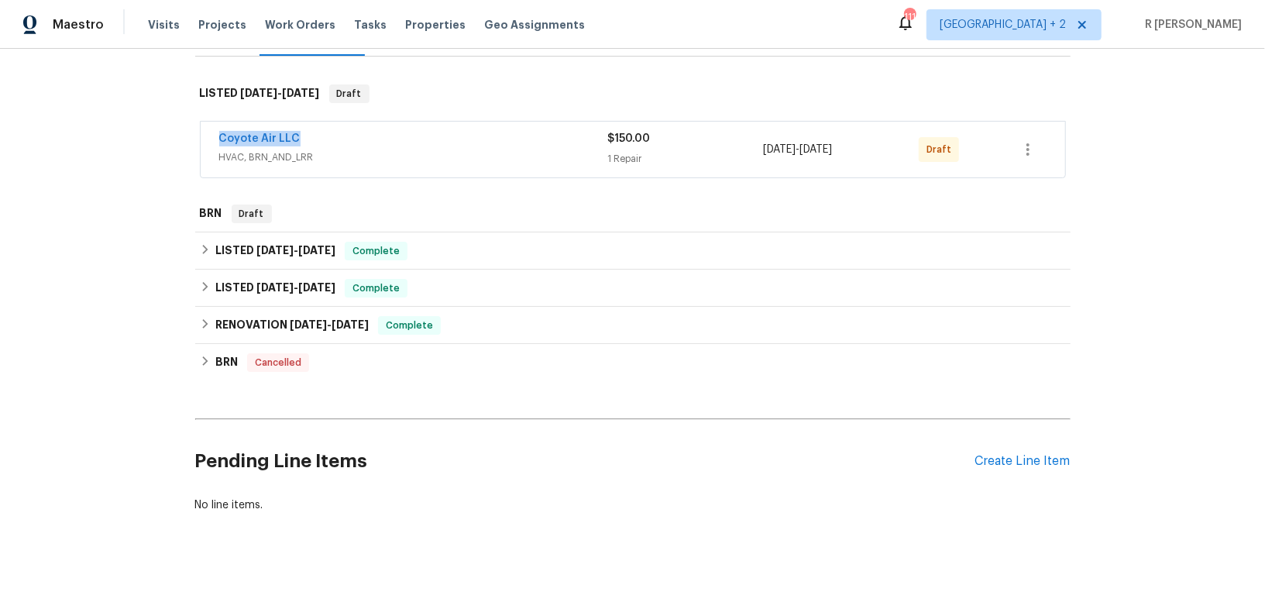
copy link "Coyote Air LLC"
click at [247, 131] on span "Coyote Air LLC" at bounding box center [259, 138] width 81 height 15
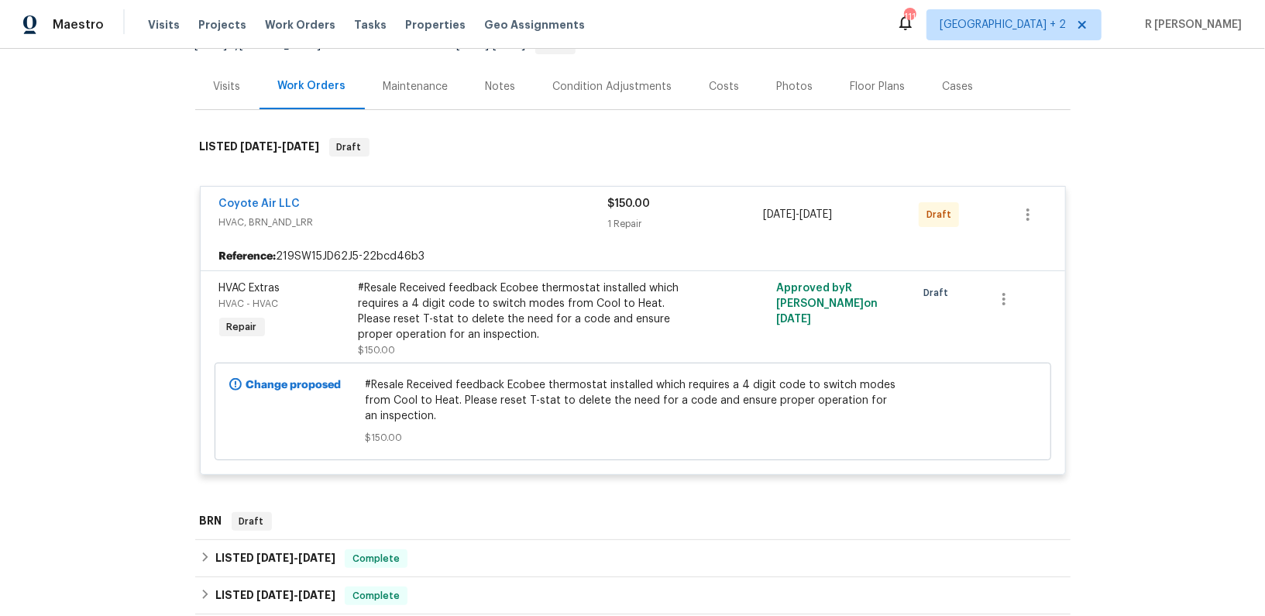
scroll to position [144, 0]
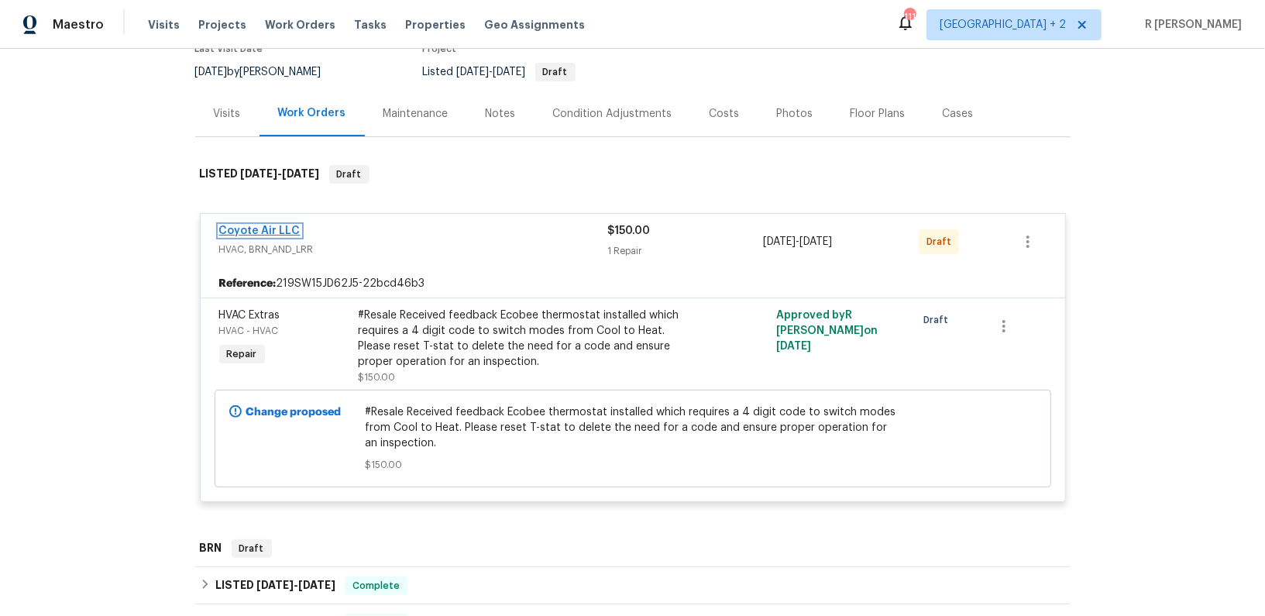
click at [227, 229] on link "Coyote Air LLC" at bounding box center [259, 230] width 81 height 11
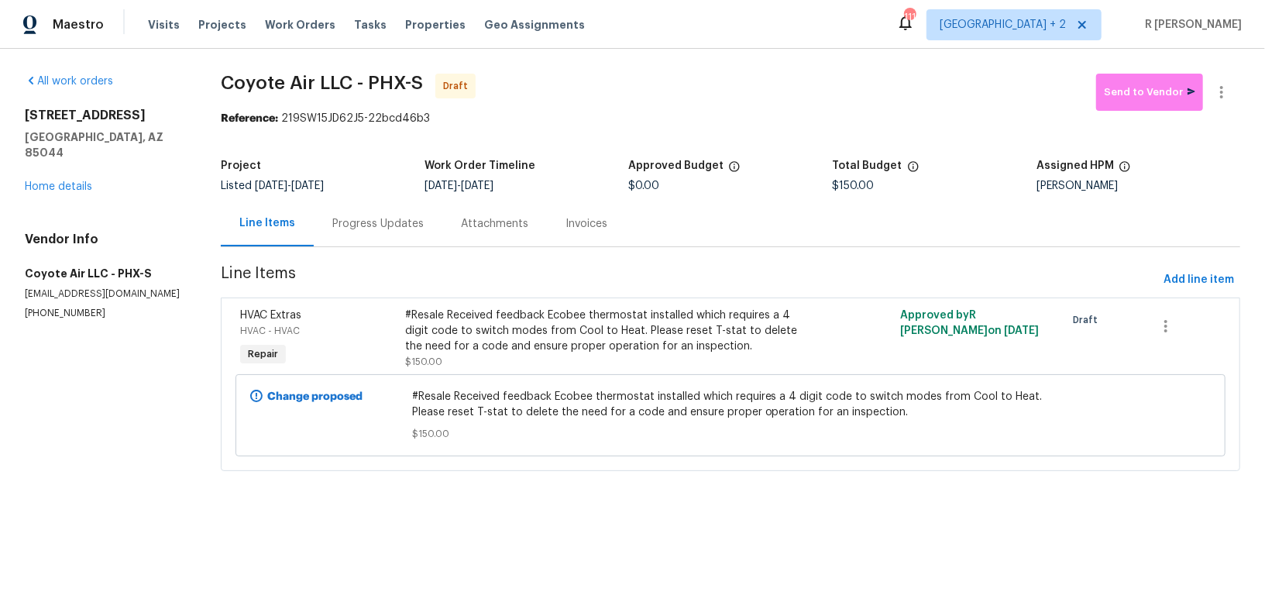
click at [370, 219] on div "Progress Updates" at bounding box center [377, 223] width 91 height 15
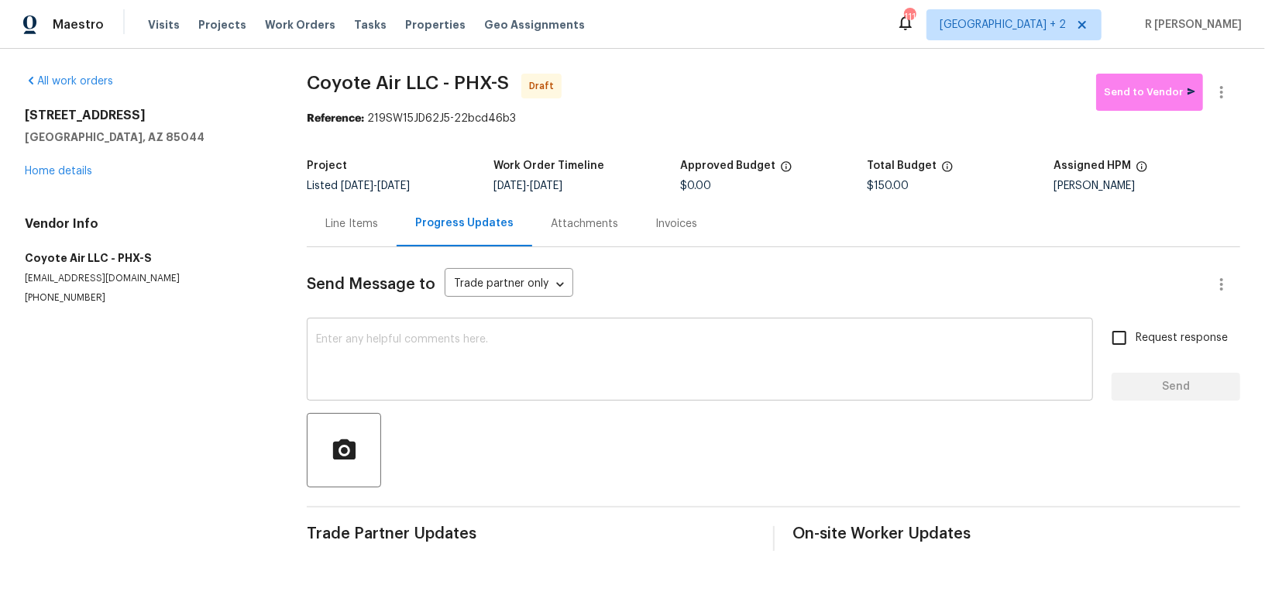
click at [567, 362] on textarea at bounding box center [700, 361] width 768 height 54
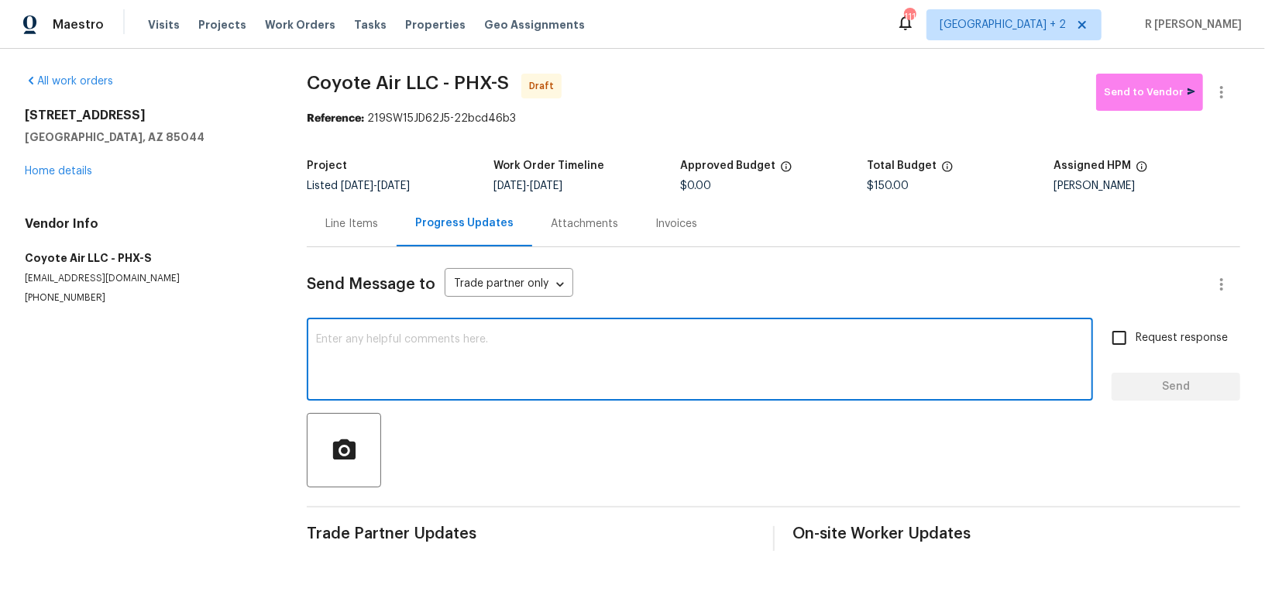
paste textarea "Hey, this is Yogesh from Opendoor. I’m confirming you received the WO for the p…"
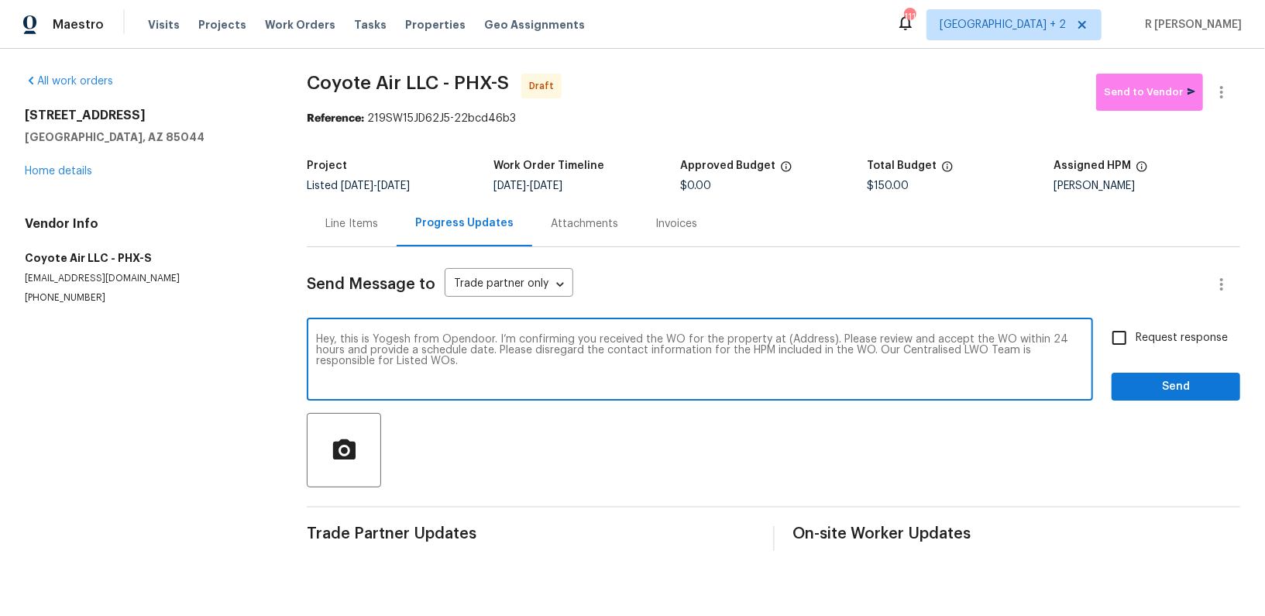
click at [793, 335] on textarea "Hey, this is Yogesh from Opendoor. I’m confirming you received the WO for the p…" at bounding box center [700, 361] width 768 height 54
paste textarea "5015 E Cheyenne Dr Unit 14, Phoenix, AZ 85044"
type textarea "Hey, this is Yogesh from Opendoor. I’m confirming you received the WO for the p…"
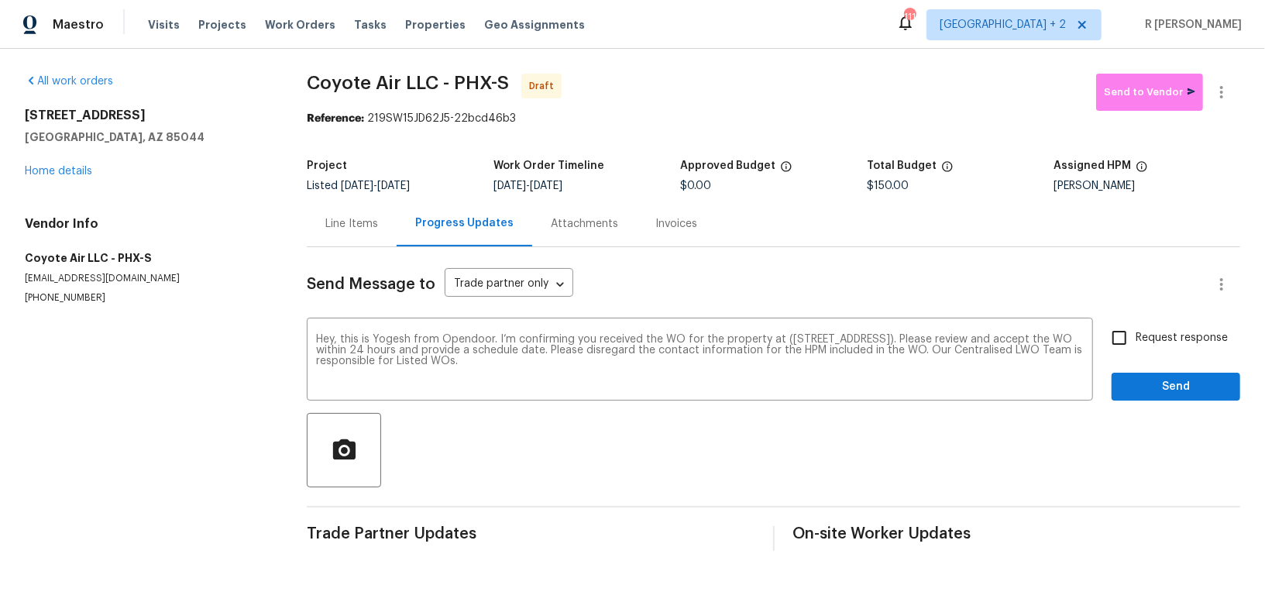
click at [1139, 335] on span "Request response" at bounding box center [1182, 338] width 92 height 16
click at [1136, 335] on input "Request response" at bounding box center [1119, 338] width 33 height 33
checkbox input "true"
click at [1130, 371] on div "Request response Send" at bounding box center [1176, 361] width 129 height 79
click at [1143, 385] on span "Send" at bounding box center [1176, 386] width 104 height 19
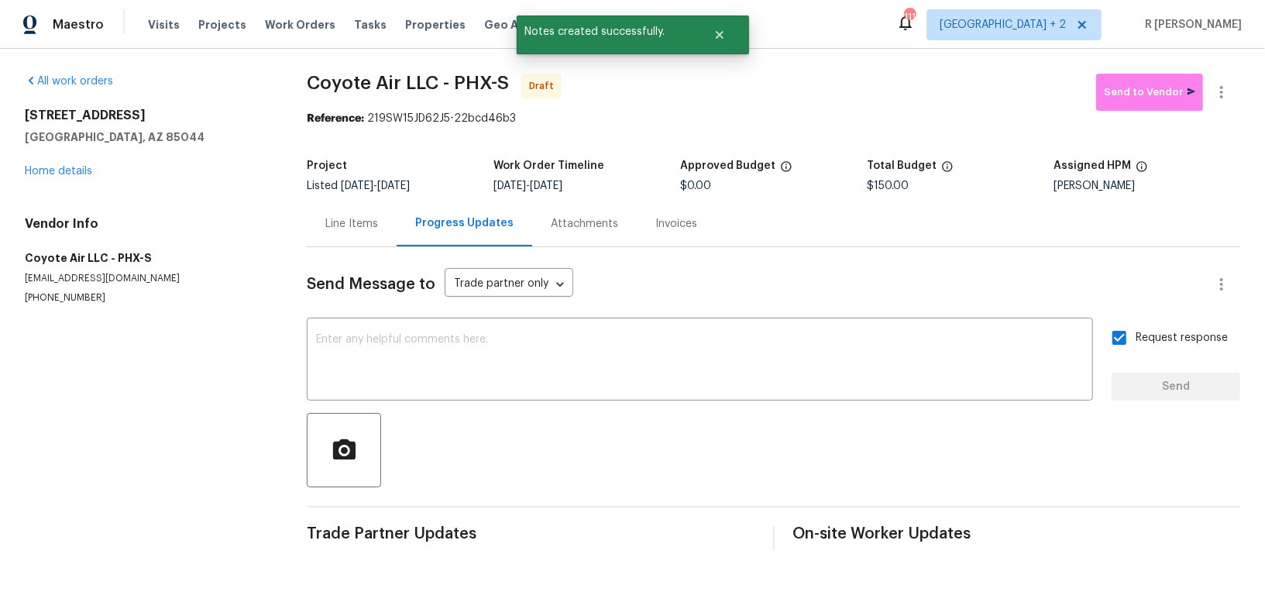
click at [1225, 112] on div "Reference: 219SW15JD62J5-22bcd46b3" at bounding box center [774, 118] width 934 height 15
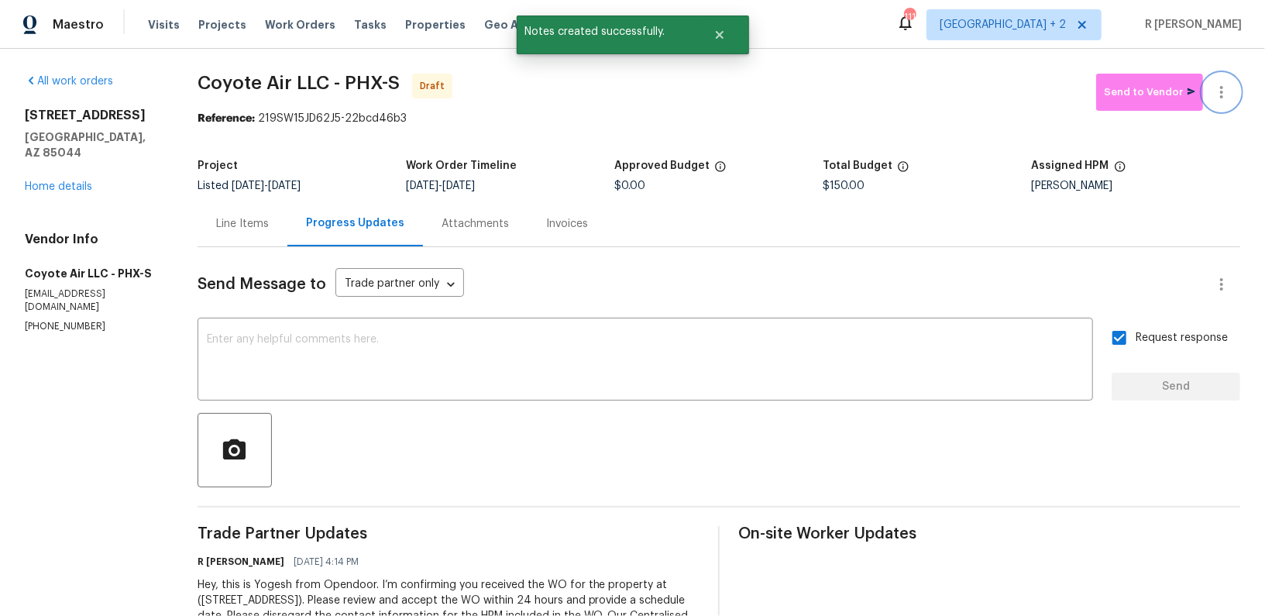
click at [1222, 78] on button "button" at bounding box center [1221, 92] width 37 height 37
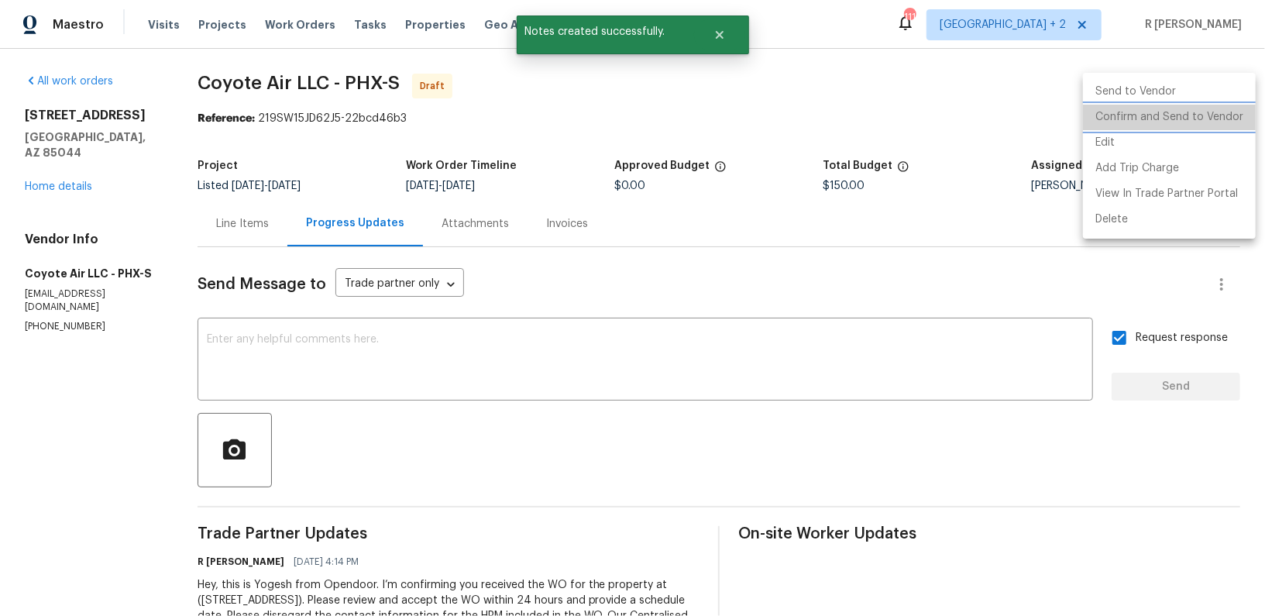
click at [1211, 112] on li "Confirm and Send to Vendor" at bounding box center [1169, 118] width 173 height 26
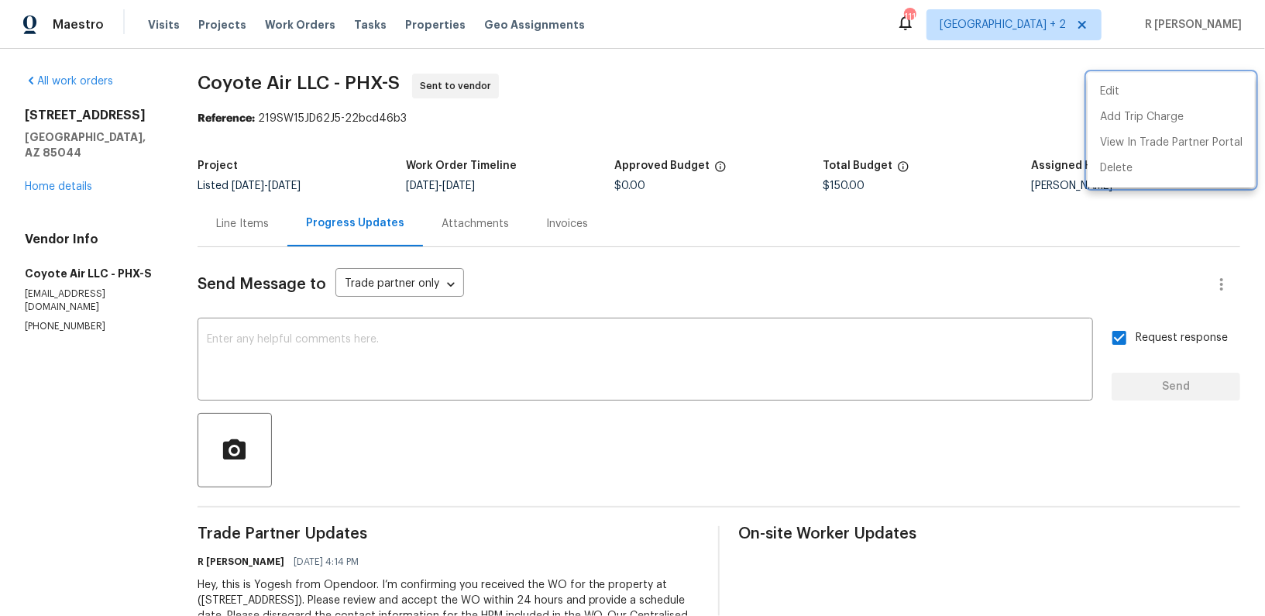
click at [53, 182] on div at bounding box center [632, 308] width 1265 height 616
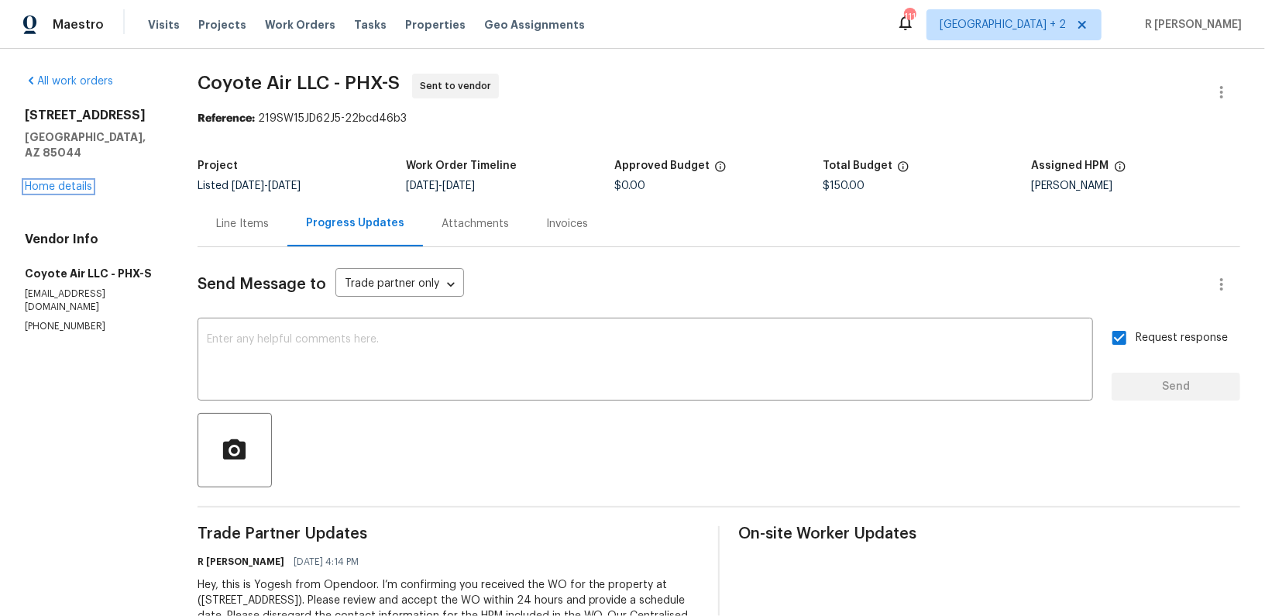
click at [53, 182] on link "Home details" at bounding box center [58, 186] width 67 height 11
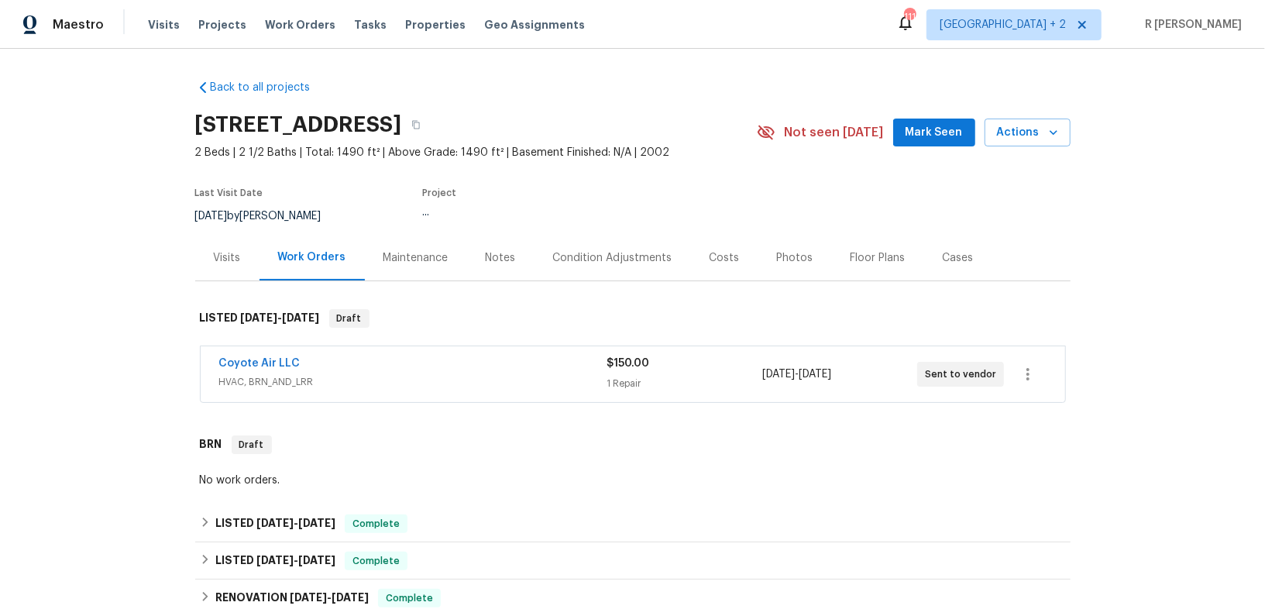
drag, startPoint x: 324, startPoint y: 355, endPoint x: 0, endPoint y: 307, distance: 327.4
click at [0, 307] on div "Back to all projects 5015 E Cheyenne Dr Unit 14, Phoenix, AZ 85044 2 Beds | 2 1…" at bounding box center [632, 332] width 1265 height 567
copy link "Coyote Air LLC"
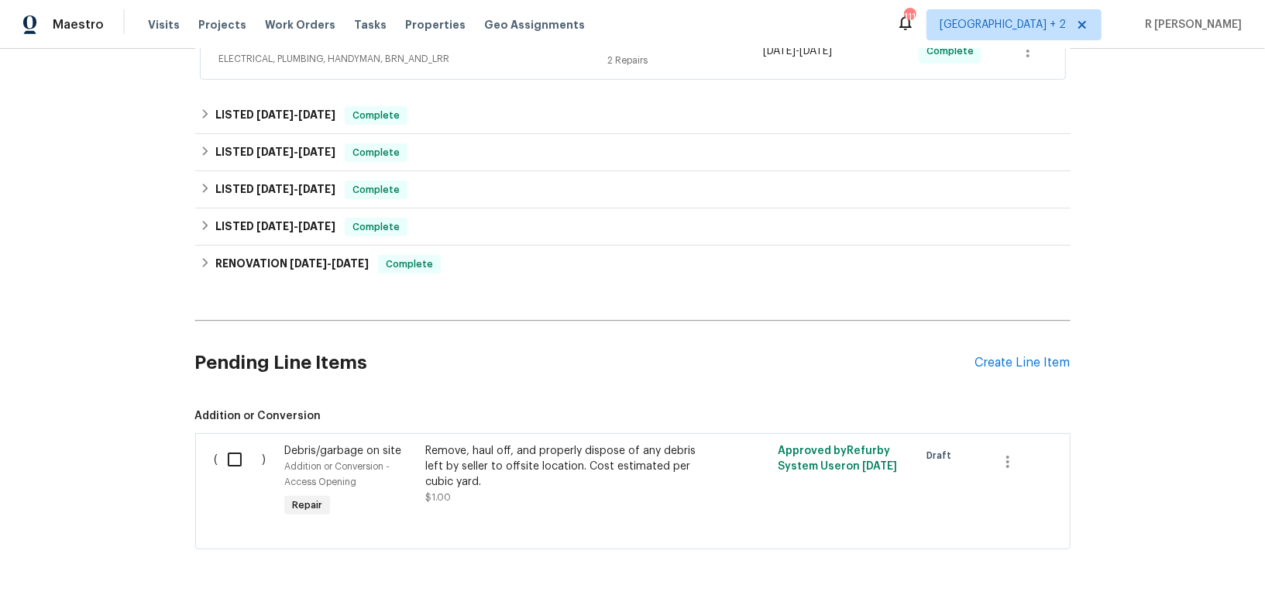
scroll to position [471, 0]
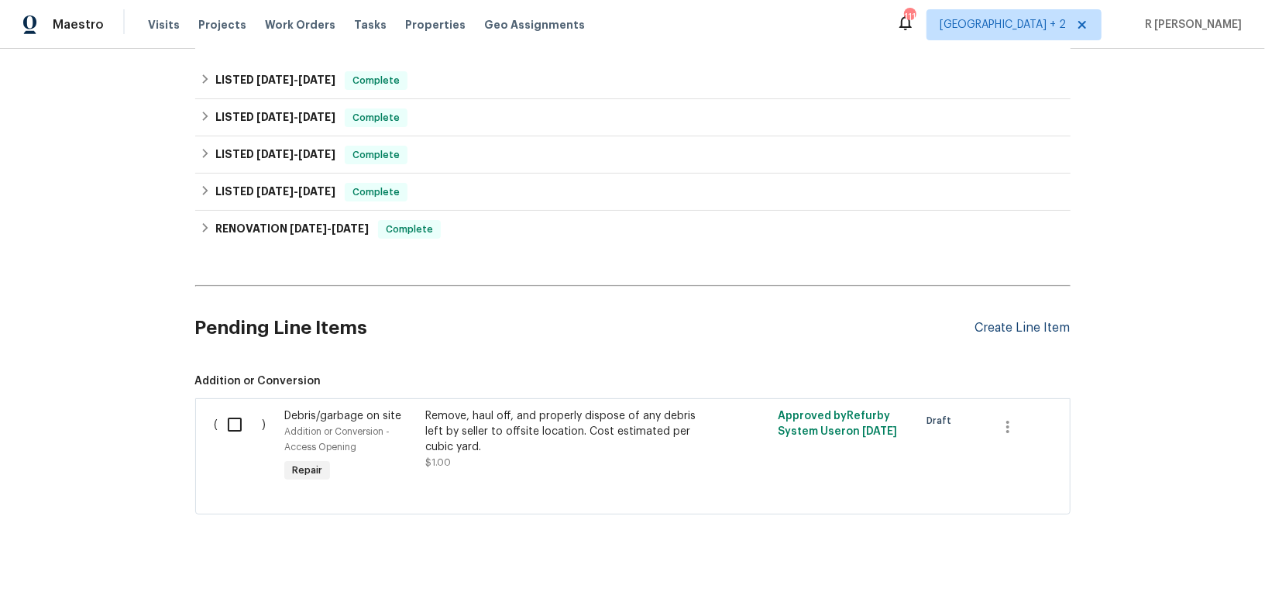
click at [1006, 332] on div "Create Line Item" at bounding box center [1022, 328] width 95 height 15
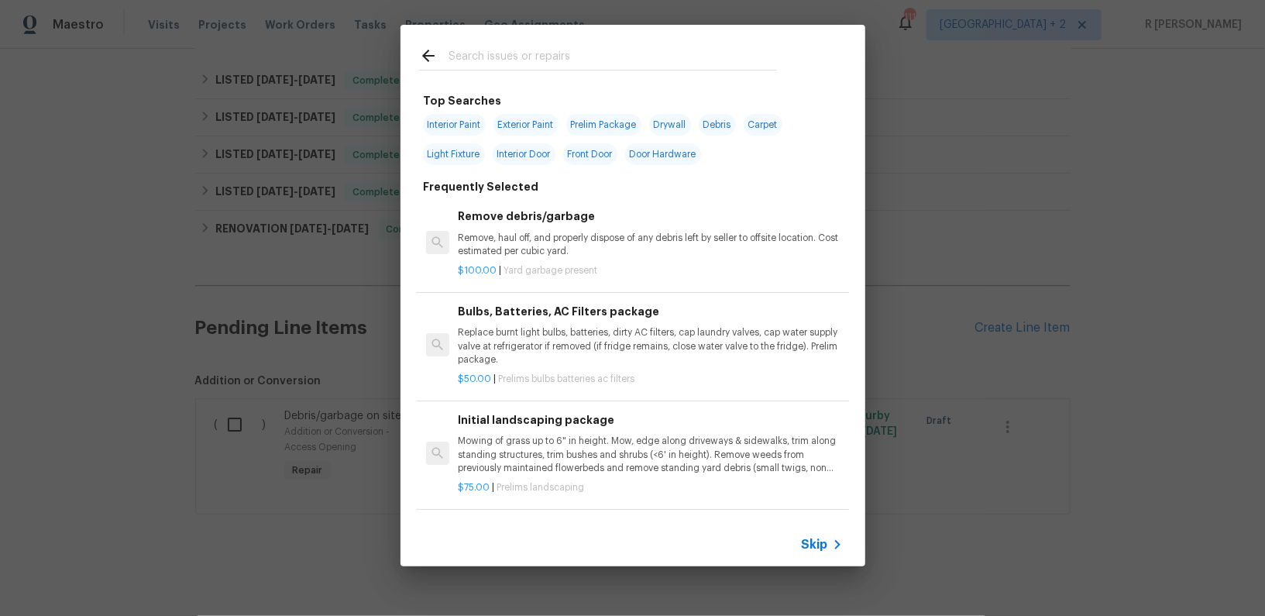
click at [1005, 332] on div "Top Searches Interior Paint Exterior Paint Prelim Package Drywall Debris Carpet…" at bounding box center [632, 295] width 1265 height 591
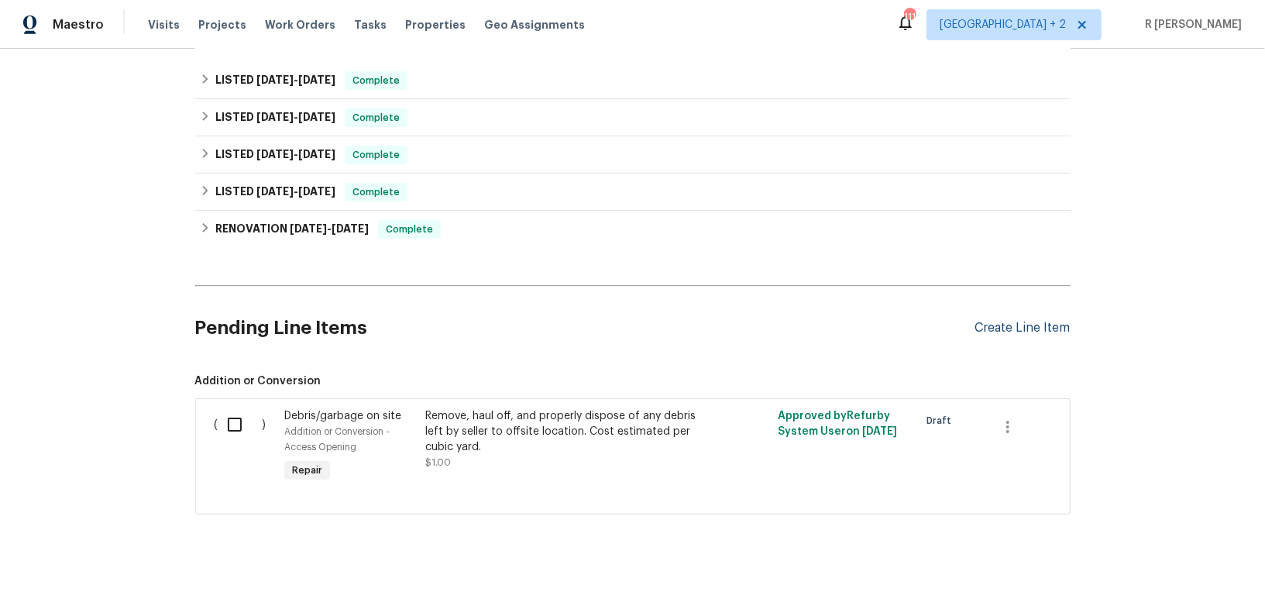
click at [1027, 321] on div "Create Line Item" at bounding box center [1022, 328] width 95 height 15
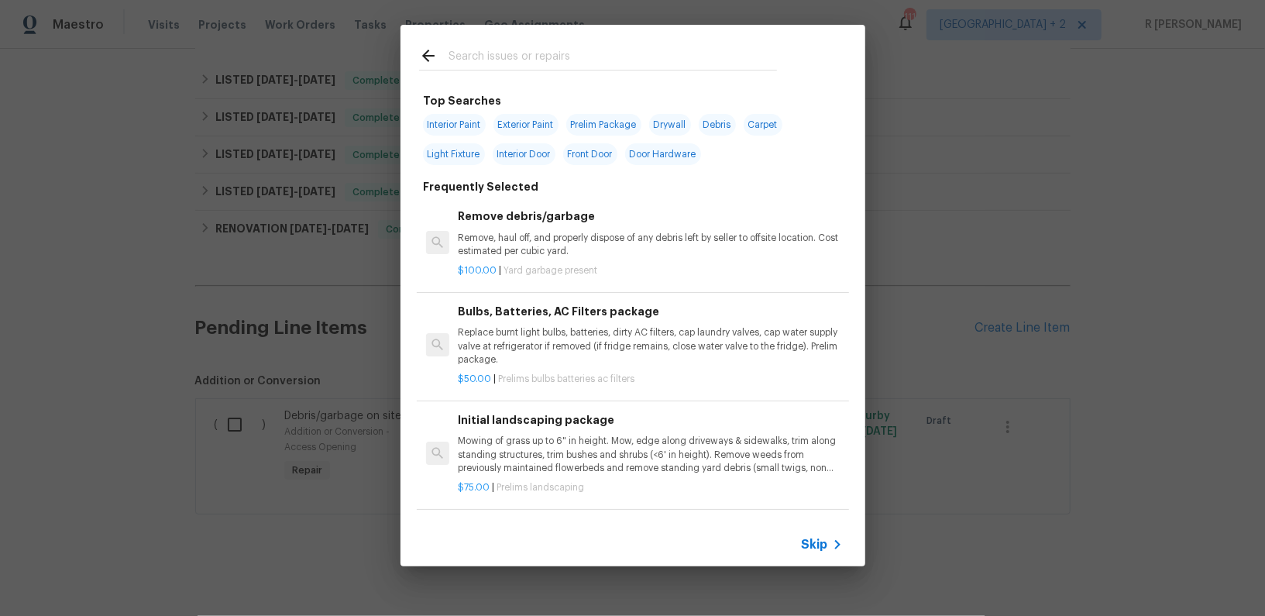
click at [828, 538] on icon at bounding box center [837, 544] width 19 height 19
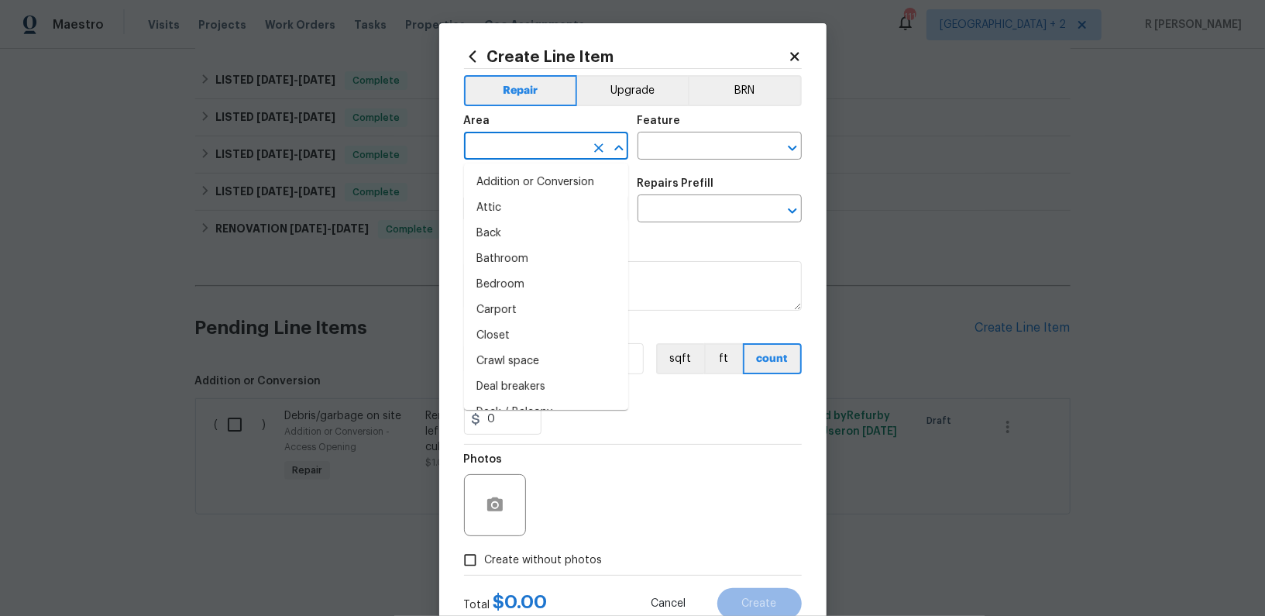
click at [507, 140] on input "text" at bounding box center [524, 148] width 121 height 24
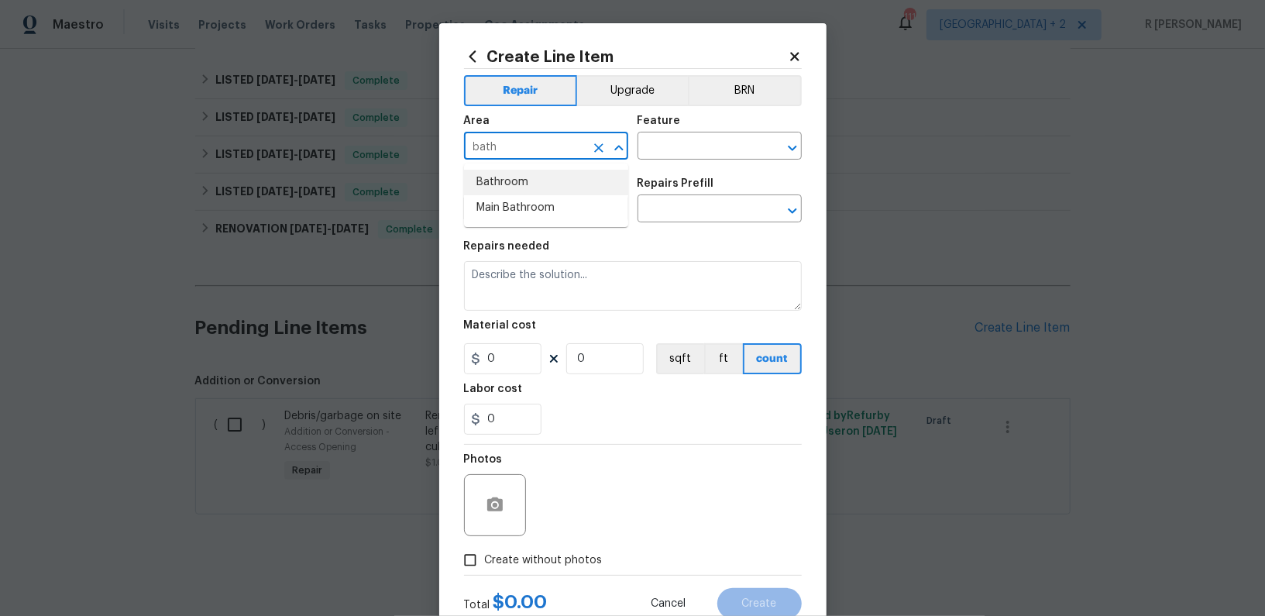
click at [500, 186] on li "Bathroom" at bounding box center [546, 183] width 164 height 26
type input "Bathroom"
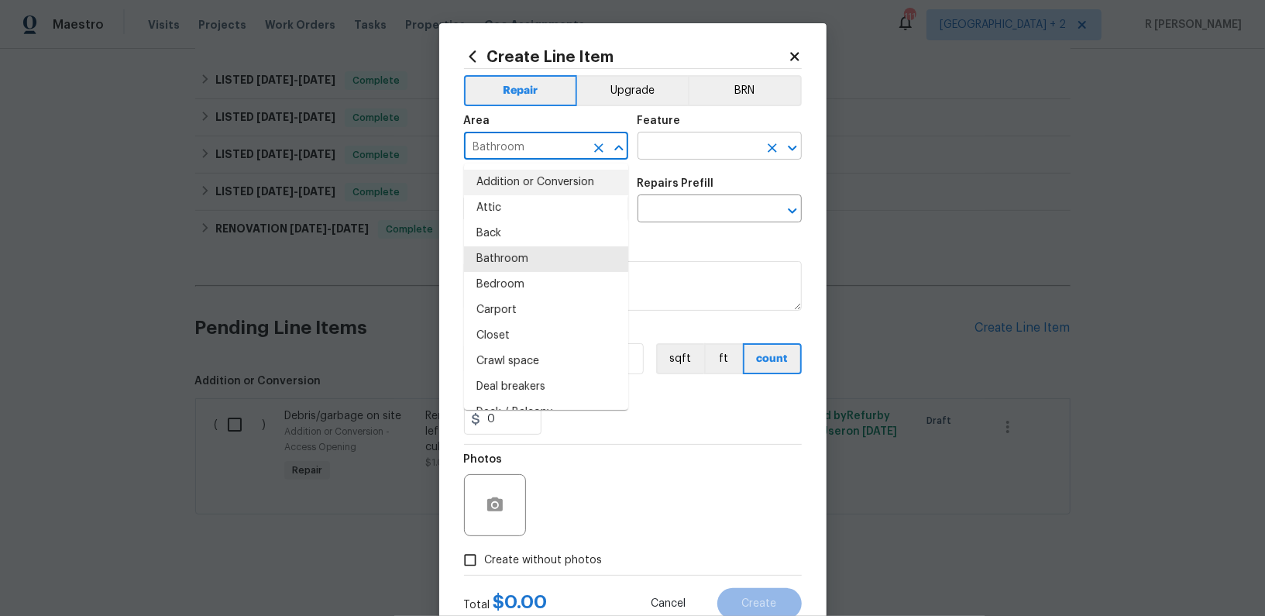
click at [715, 151] on input "text" at bounding box center [698, 148] width 121 height 24
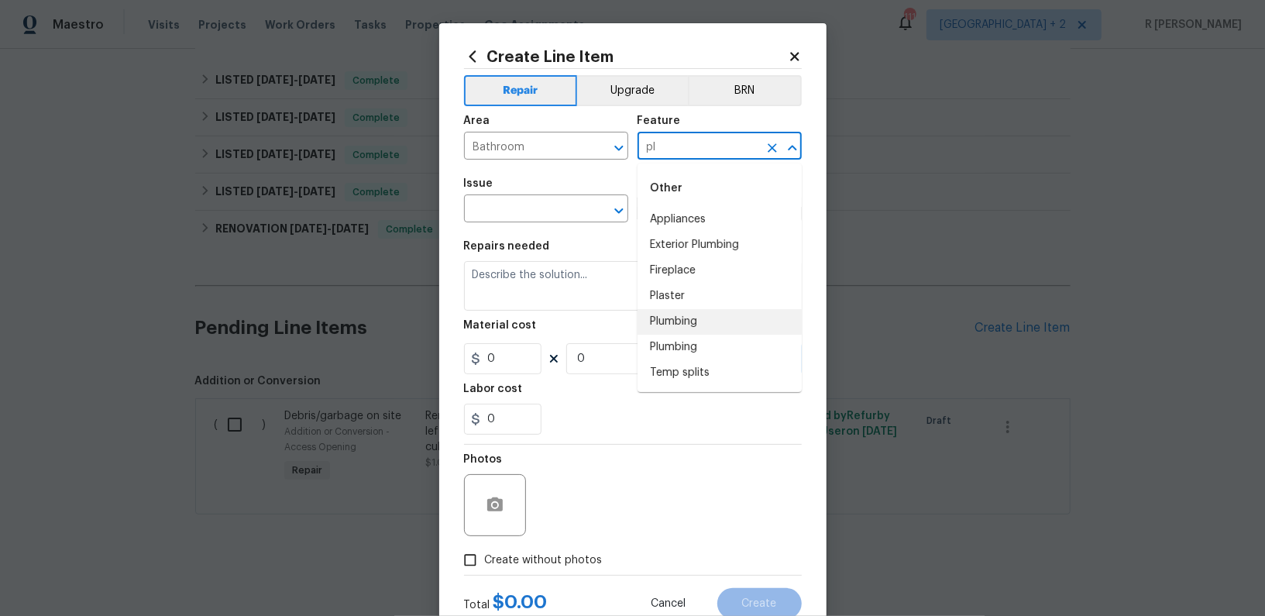
click at [686, 323] on li "Plumbing" at bounding box center [720, 322] width 164 height 26
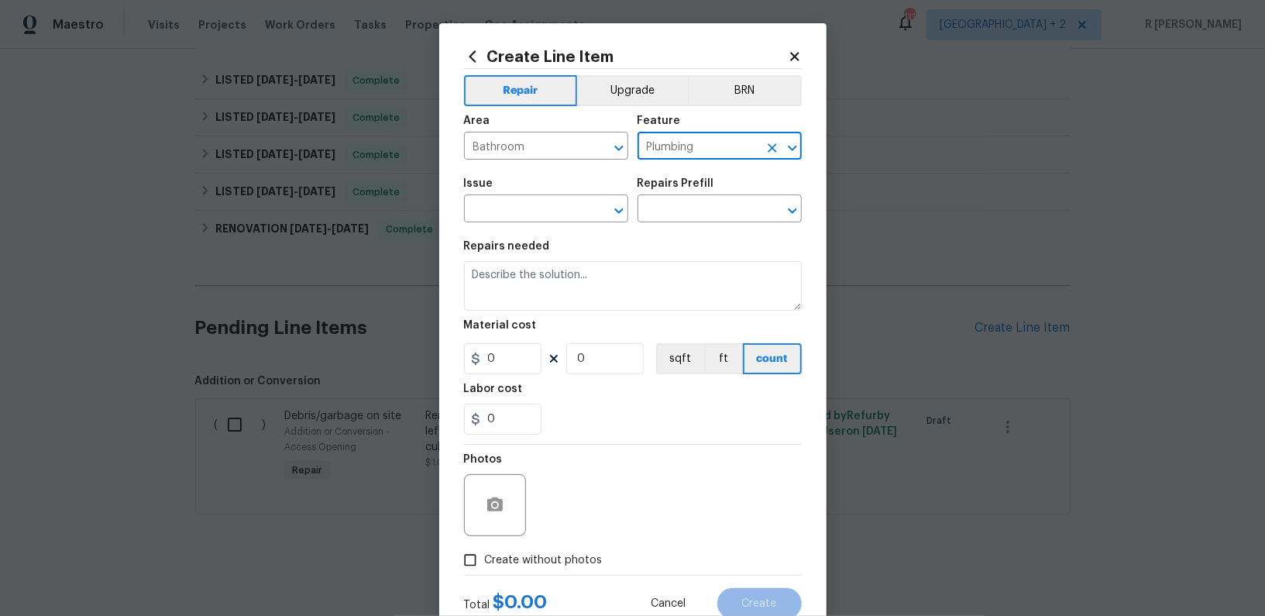
type input "Plumbing"
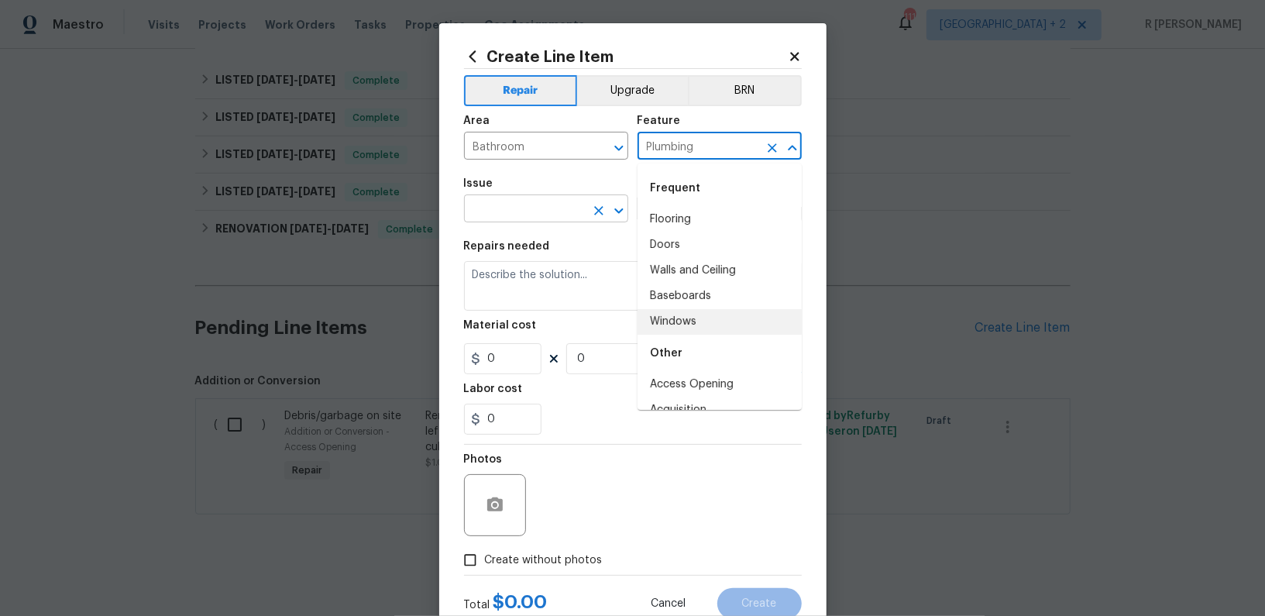
click at [517, 220] on input "text" at bounding box center [524, 210] width 121 height 24
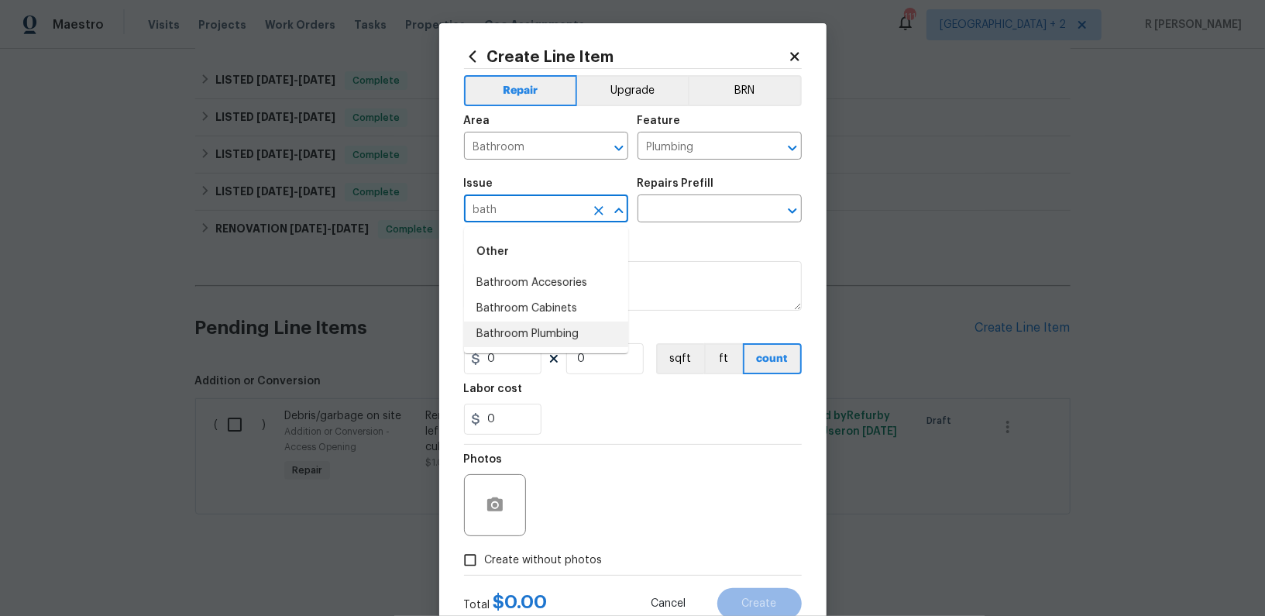
click at [513, 343] on li "Bathroom Plumbing" at bounding box center [546, 335] width 164 height 26
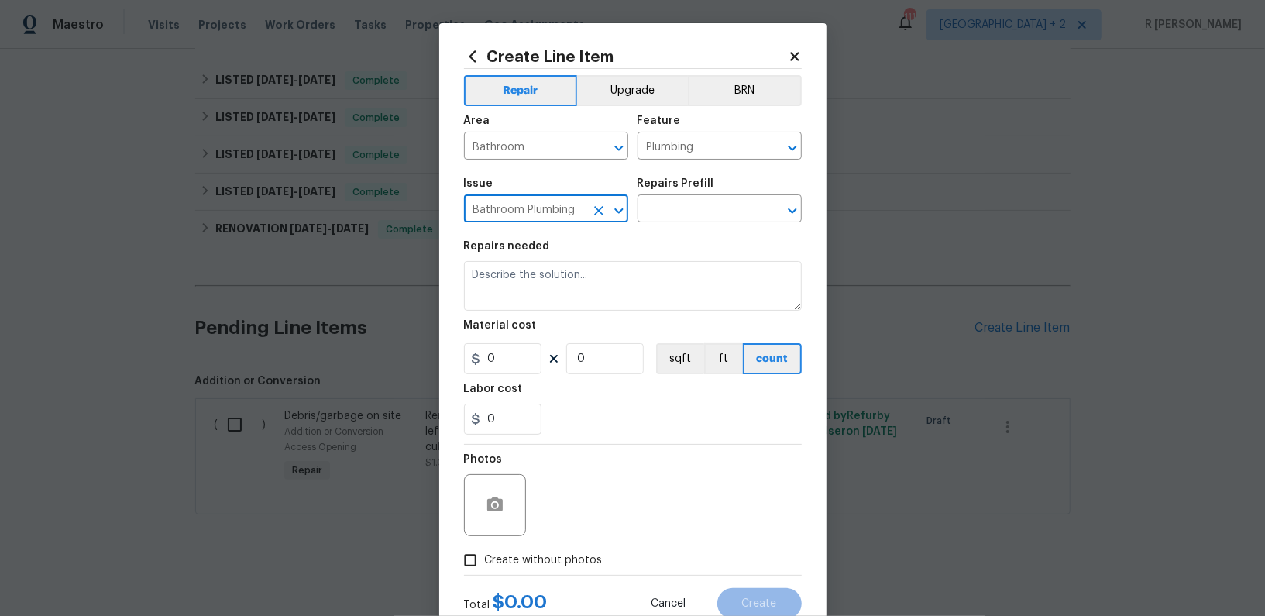
type input "Bathroom Plumbing"
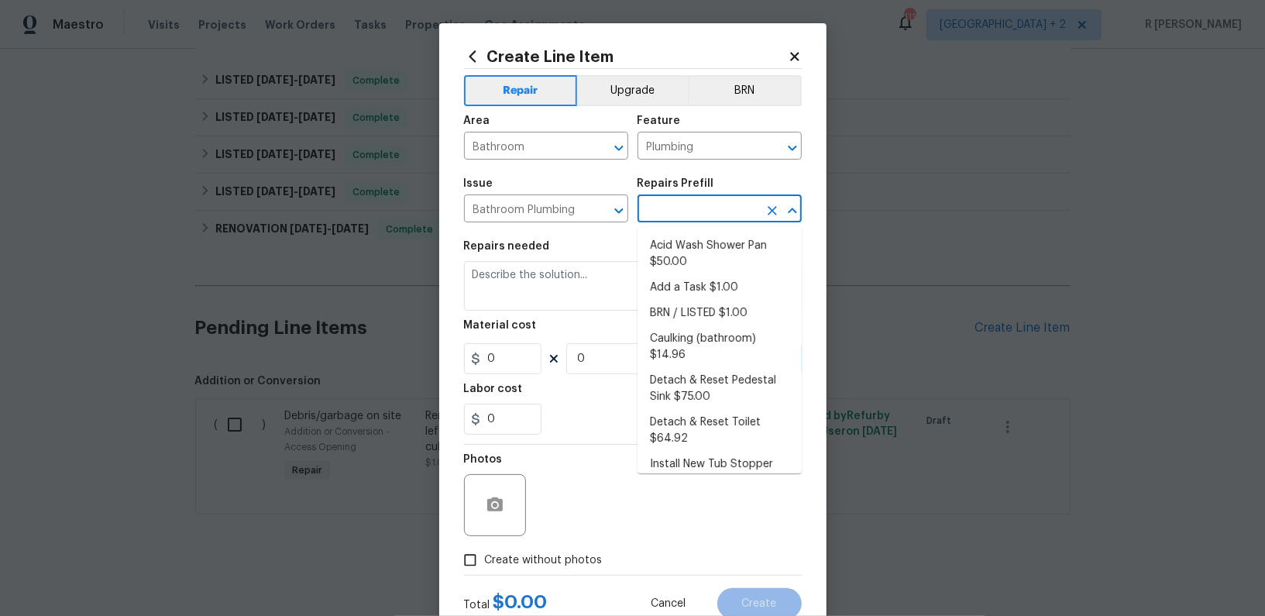
click at [687, 205] on input "text" at bounding box center [698, 210] width 121 height 24
click at [702, 284] on li "Add a Task $1.00" at bounding box center [720, 288] width 164 height 26
type input "Add a Task $1.00"
type textarea "HPM to detail"
type input "1"
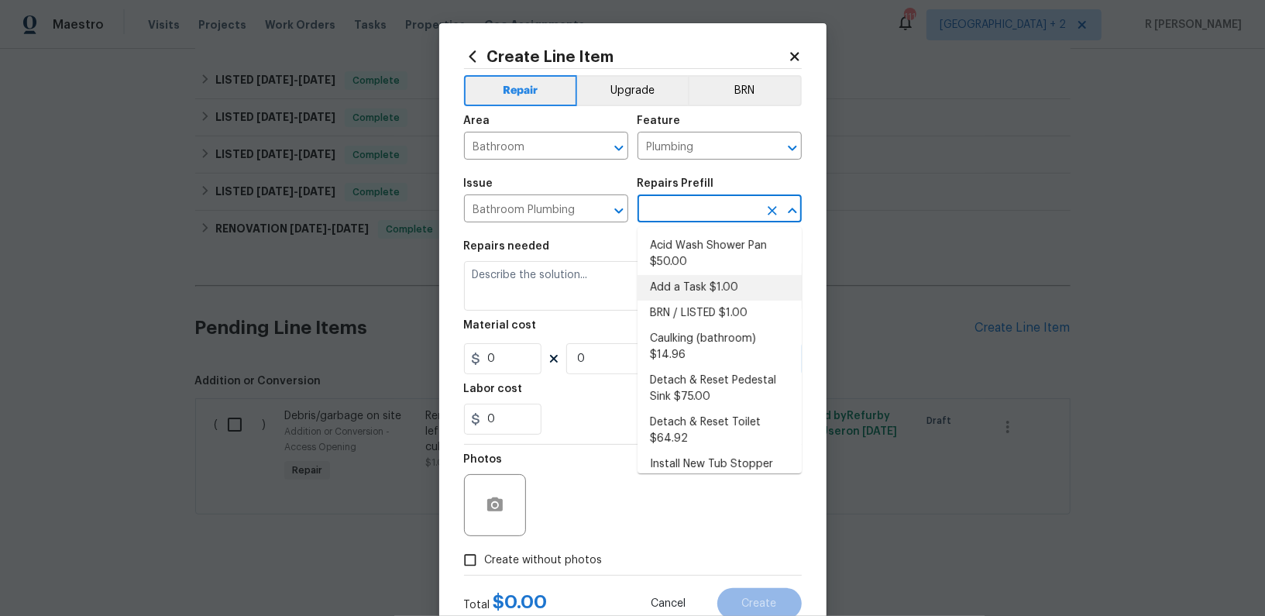
type input "1"
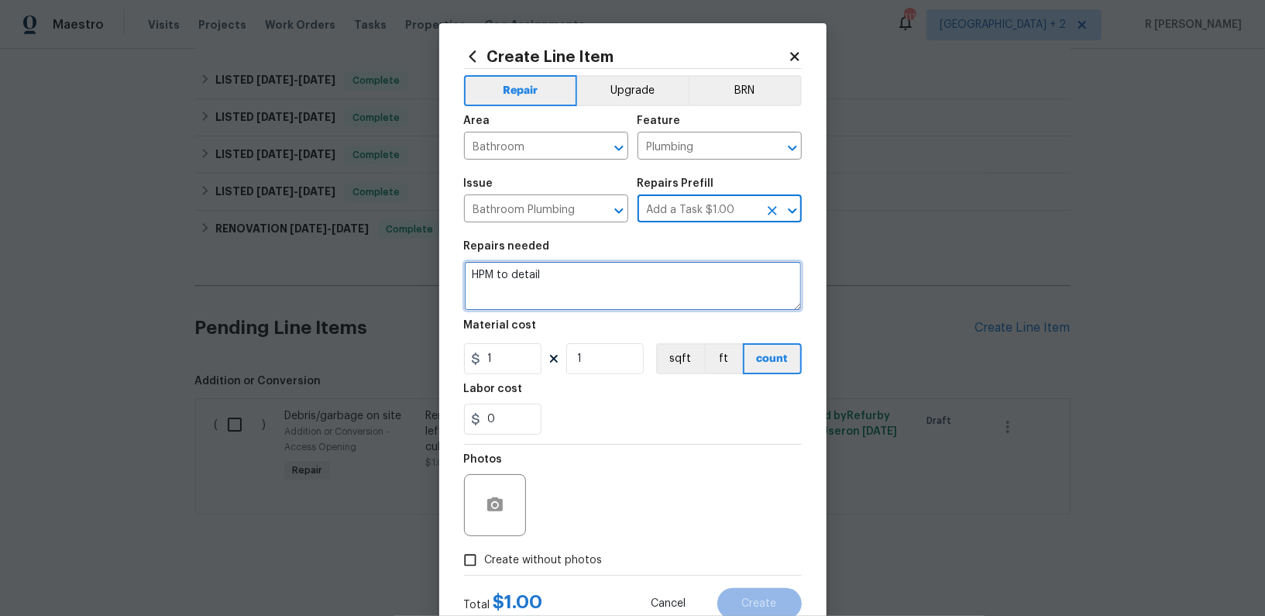
click at [574, 271] on textarea "HPM to detail" at bounding box center [633, 286] width 338 height 50
paste textarea "Received feedback one of the toilet is clogged Identify the toilet(s) in need o…"
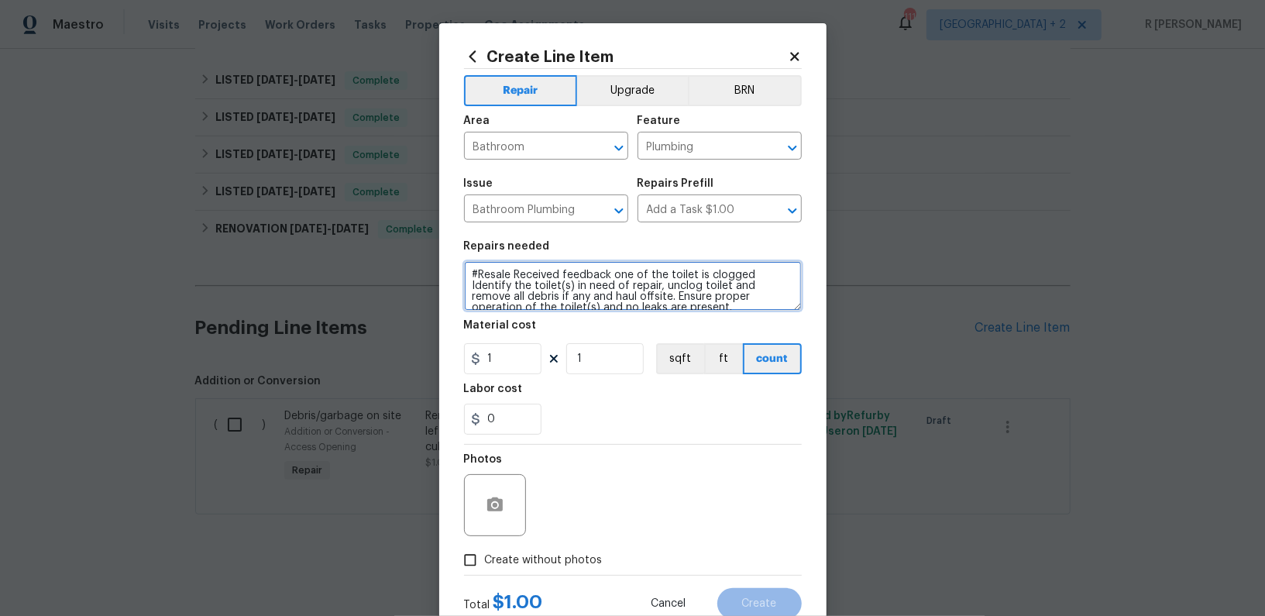
scroll to position [3, 0]
type textarea "#Resale Received feedback one of the toilet is clogged Identify the toilet(s) i…"
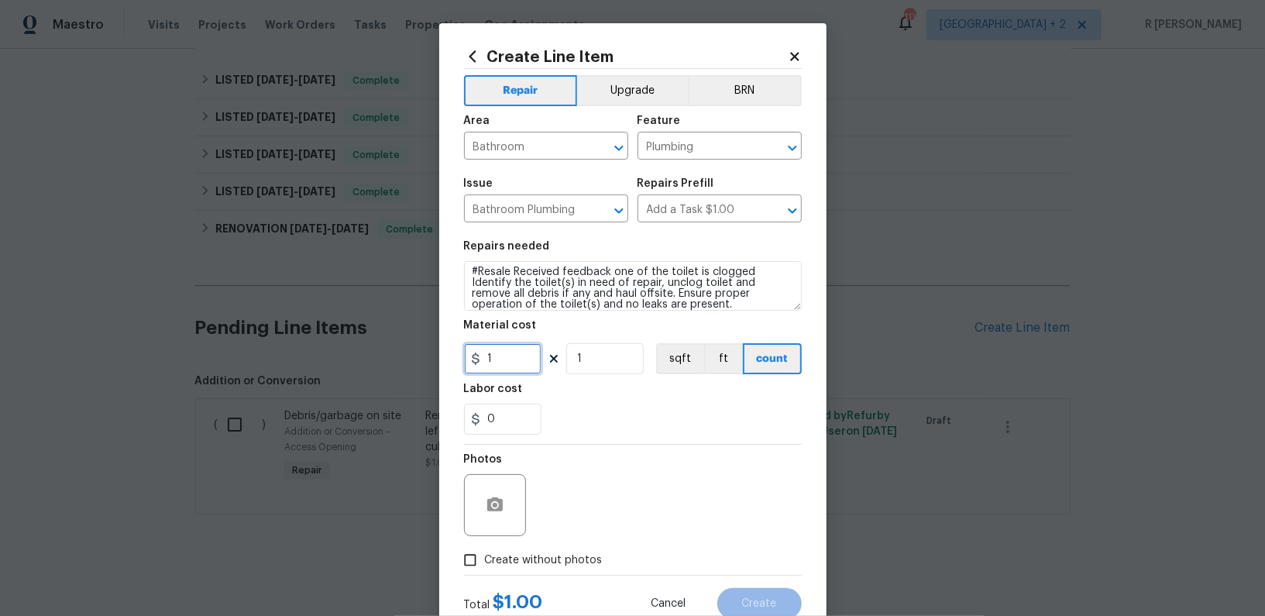
click at [507, 358] on input "1" at bounding box center [502, 358] width 77 height 31
type input "150"
click at [556, 557] on span "Create without photos" at bounding box center [544, 560] width 118 height 16
click at [485, 557] on input "Create without photos" at bounding box center [470, 559] width 29 height 29
checkbox input "true"
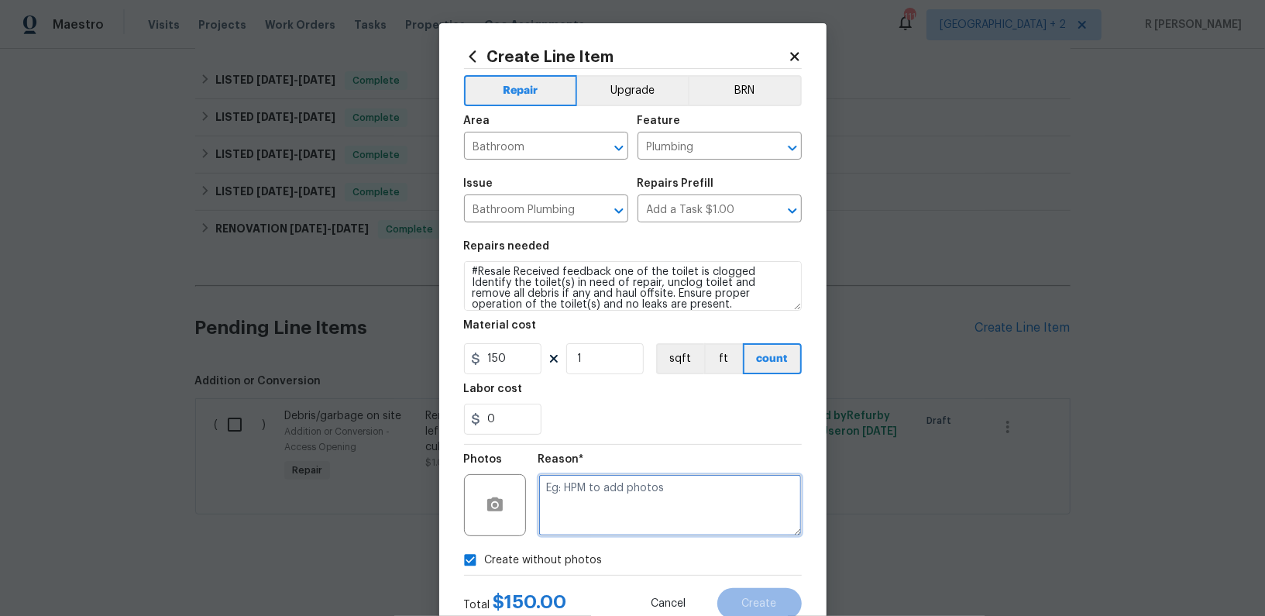
click at [645, 505] on textarea at bounding box center [669, 505] width 263 height 62
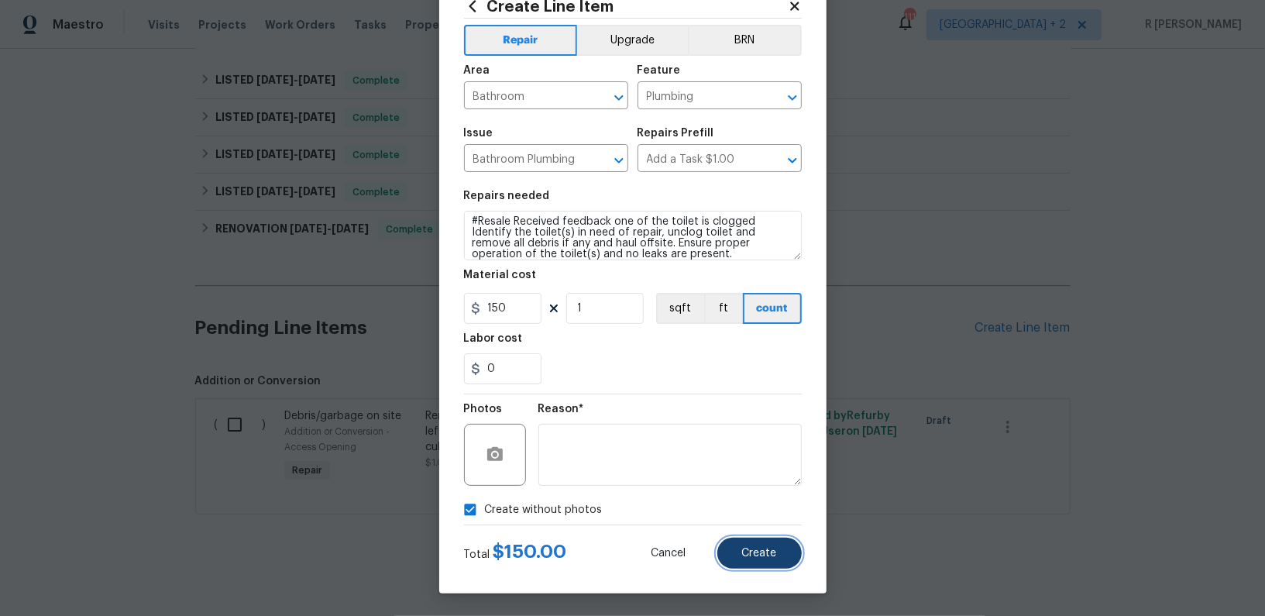
click at [779, 561] on button "Create" at bounding box center [759, 553] width 84 height 31
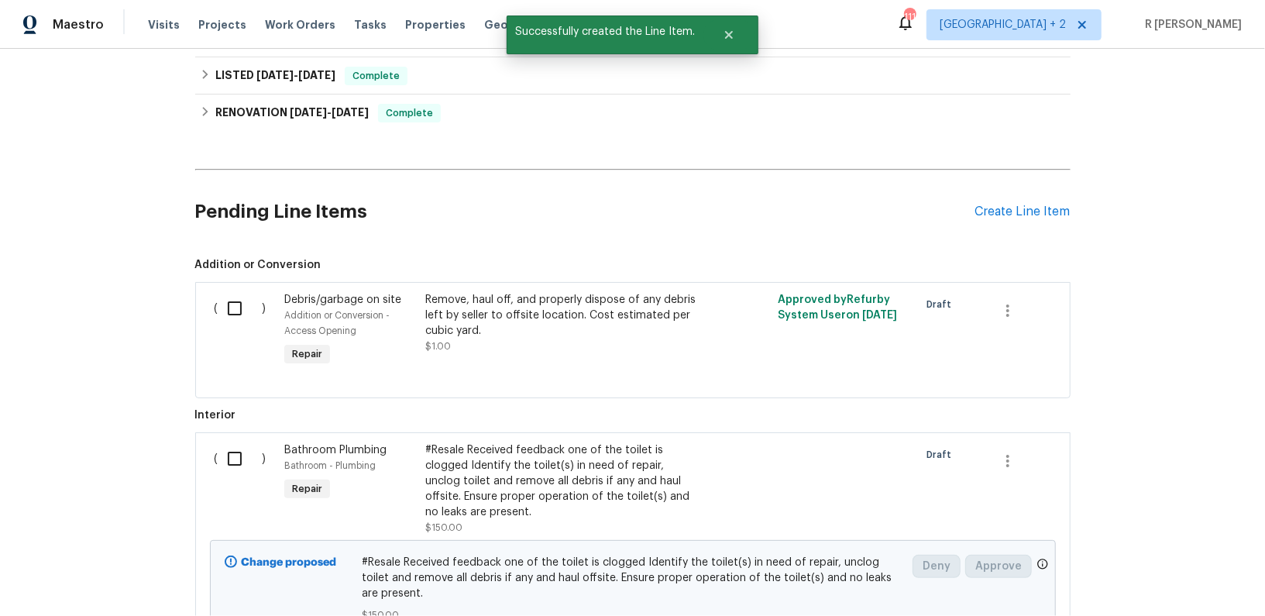
scroll to position [724, 0]
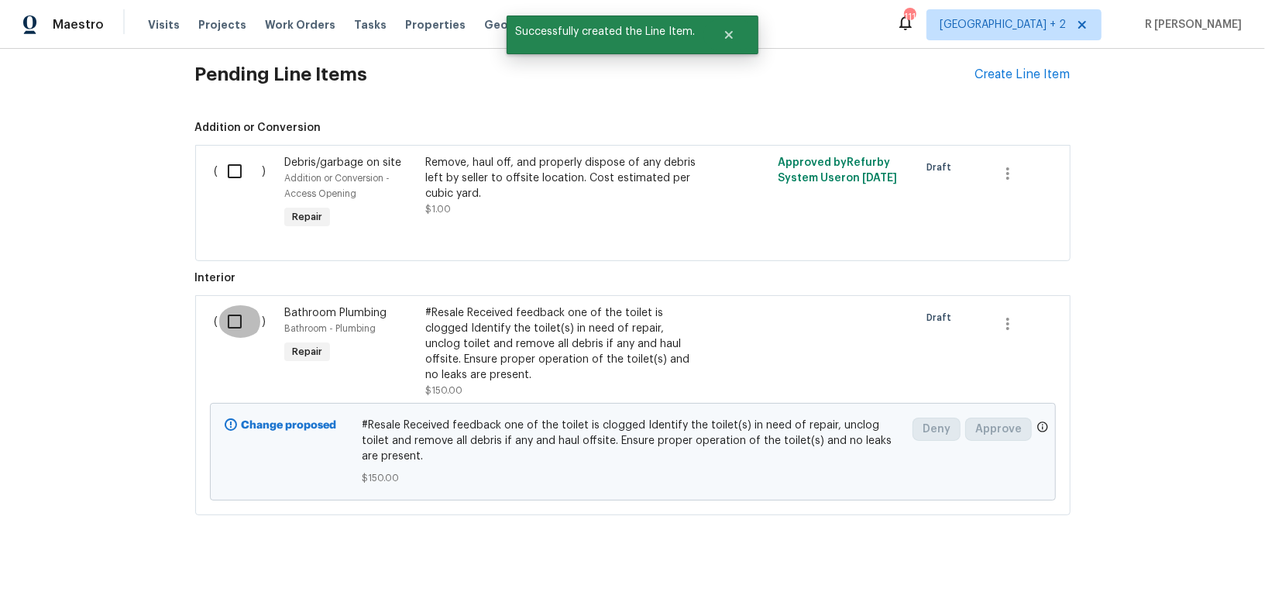
click at [237, 328] on input "checkbox" at bounding box center [240, 321] width 44 height 33
checkbox input "true"
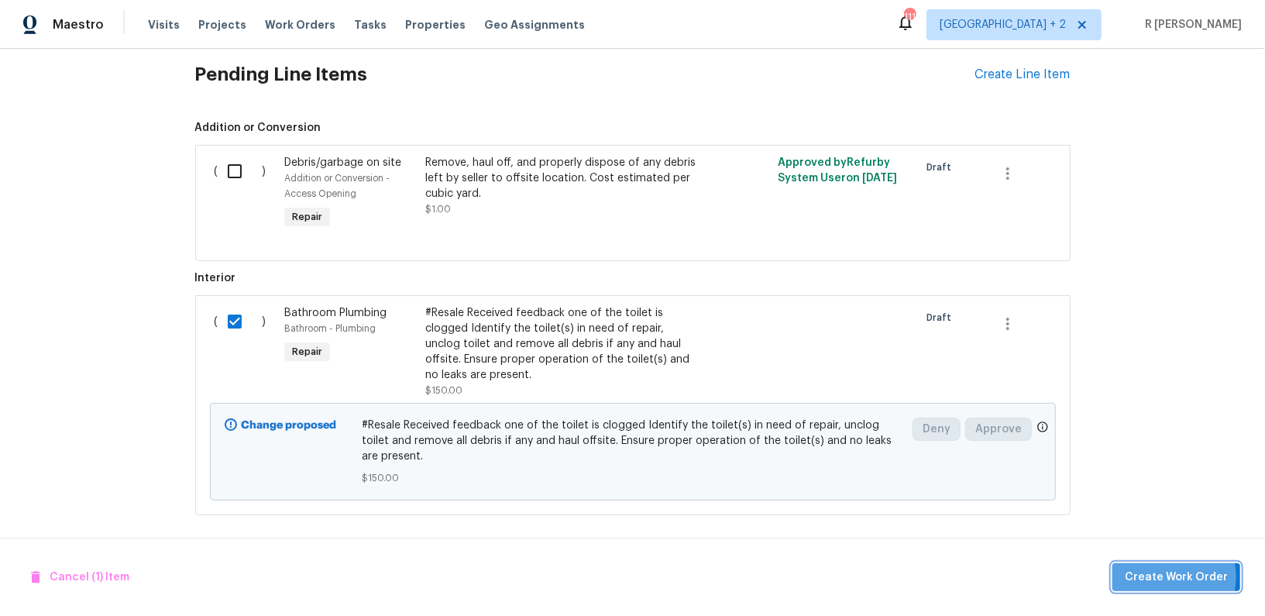
click at [1169, 577] on span "Create Work Order" at bounding box center [1176, 577] width 103 height 19
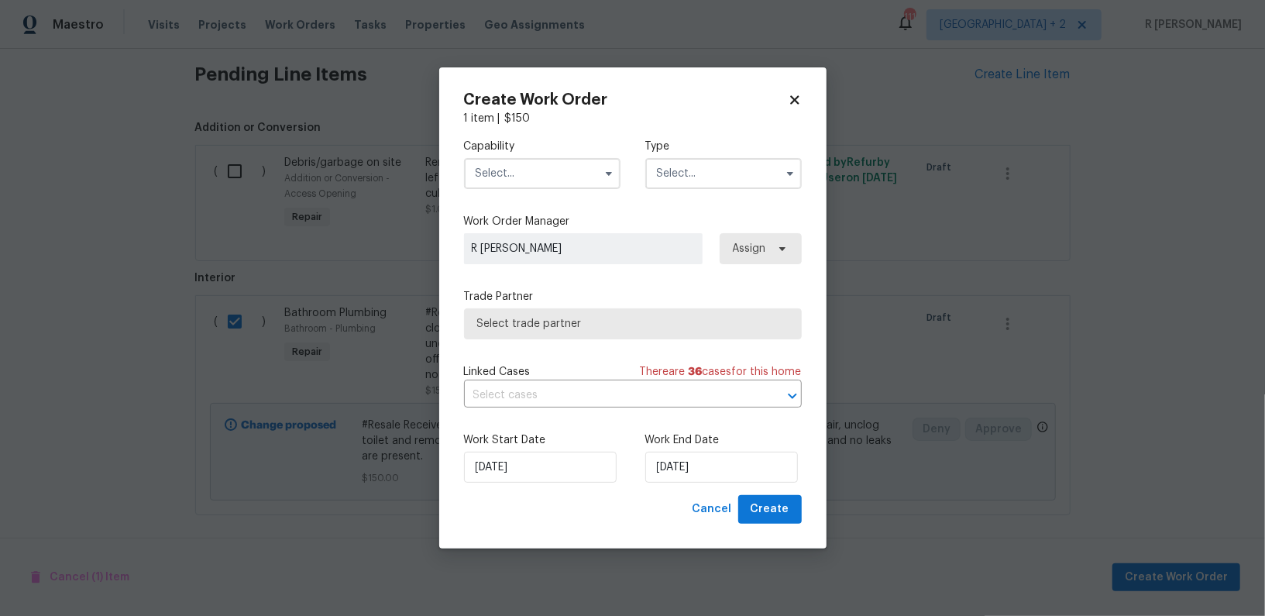
click at [542, 178] on input "text" at bounding box center [542, 173] width 157 height 31
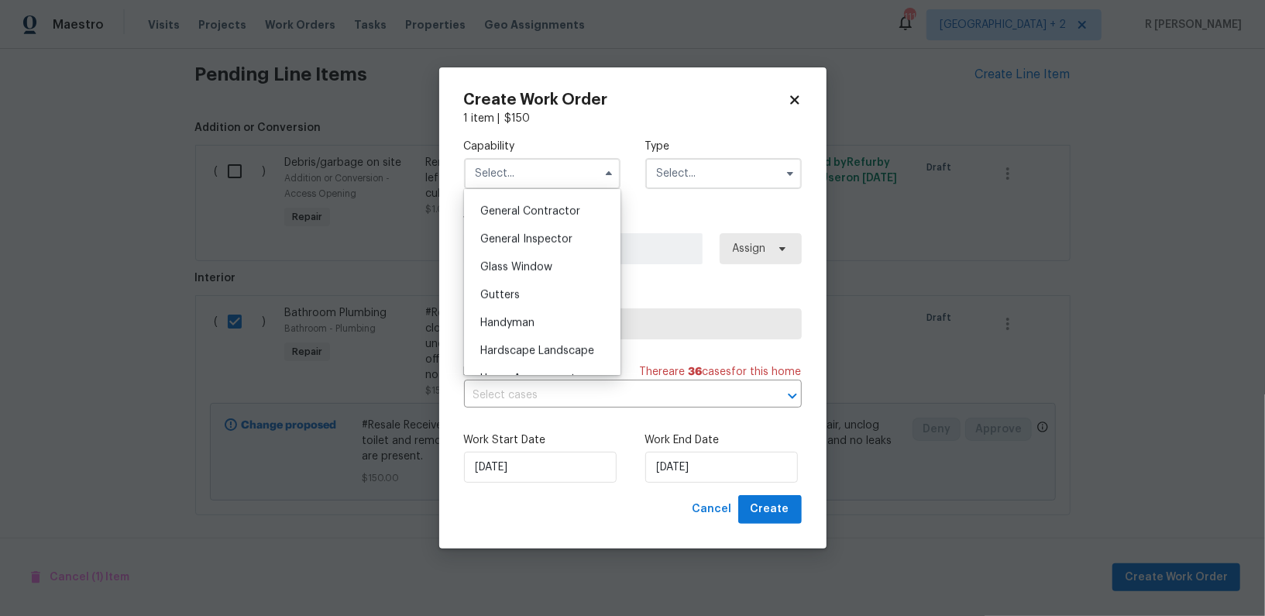
scroll to position [786, 0]
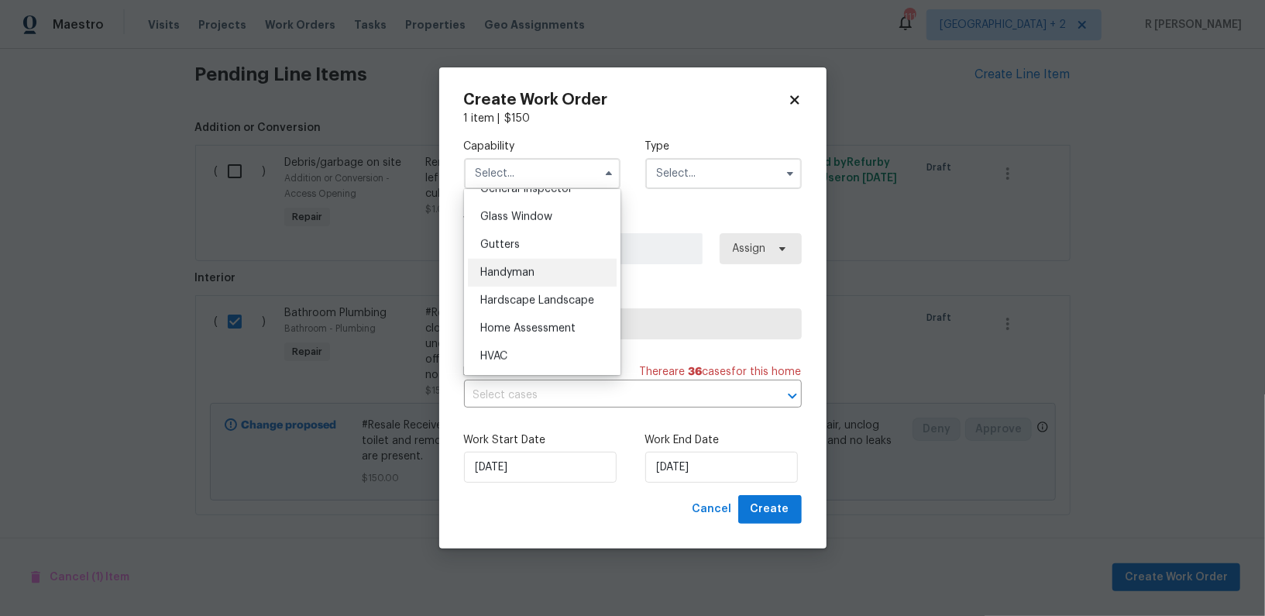
click at [515, 272] on span "Handyman" at bounding box center [507, 272] width 54 height 11
type input "Handyman"
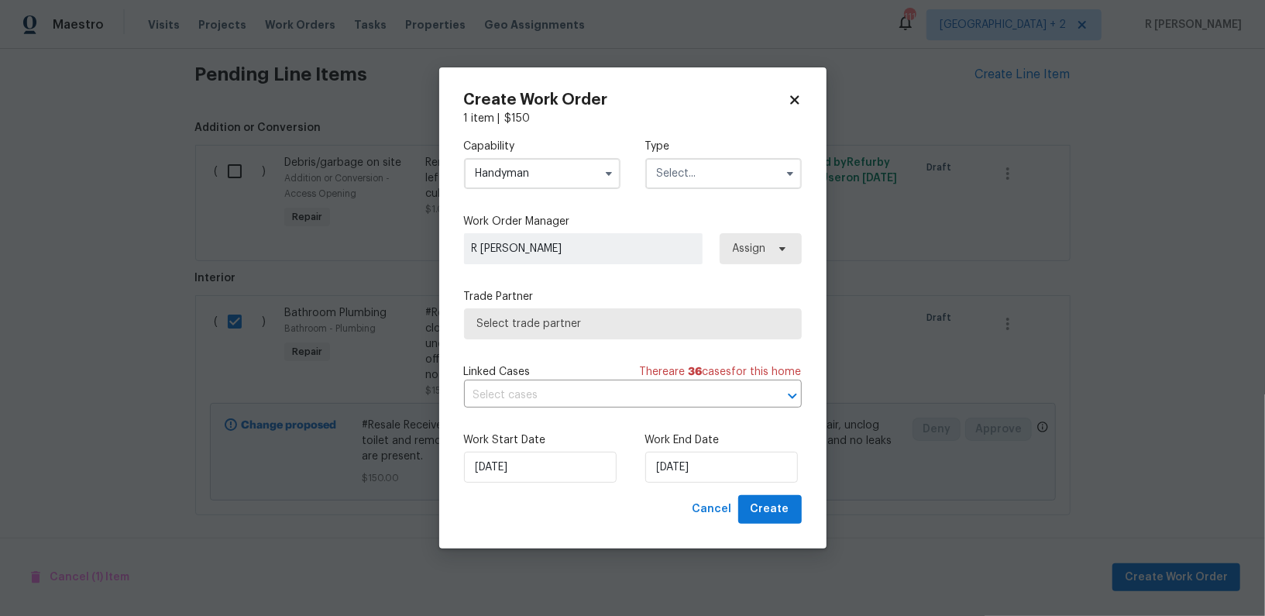
click at [743, 162] on input "text" at bounding box center [723, 173] width 157 height 31
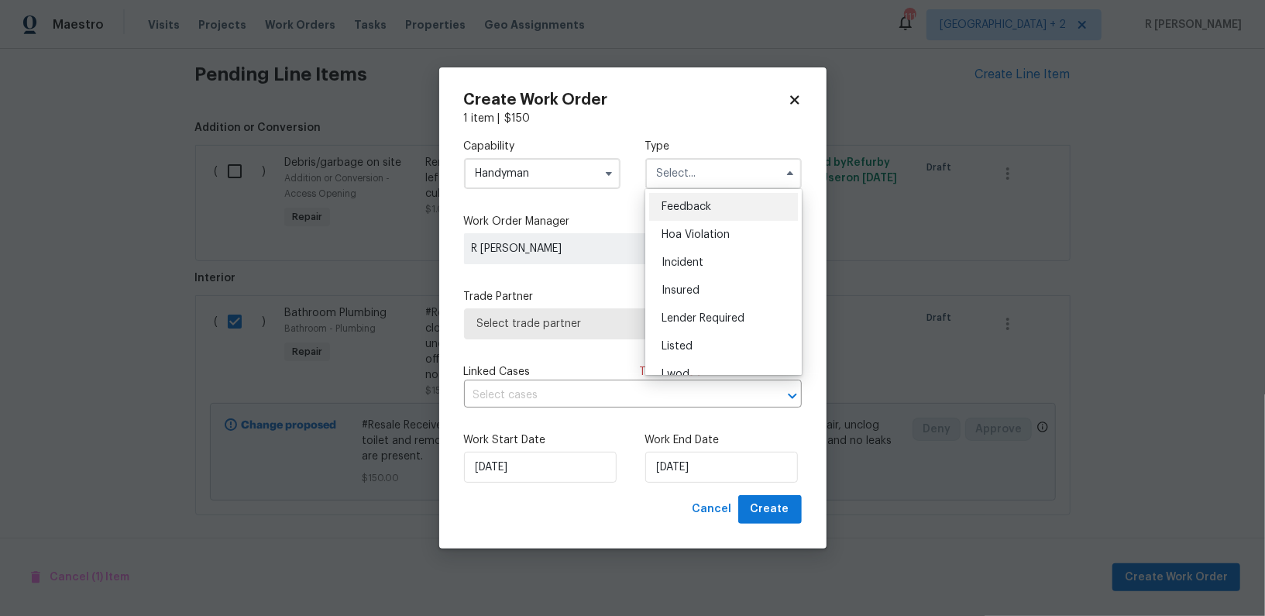
click at [723, 197] on div "Feedback" at bounding box center [723, 207] width 149 height 28
type input "Feedback"
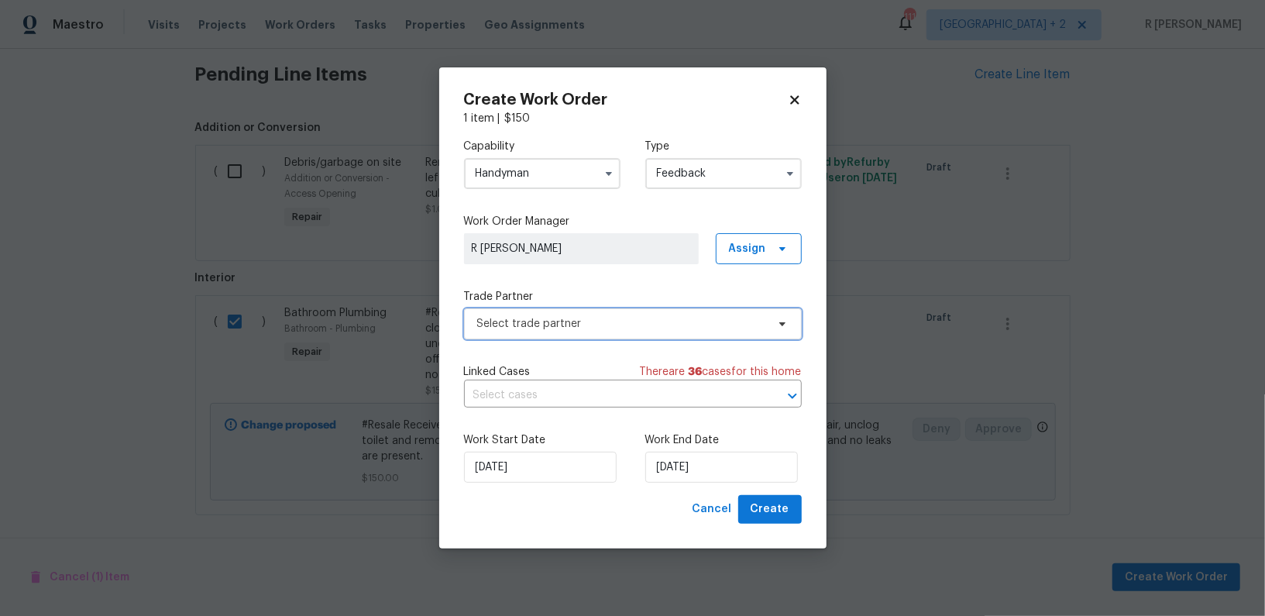
click at [556, 330] on span "Select trade partner" at bounding box center [621, 323] width 289 height 15
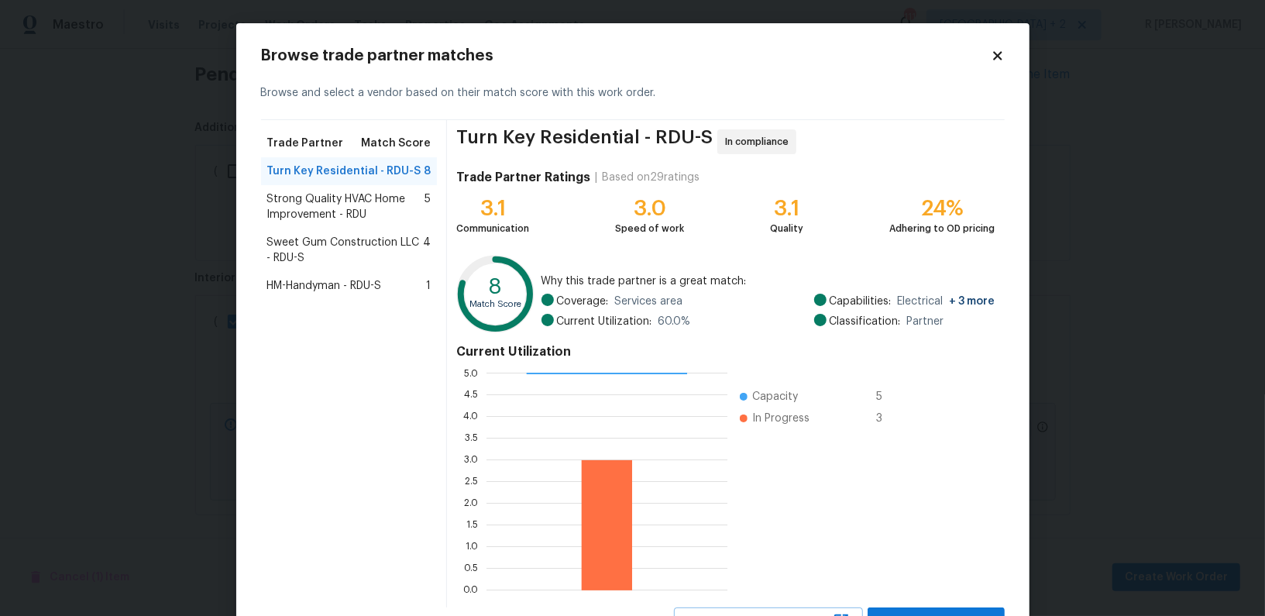
scroll to position [67, 0]
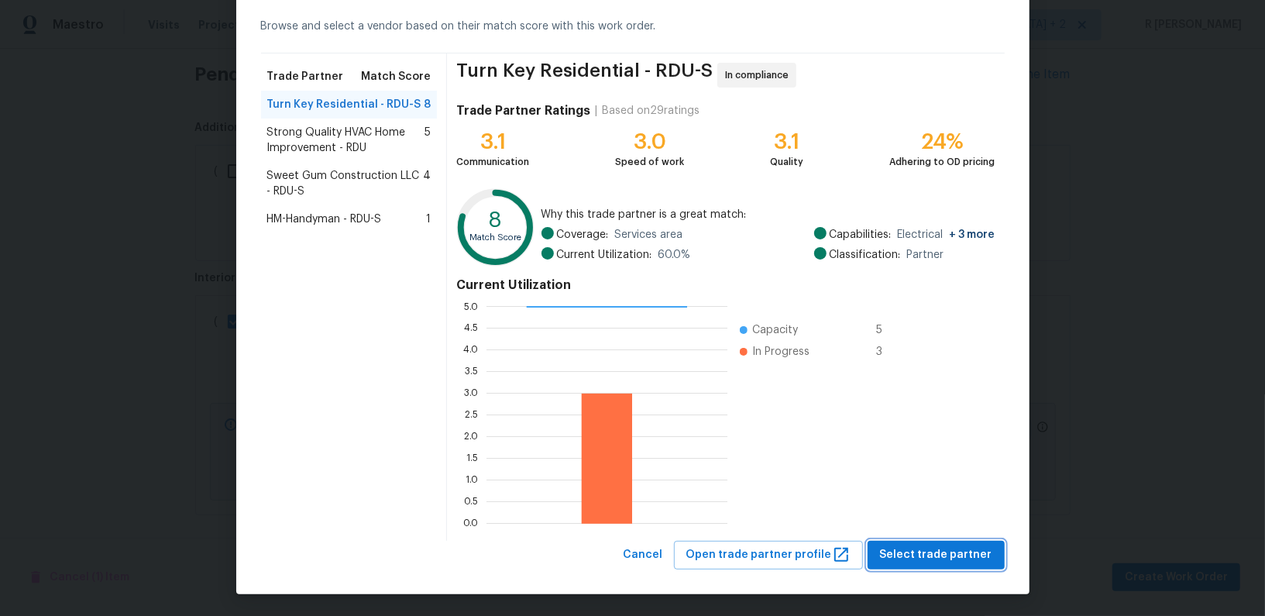
click at [944, 549] on span "Select trade partner" at bounding box center [936, 554] width 112 height 19
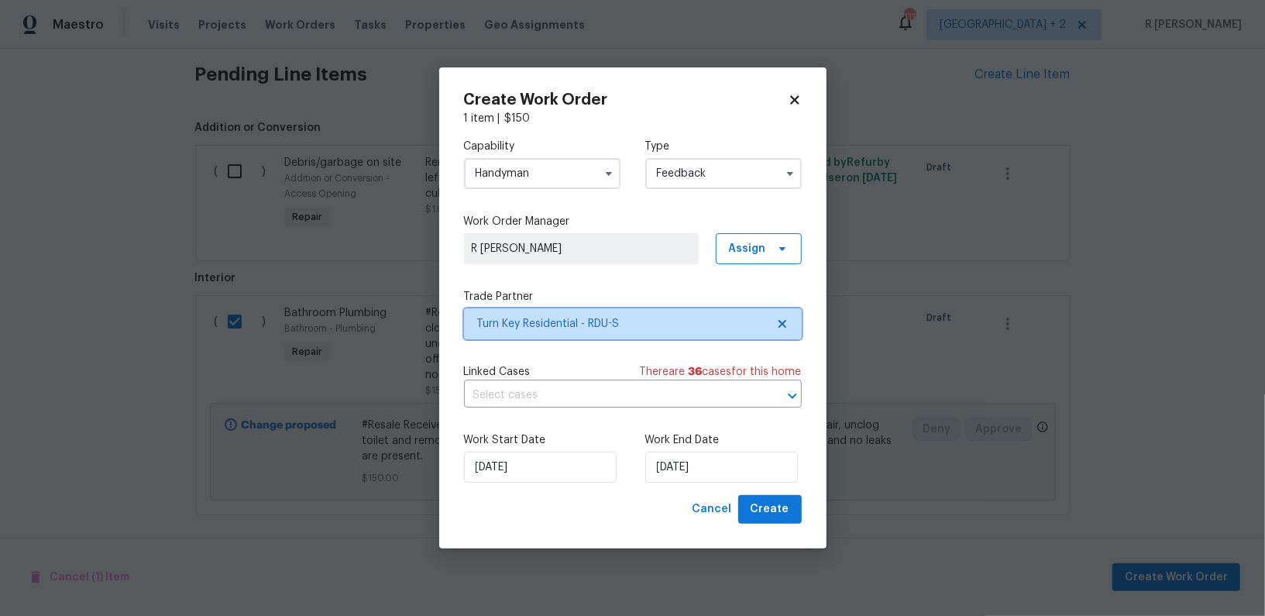
scroll to position [0, 0]
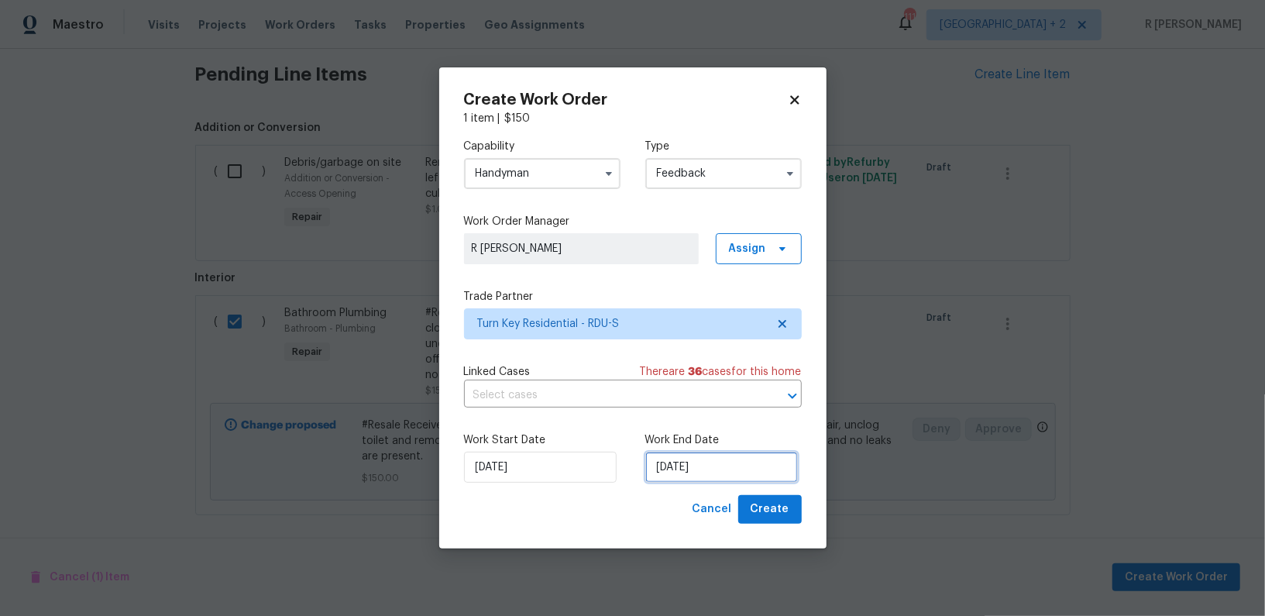
click at [710, 474] on input "[DATE]" at bounding box center [721, 467] width 153 height 31
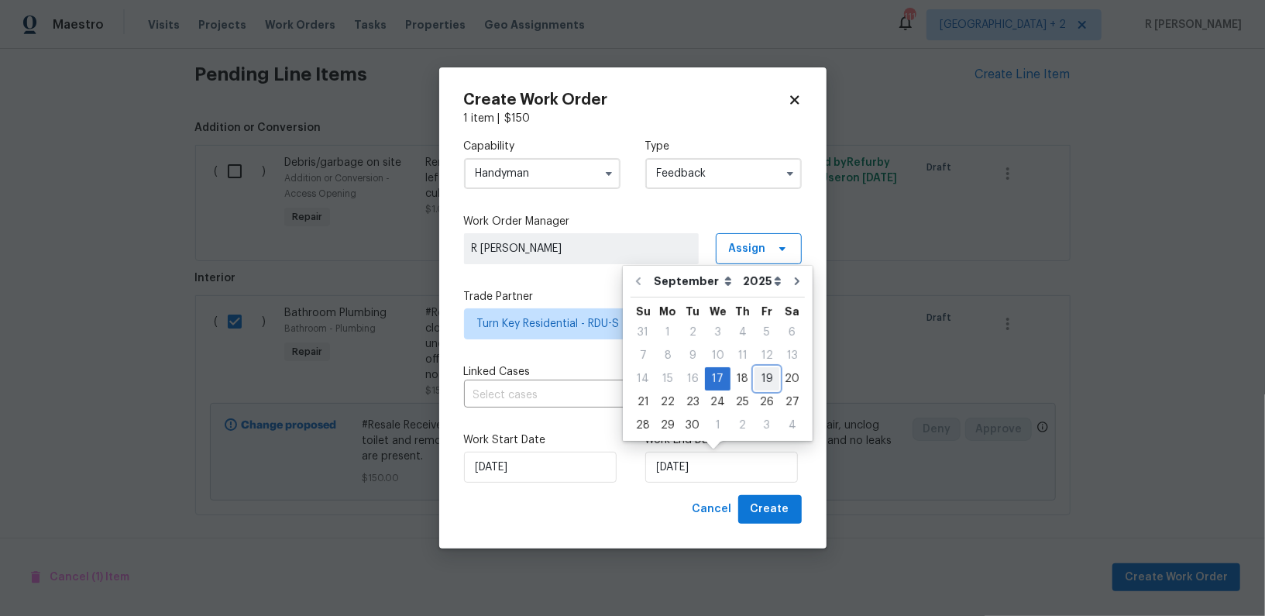
click at [759, 371] on div "19" at bounding box center [767, 379] width 25 height 22
type input "[DATE]"
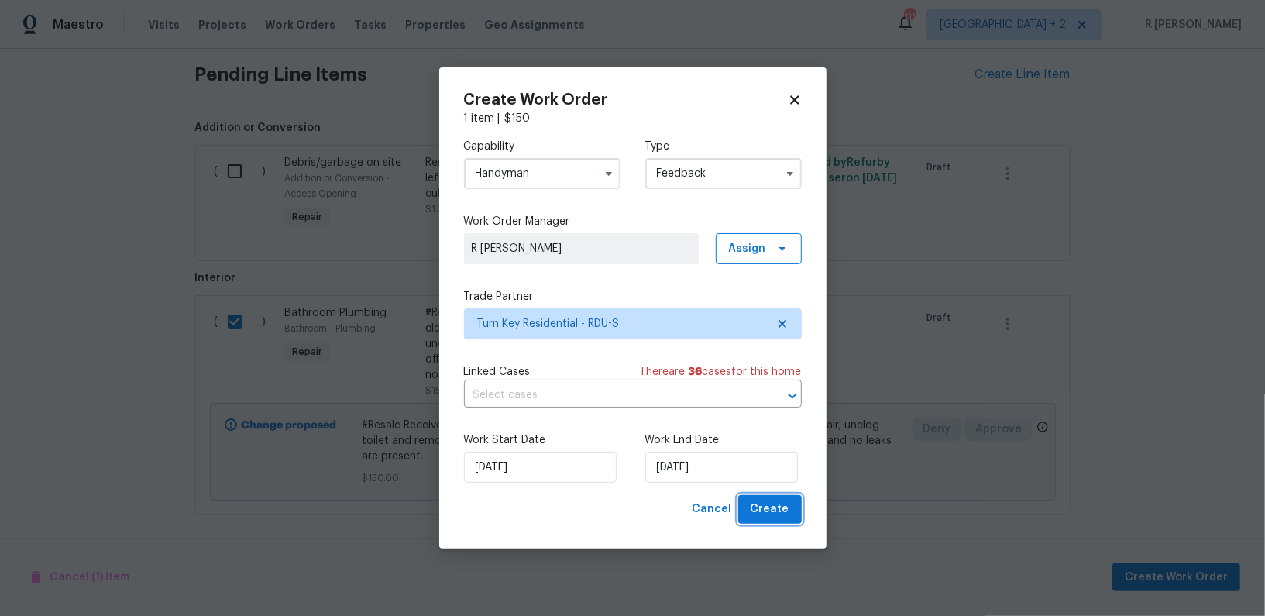
click at [772, 515] on span "Create" at bounding box center [770, 509] width 39 height 19
checkbox input "false"
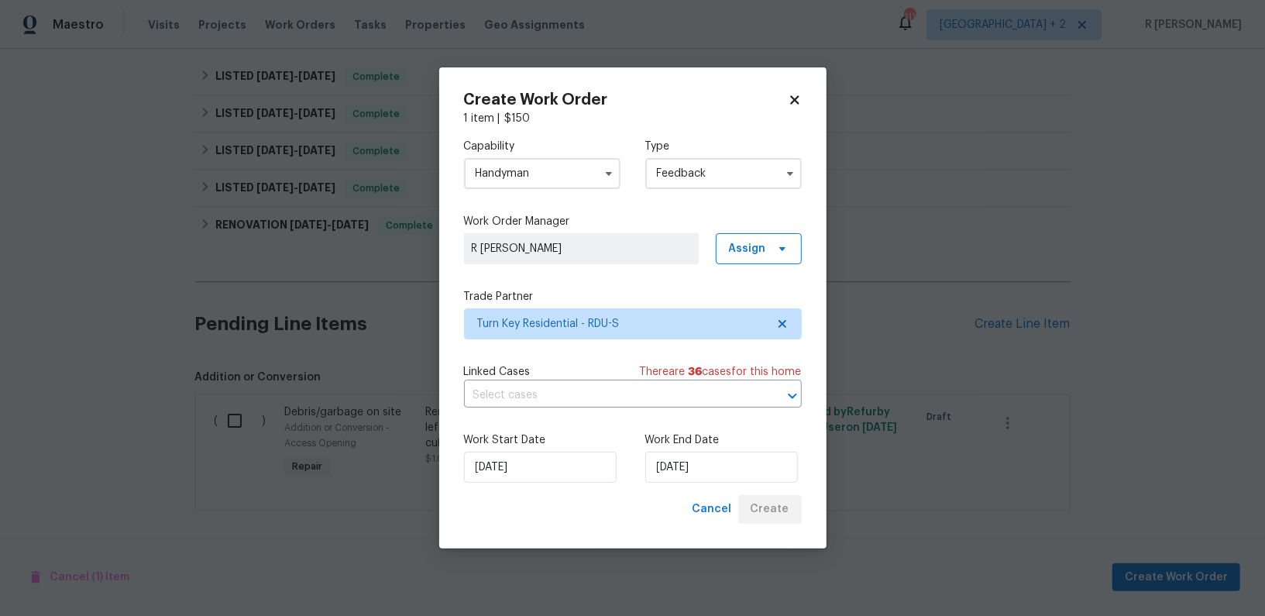
scroll to position [527, 0]
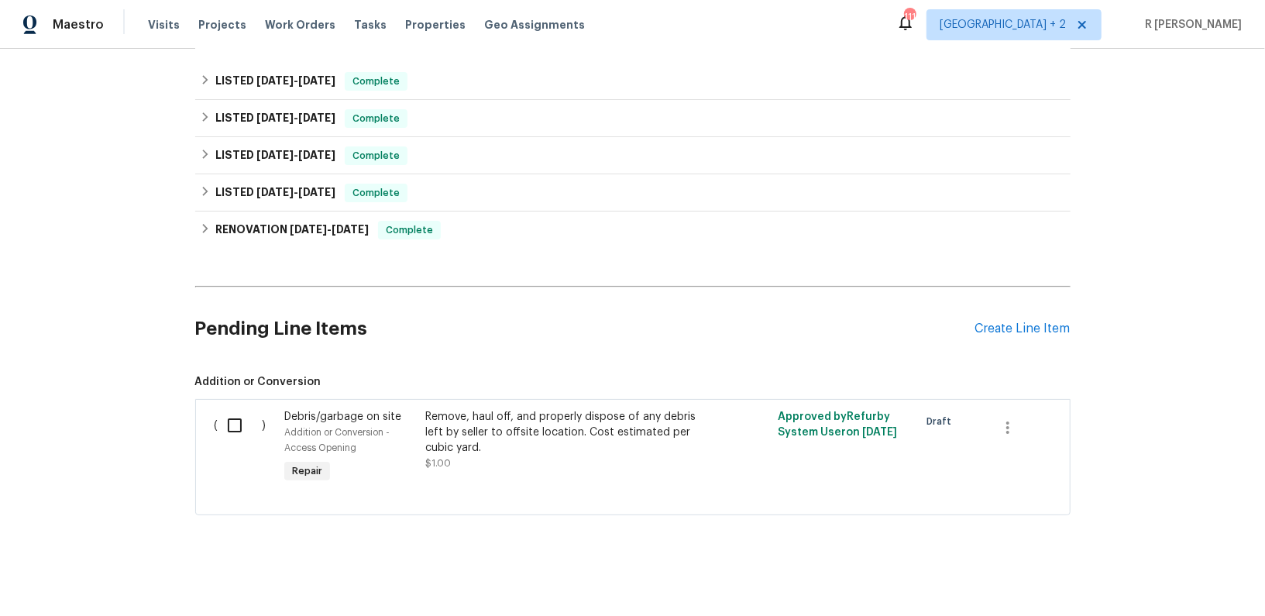
click at [225, 374] on span "Addition or Conversion" at bounding box center [632, 381] width 875 height 15
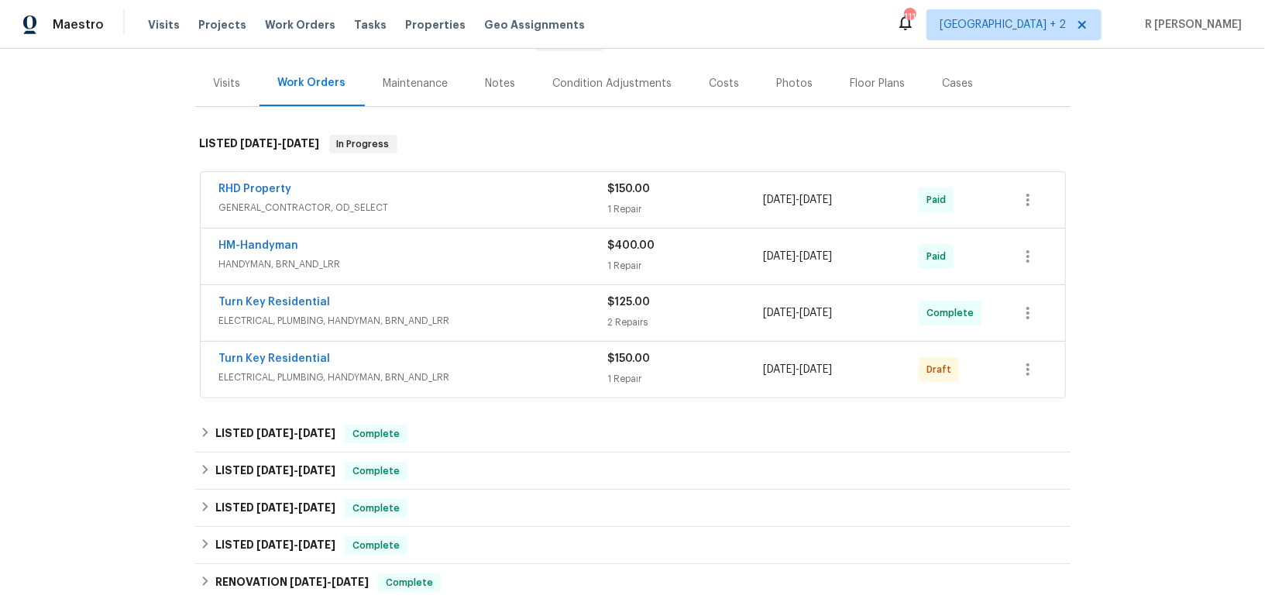
scroll to position [0, 0]
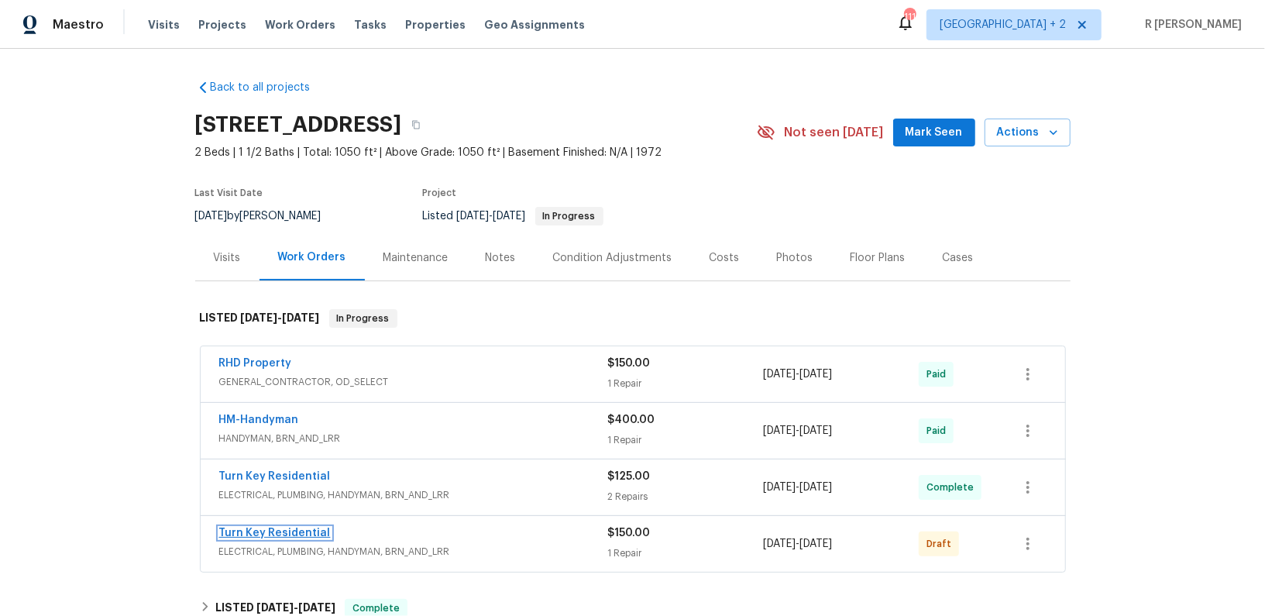
click at [278, 532] on link "Turn Key Residential" at bounding box center [275, 533] width 112 height 11
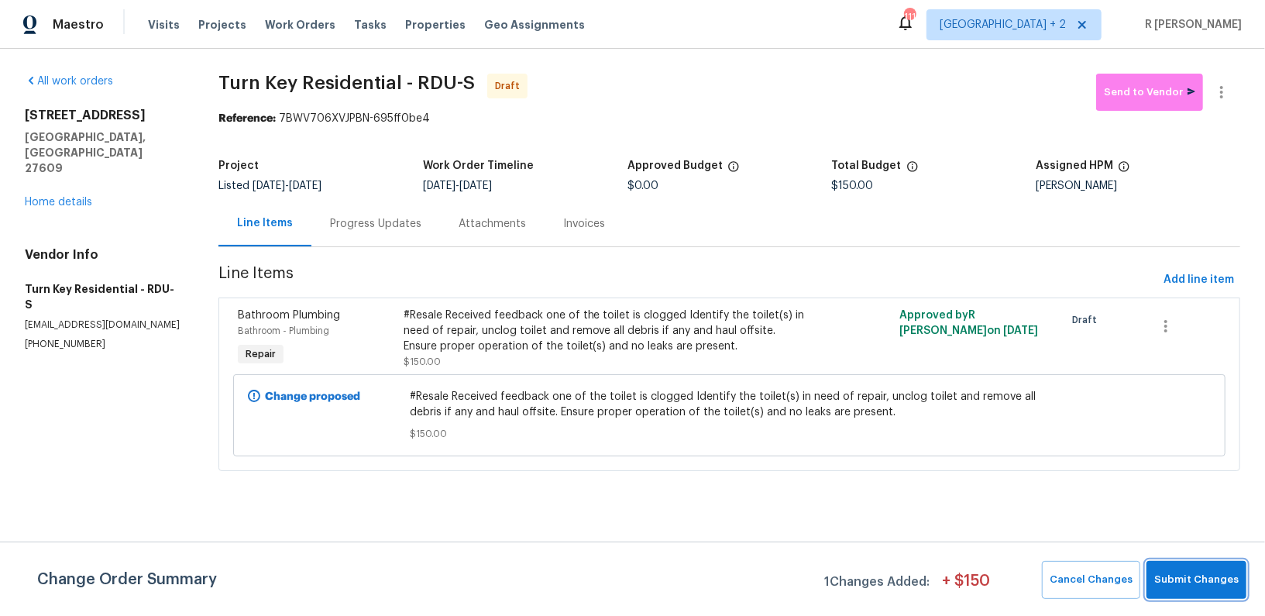
click at [1187, 583] on span "Submit Changes" at bounding box center [1196, 580] width 84 height 18
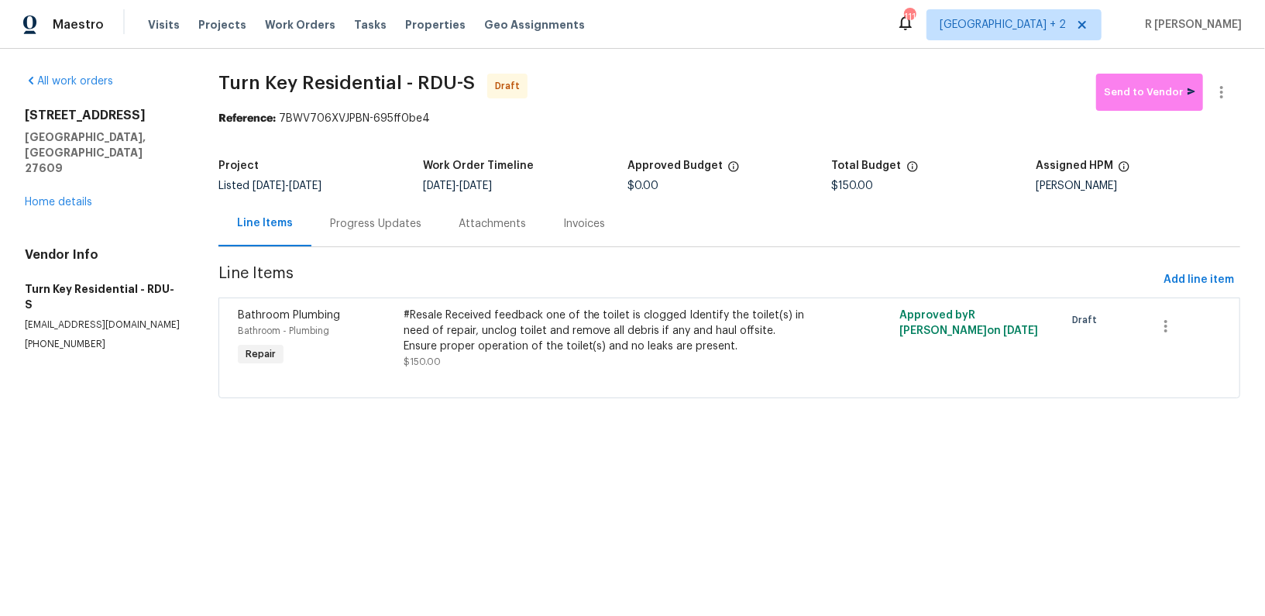
click at [397, 235] on div "Progress Updates" at bounding box center [375, 224] width 129 height 46
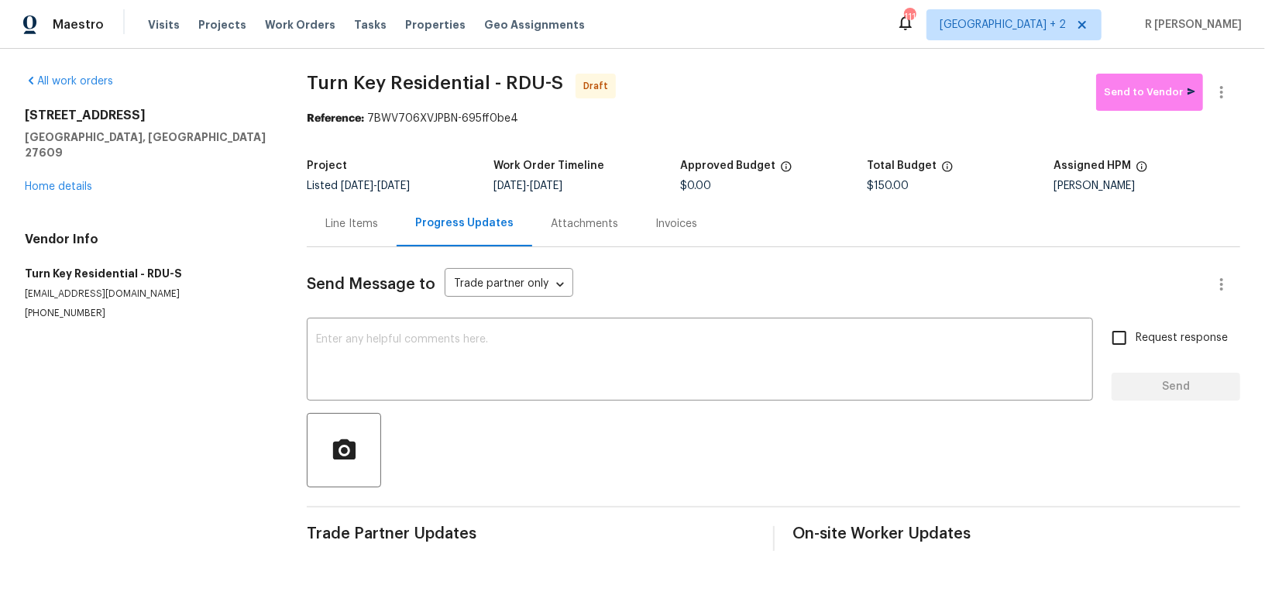
click at [328, 235] on div "Line Items" at bounding box center [352, 224] width 90 height 46
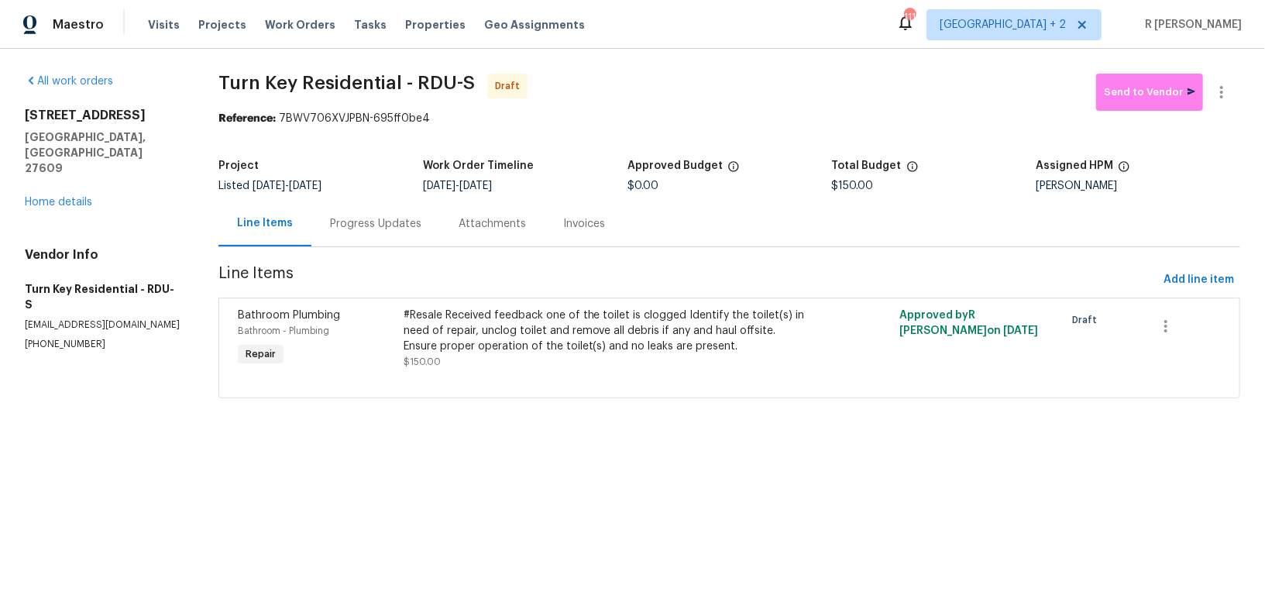
click at [397, 240] on div "Progress Updates" at bounding box center [375, 224] width 129 height 46
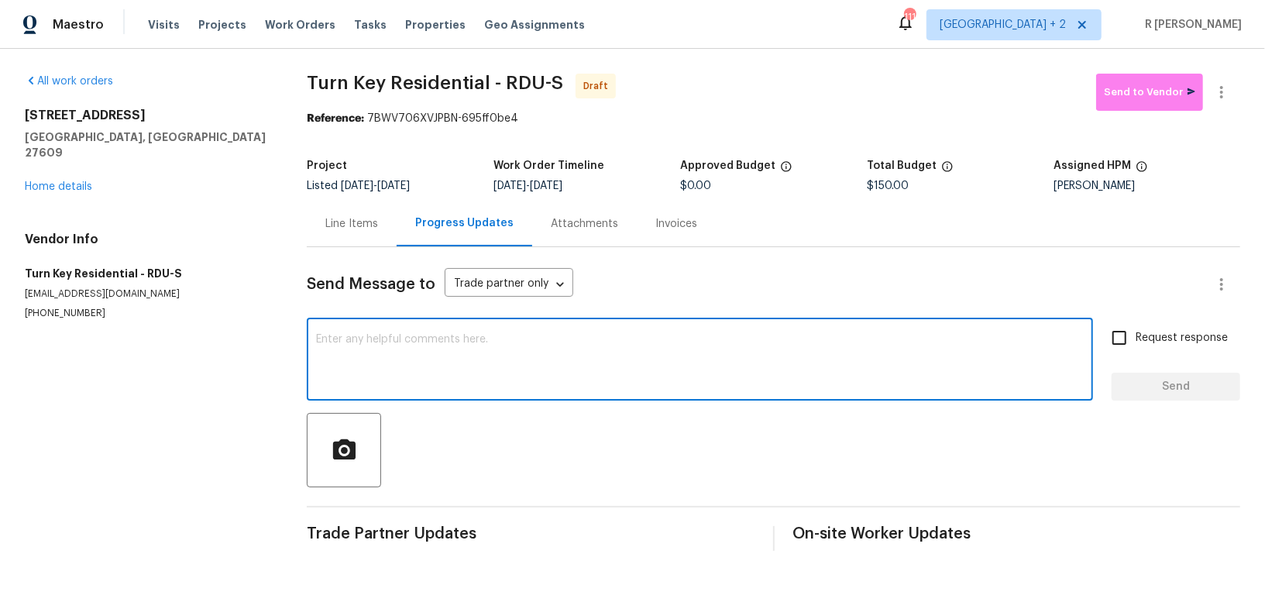
click at [504, 374] on textarea at bounding box center [700, 361] width 768 height 54
paste textarea "Hey, this is Yogesh from Opendoor. I’m confirming you received the WO for the p…"
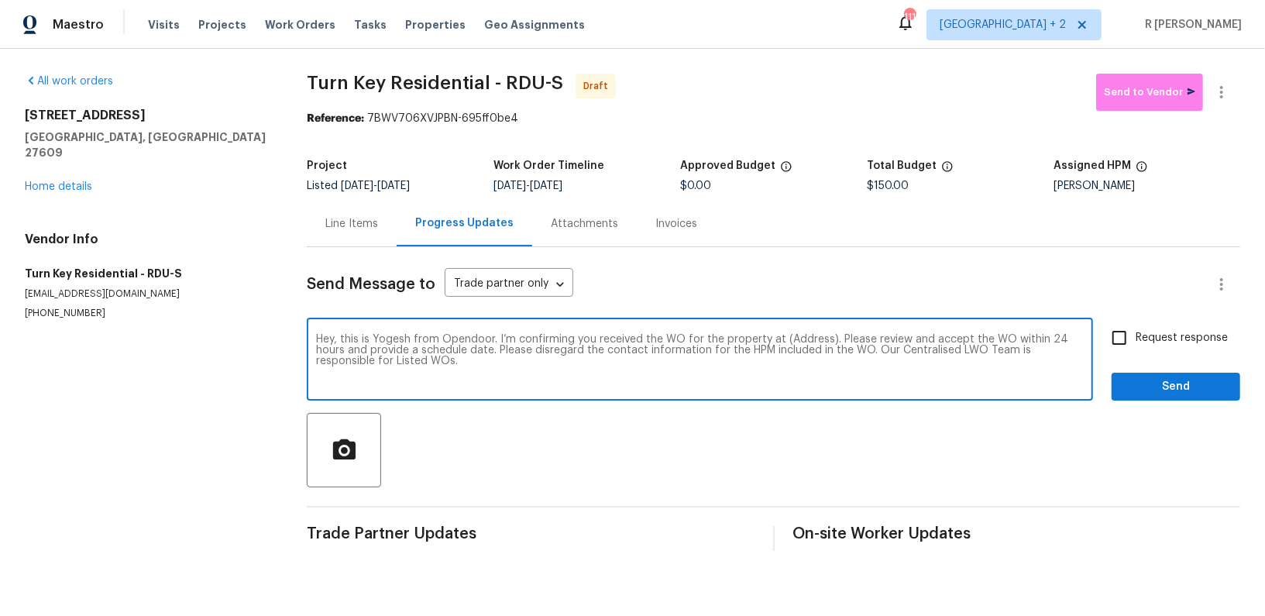
paste textarea "Attention All Work Orders must include before-photos (both close-up and wide-an…"
click at [808, 344] on textarea "Hey, this is Yogesh from Opendoor. I’m confirming you received the WO for the p…" at bounding box center [700, 361] width 768 height 54
paste textarea "[STREET_ADDRESS]"
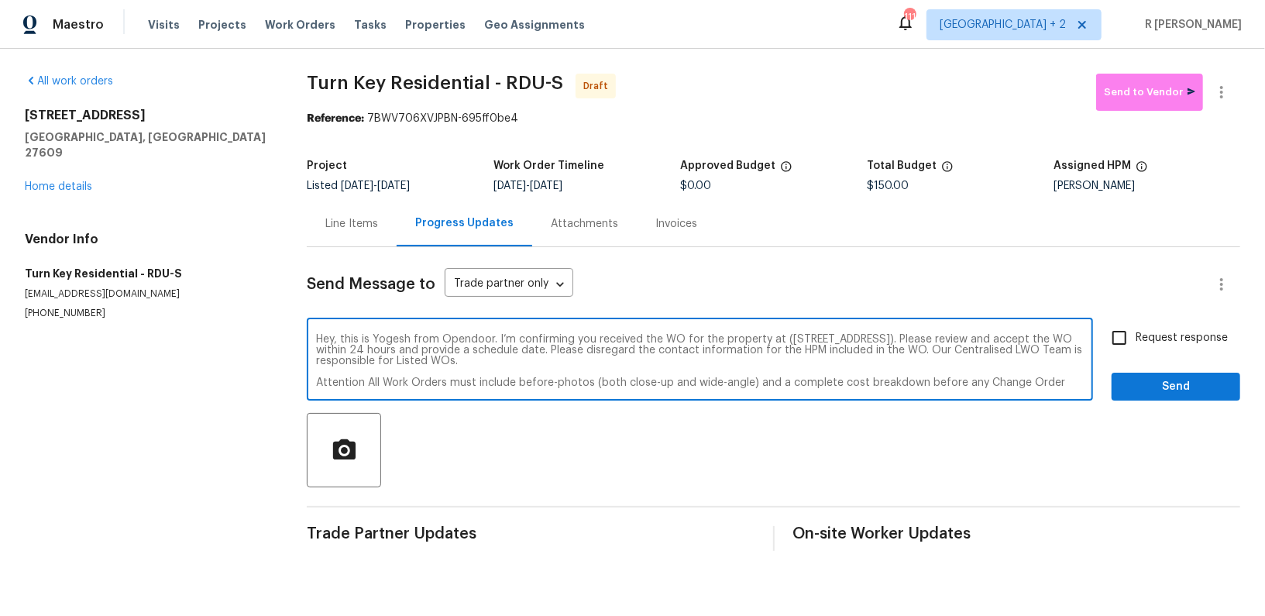
type textarea "Hey, this is Yogesh from Opendoor. I’m confirming you received the WO for the p…"
click at [1185, 321] on div "Send Message to Trade partner only Trade partner only ​ Hey, this is [PERSON_NA…" at bounding box center [774, 399] width 934 height 304
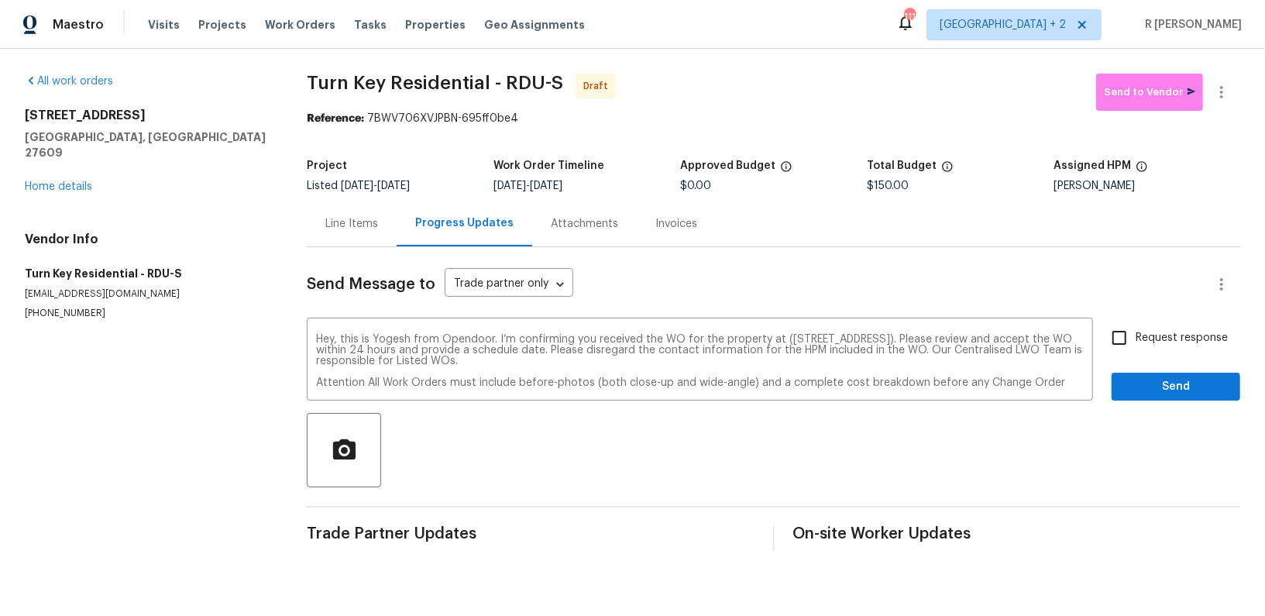
click at [1166, 335] on span "Request response" at bounding box center [1182, 338] width 92 height 16
click at [1136, 335] on input "Request response" at bounding box center [1119, 338] width 33 height 33
checkbox input "true"
click at [1158, 375] on button "Send" at bounding box center [1176, 387] width 129 height 29
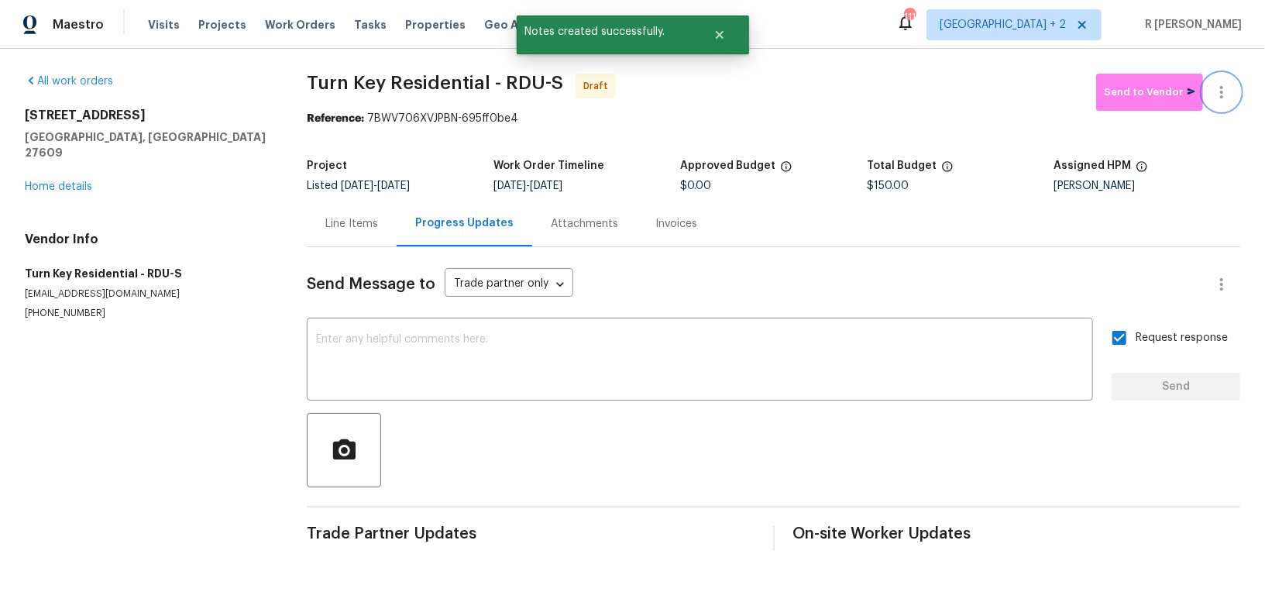
click at [1230, 94] on icon "button" at bounding box center [1222, 92] width 19 height 19
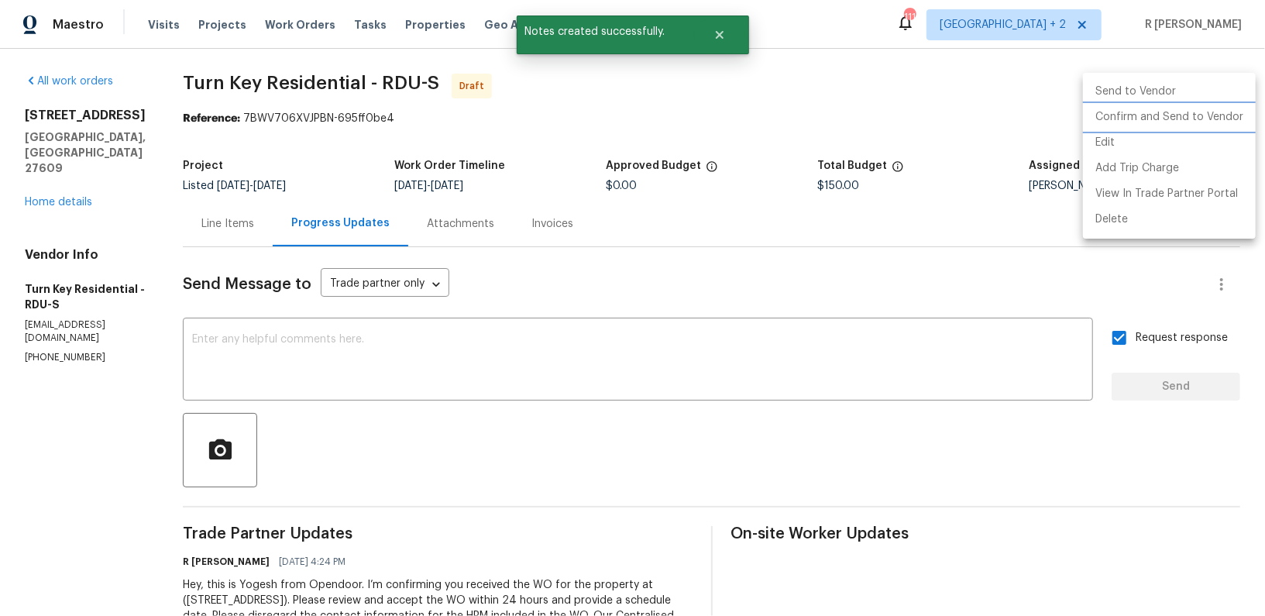
click at [1176, 110] on li "Confirm and Send to Vendor" at bounding box center [1169, 118] width 173 height 26
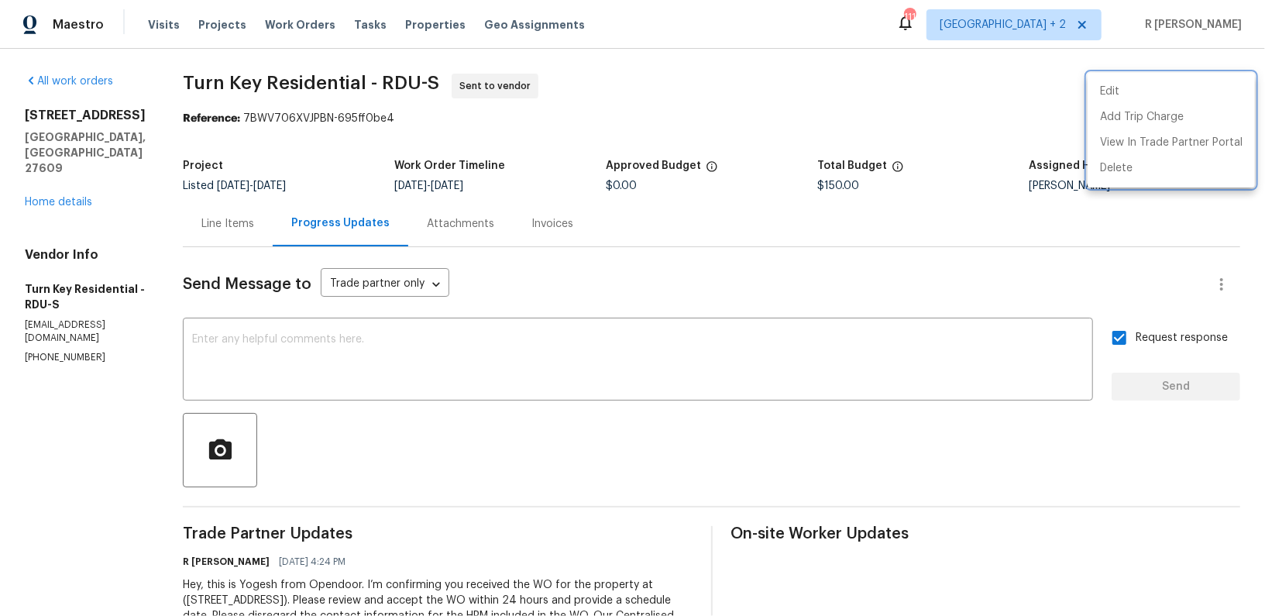
click at [675, 226] on div at bounding box center [632, 308] width 1265 height 616
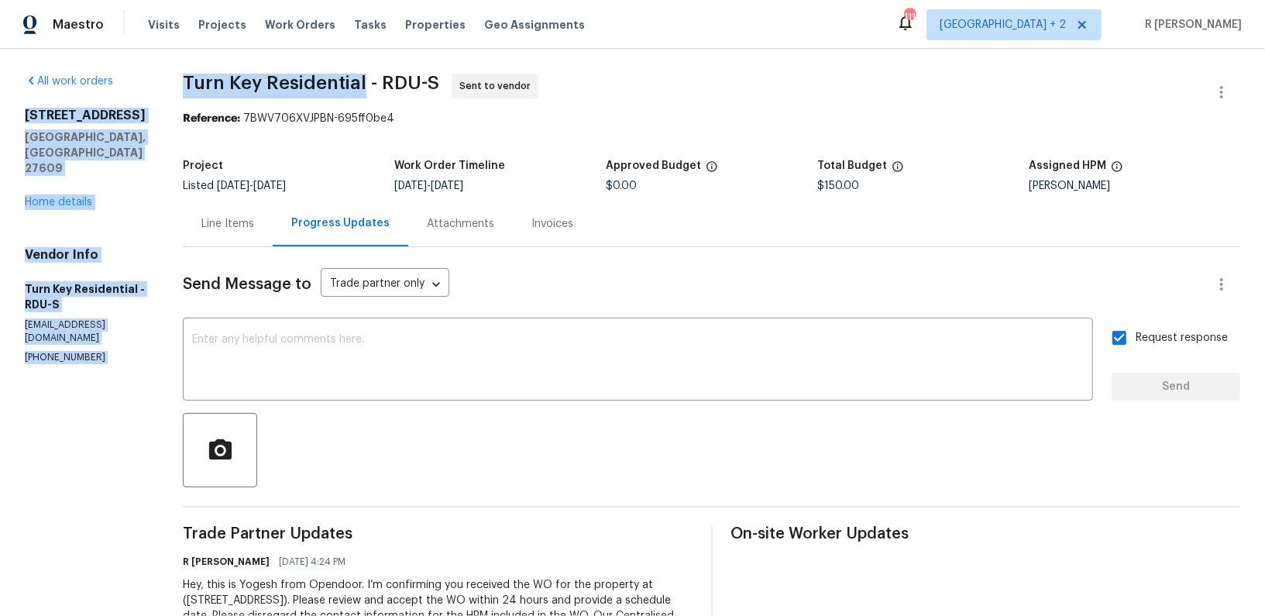
drag, startPoint x: 401, startPoint y: 82, endPoint x: 190, endPoint y: 88, distance: 210.8
click at [190, 88] on div "All work orders [STREET_ADDRESS] Home details Vendor Info Turn Key Residential …" at bounding box center [632, 397] width 1265 height 696
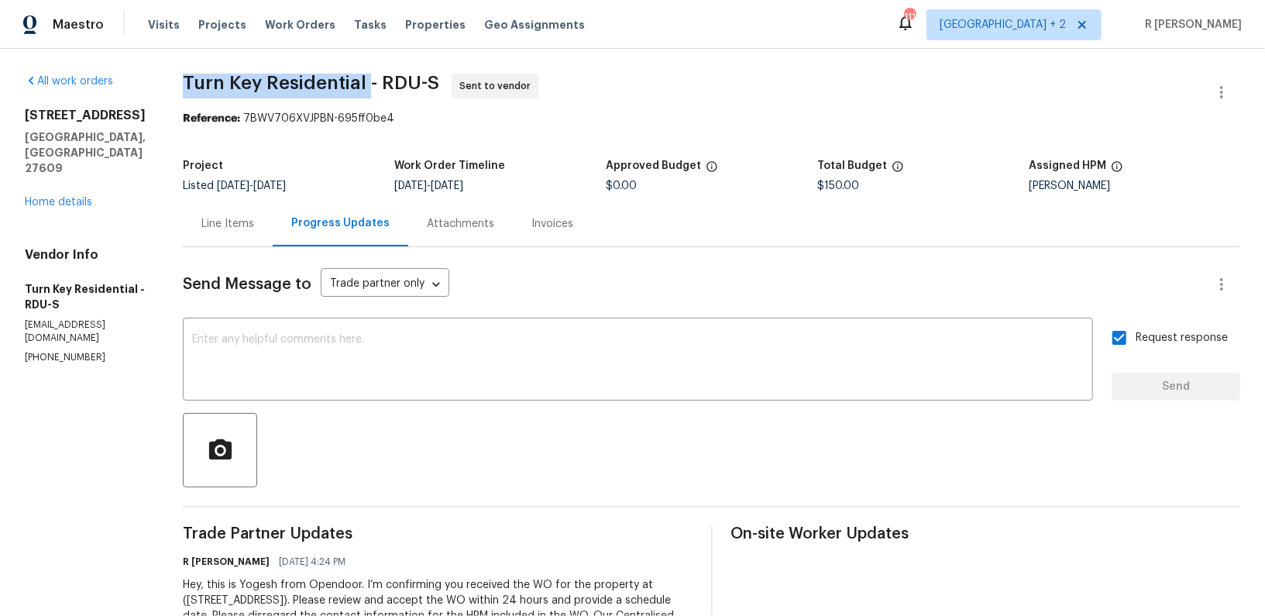
drag, startPoint x: 401, startPoint y: 78, endPoint x: 220, endPoint y: 82, distance: 181.3
click at [220, 82] on span "Turn Key Residential - RDU-S" at bounding box center [311, 83] width 256 height 19
copy span "Turn Key Residential"
click at [242, 223] on div "Line Items" at bounding box center [227, 223] width 53 height 15
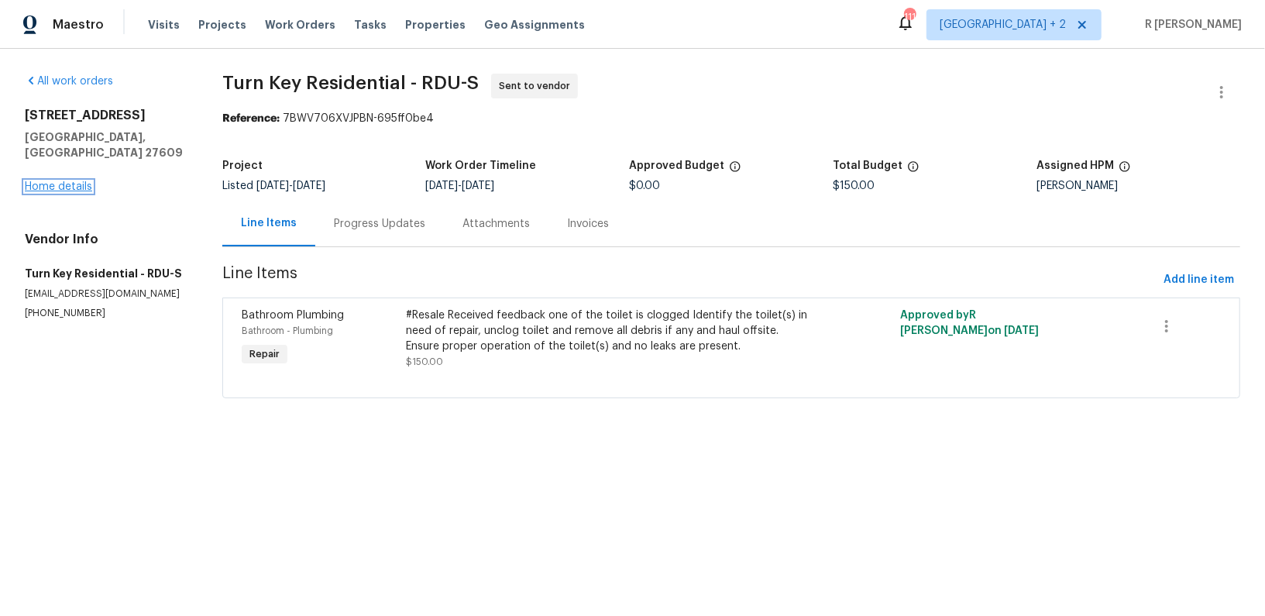
click at [67, 181] on link "Home details" at bounding box center [58, 186] width 67 height 11
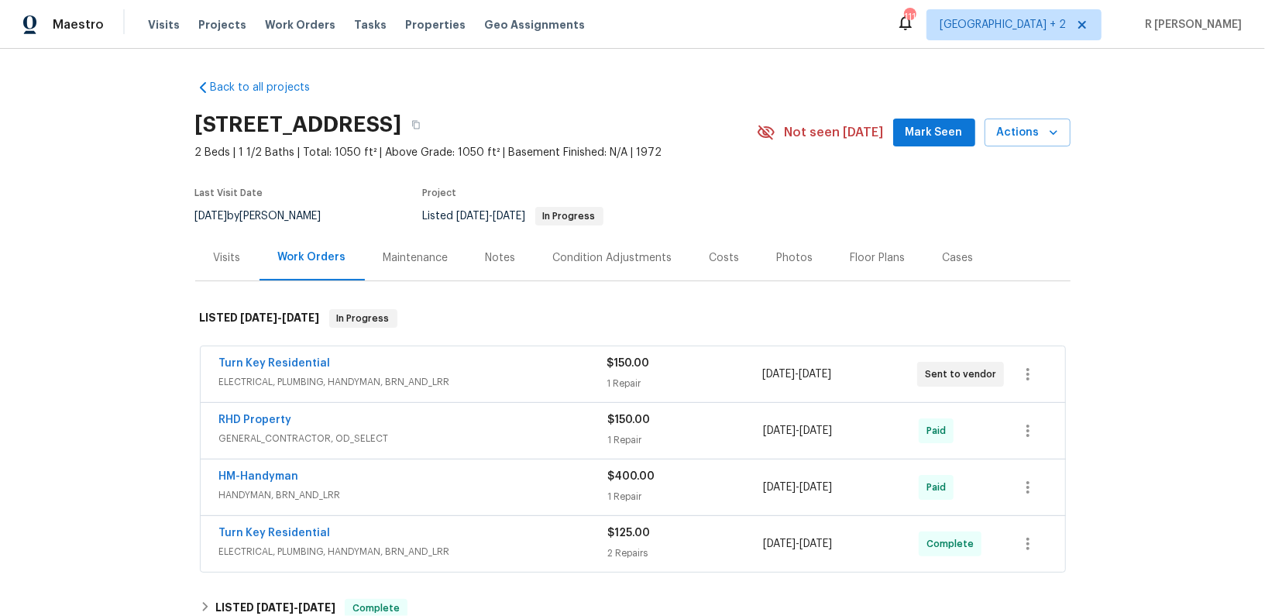
drag, startPoint x: 337, startPoint y: 354, endPoint x: 105, endPoint y: 353, distance: 231.7
click at [105, 353] on div "Back to all projects [STREET_ADDRESS] 2 Beds | 1 1/2 Baths | Total: 1050 ft² | …" at bounding box center [632, 332] width 1265 height 567
drag, startPoint x: 354, startPoint y: 360, endPoint x: 215, endPoint y: 357, distance: 138.7
click at [215, 357] on div "Turn Key Residential ELECTRICAL, PLUMBING, HANDYMAN, BRN_AND_LRR $150.00 1 Repa…" at bounding box center [633, 374] width 865 height 56
copy link "Turn Key Residential"
